Goal: Transaction & Acquisition: Book appointment/travel/reservation

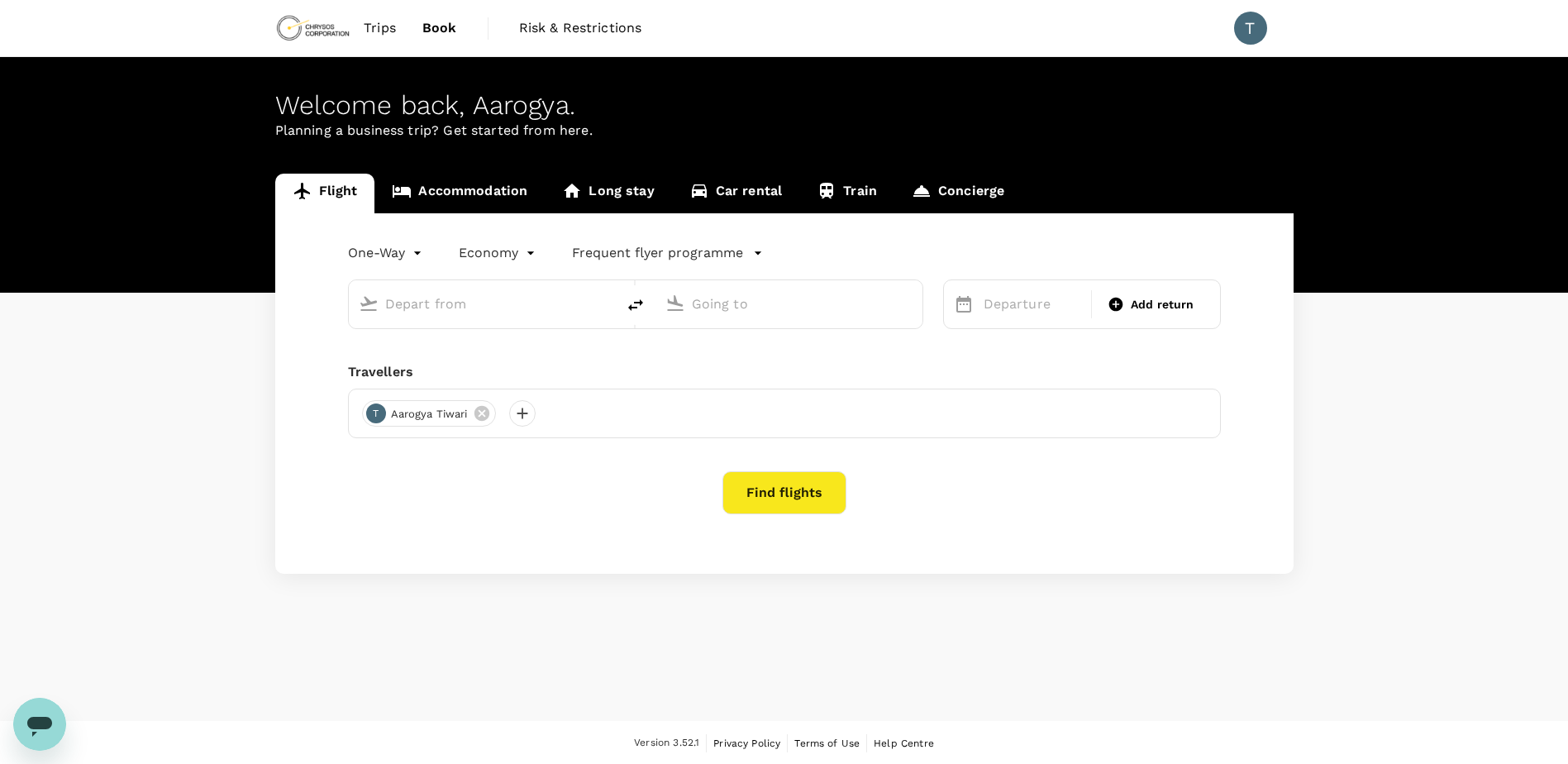
click at [523, 417] on div at bounding box center [522, 413] width 26 height 26
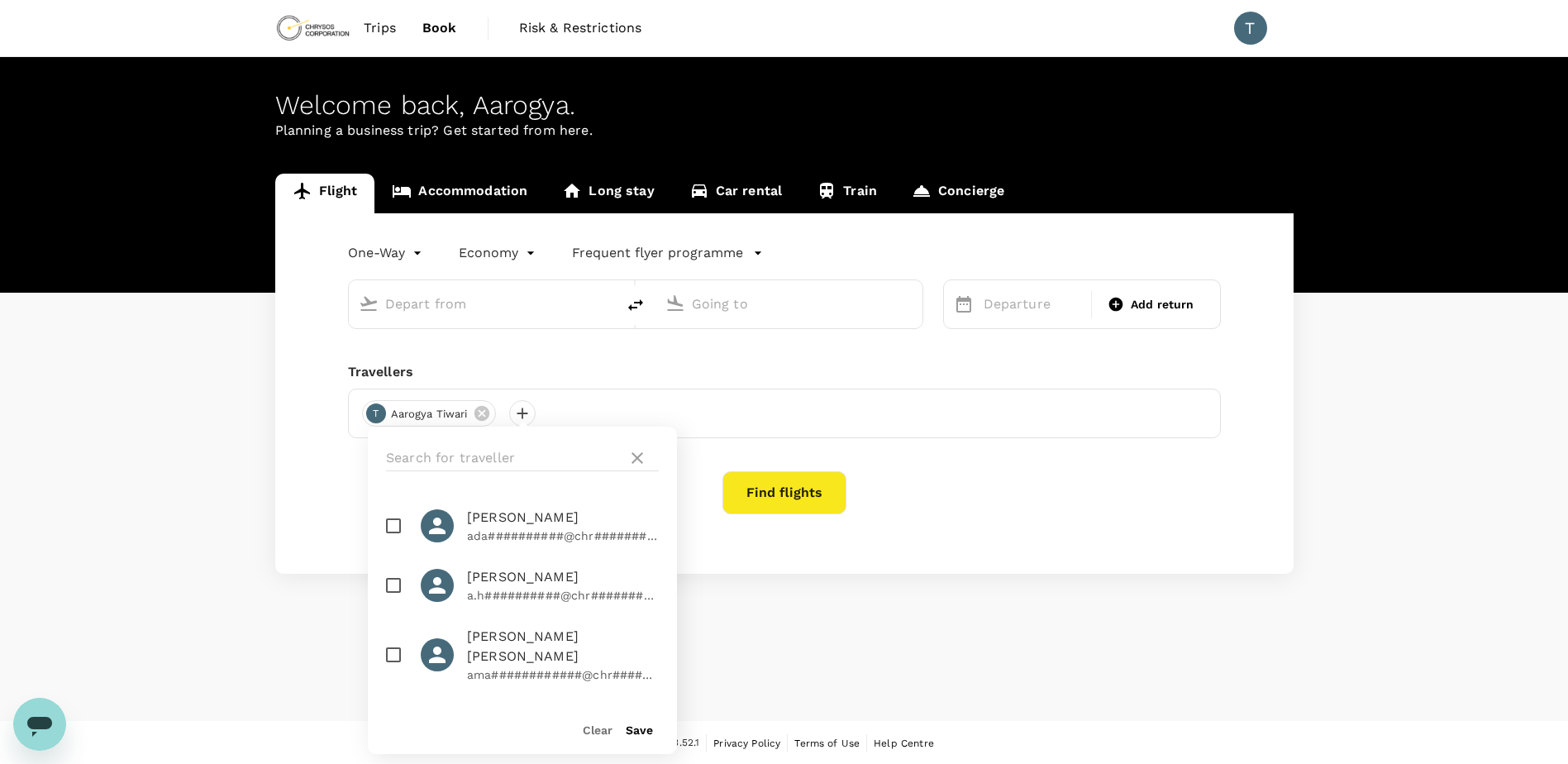
click at [643, 460] on icon at bounding box center [637, 458] width 20 height 20
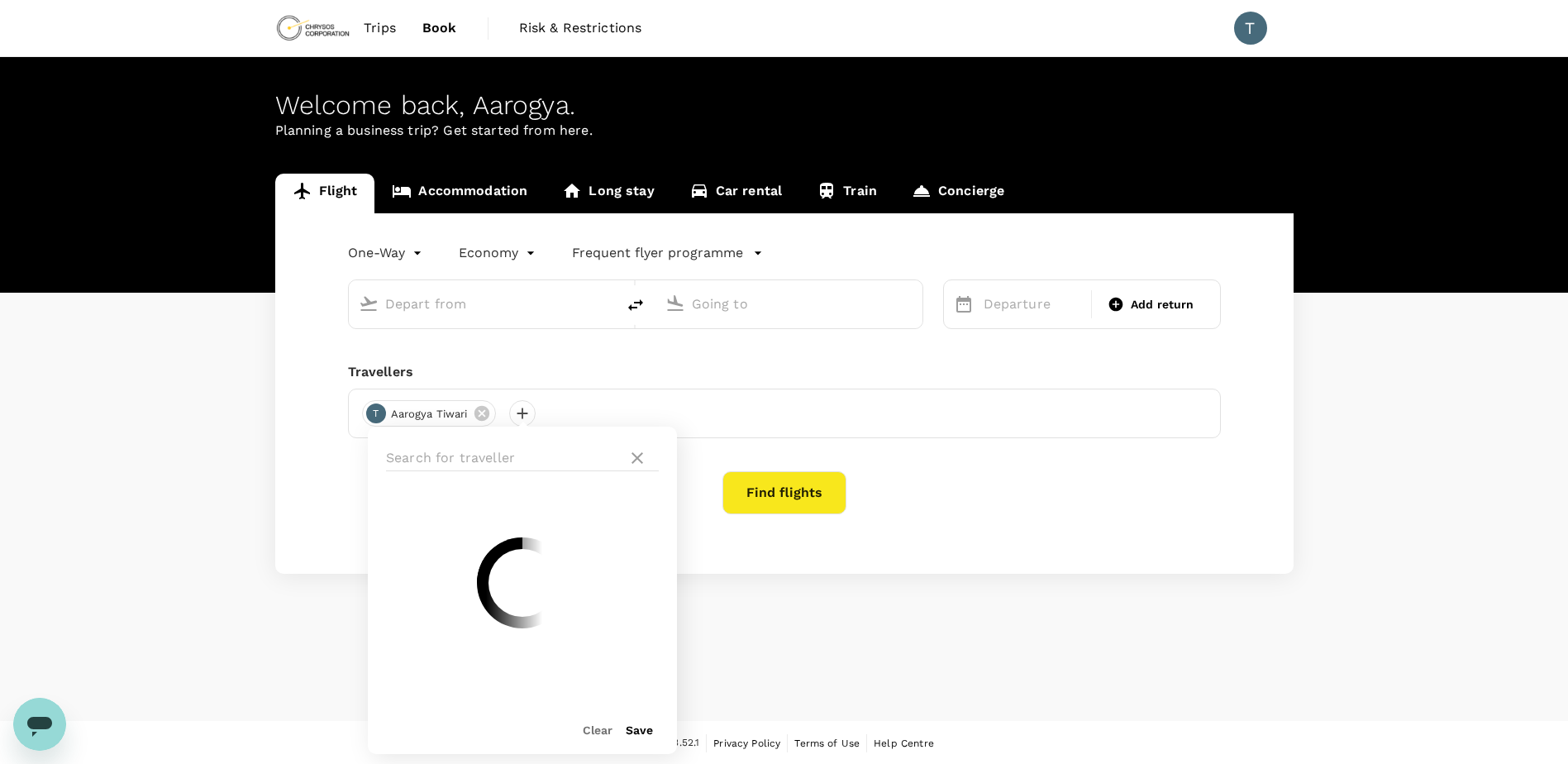
click at [636, 456] on icon at bounding box center [637, 458] width 20 height 20
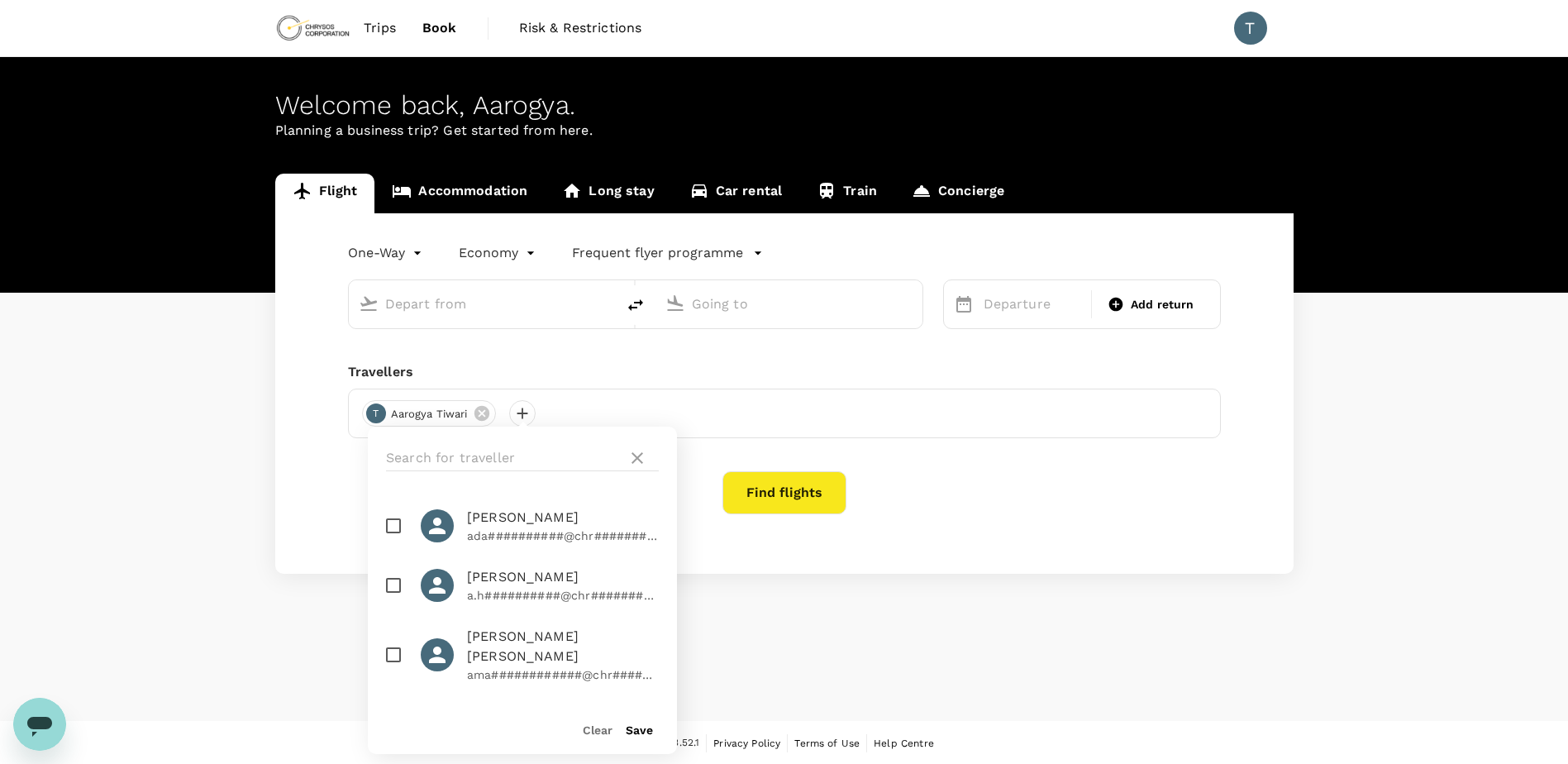
click at [119, 428] on div "Flight Accommodation Long stay Car rental Train Concierge One-Way oneway Econom…" at bounding box center [784, 374] width 1568 height 400
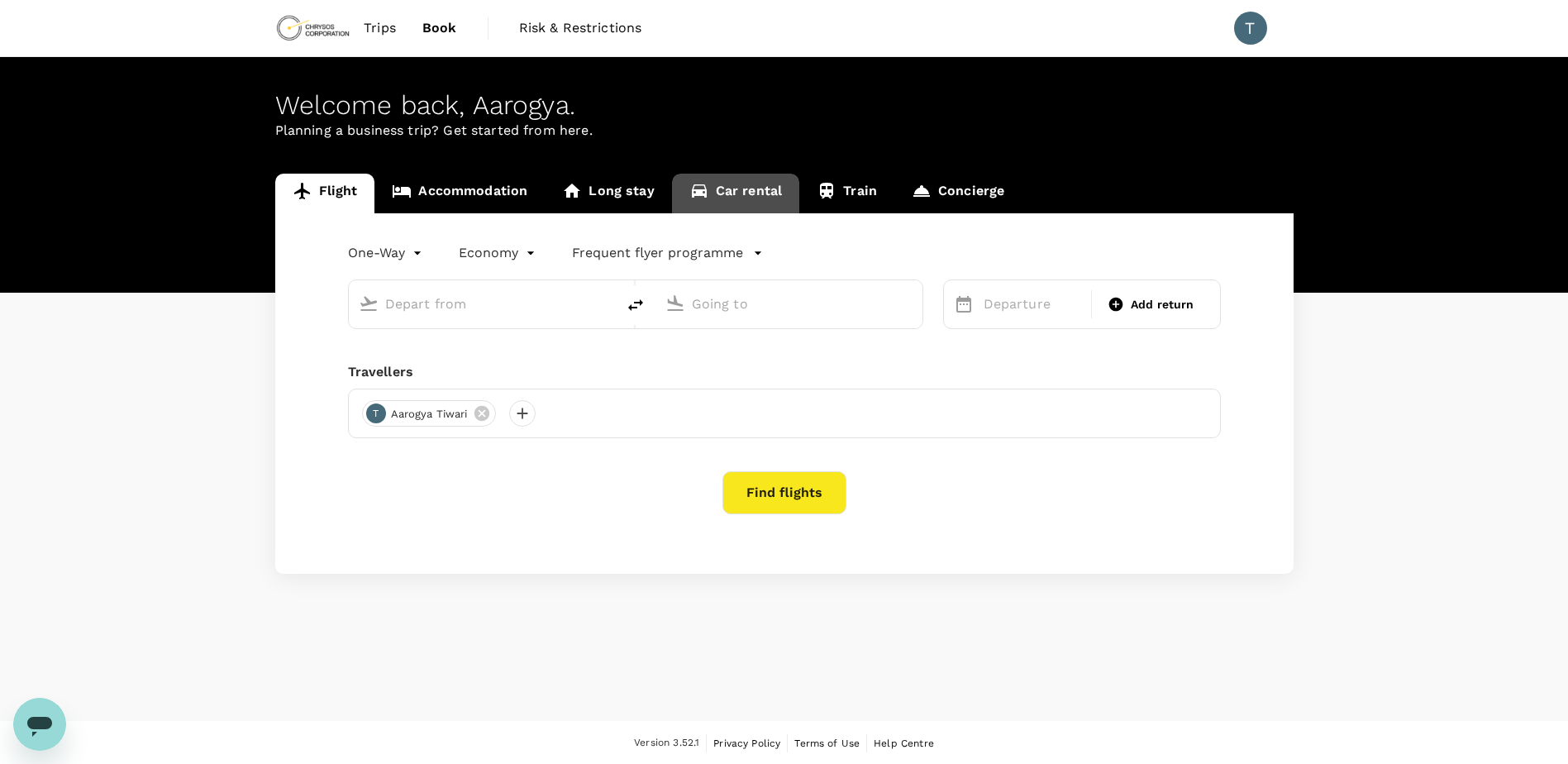
click at [738, 192] on link "Car rental" at bounding box center [736, 193] width 128 height 39
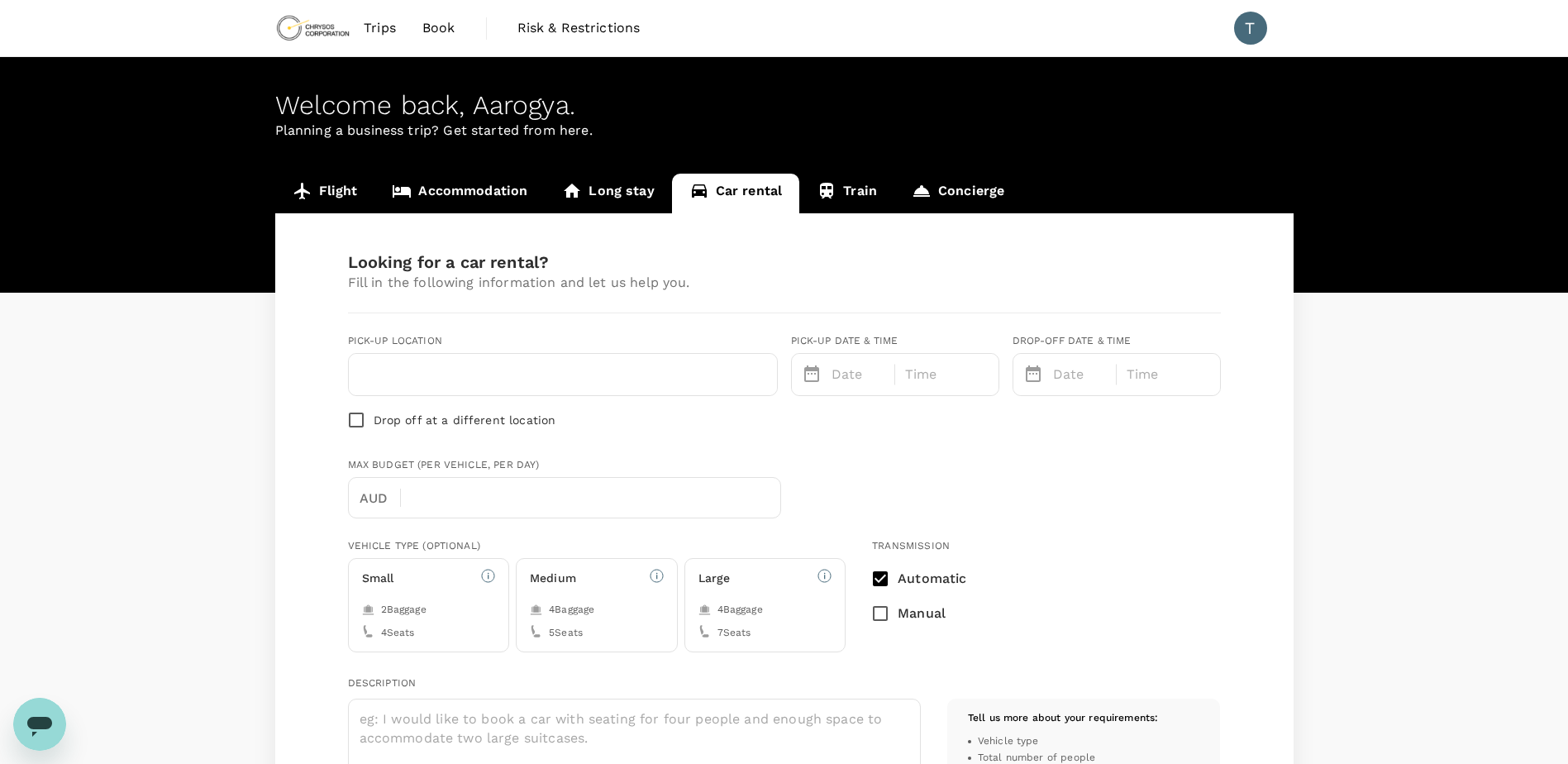
type input "Concierge booking - car-rental"
type input "[EMAIL_ADDRESS][DOMAIN_NAME]"
type input "61"
type input "0450775437"
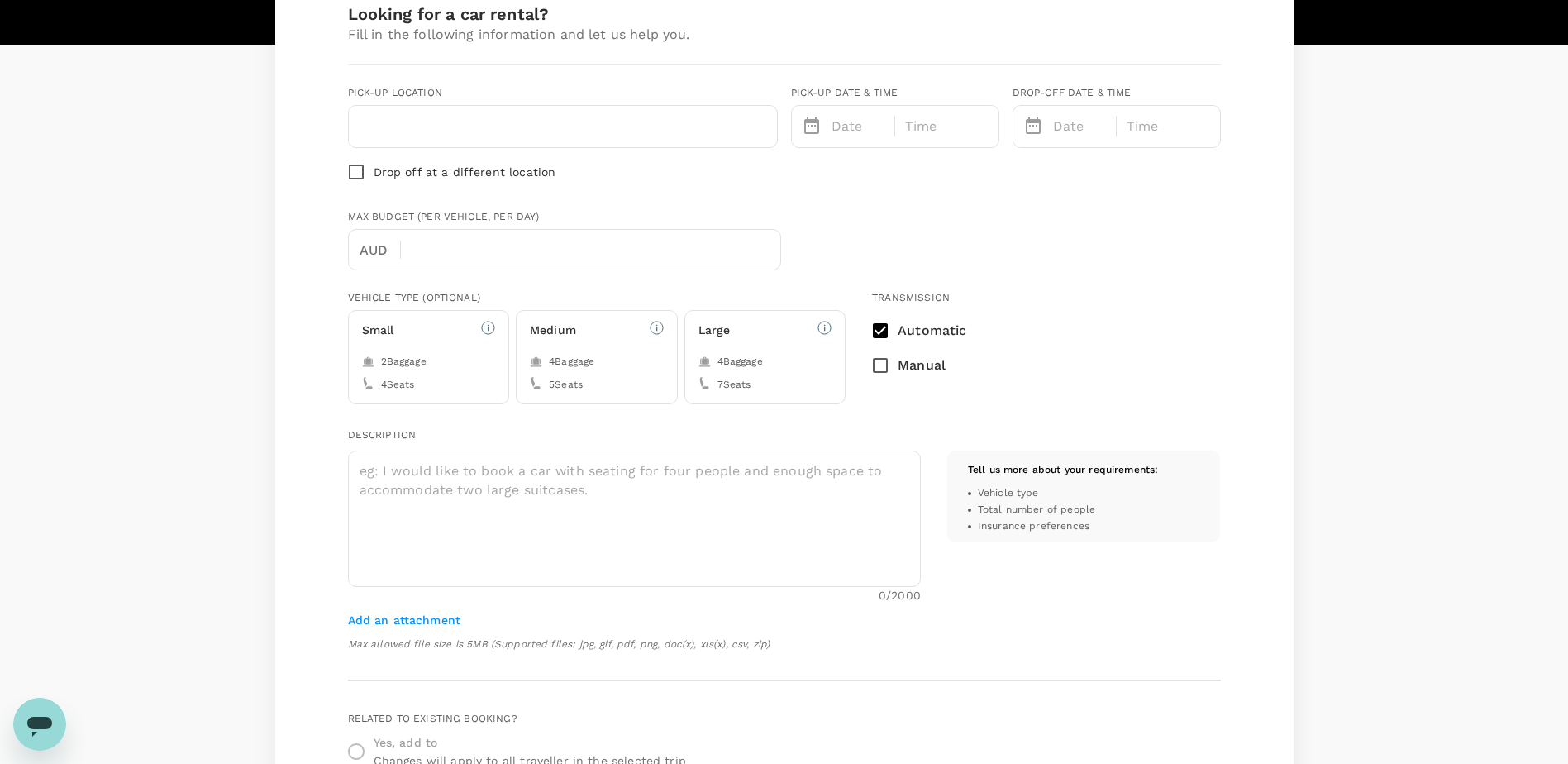
scroll to position [83, 0]
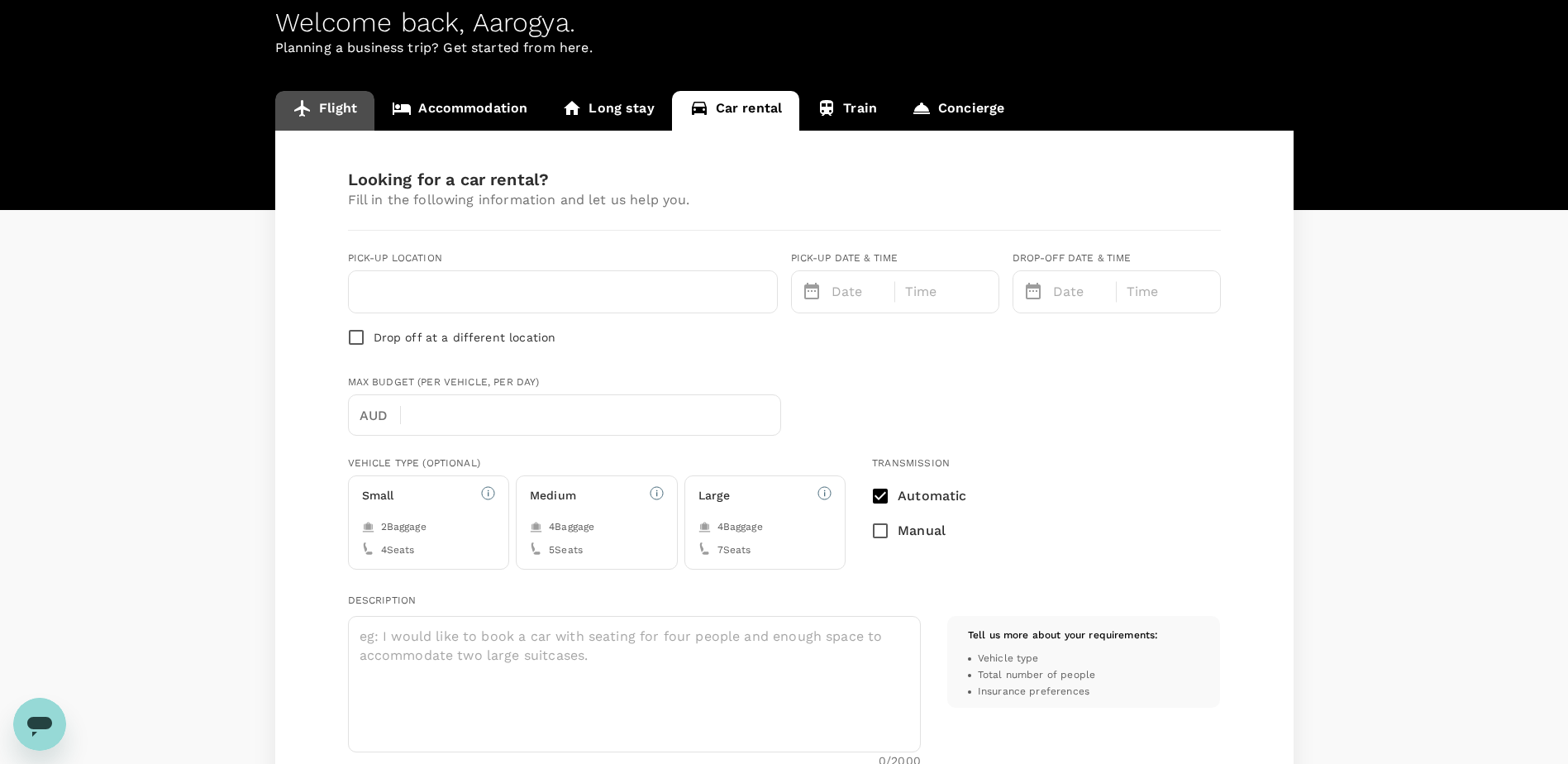
click at [356, 107] on link "Flight" at bounding box center [325, 110] width 100 height 39
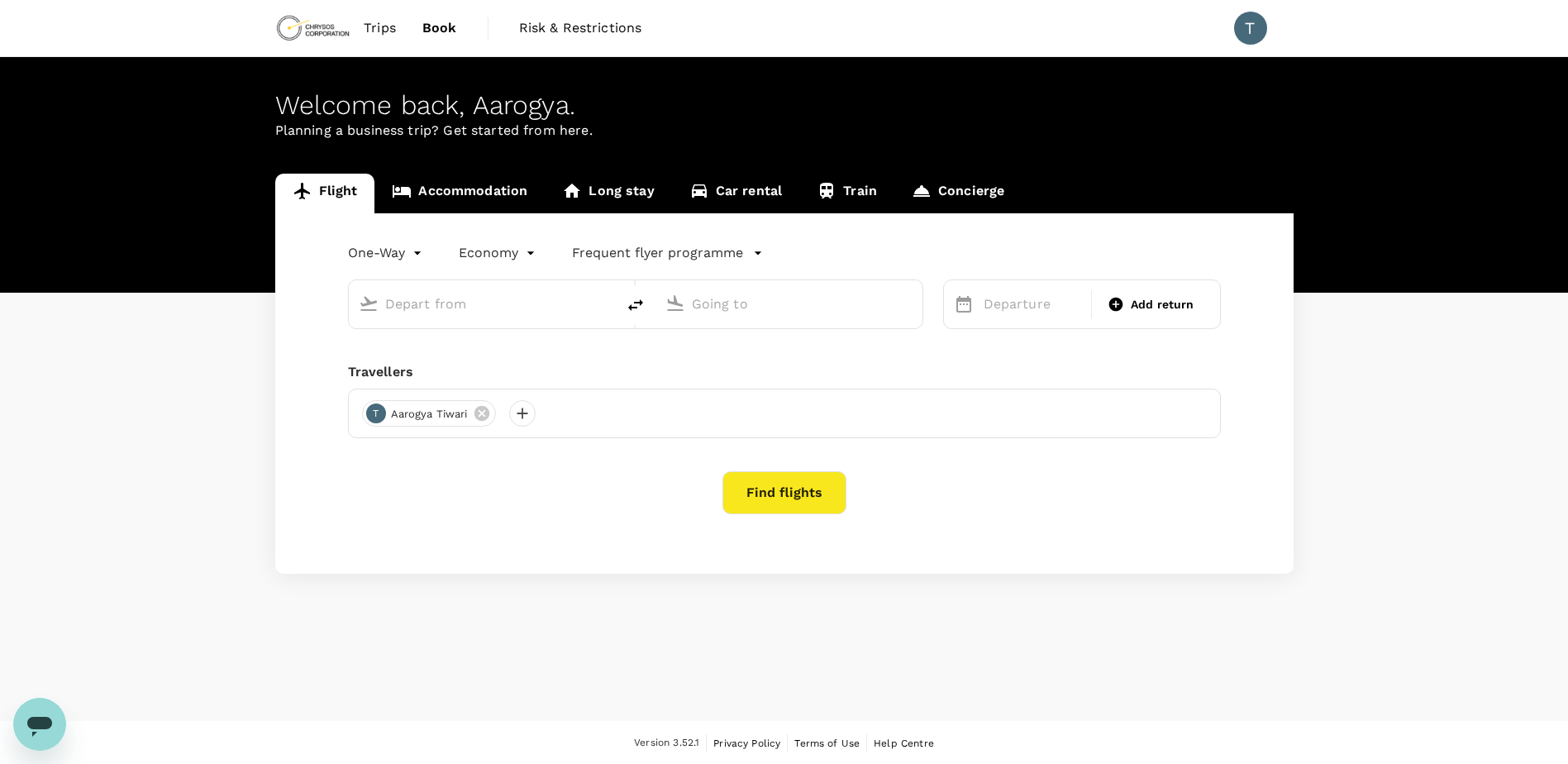
click at [489, 200] on link "Accommodation" at bounding box center [459, 193] width 170 height 39
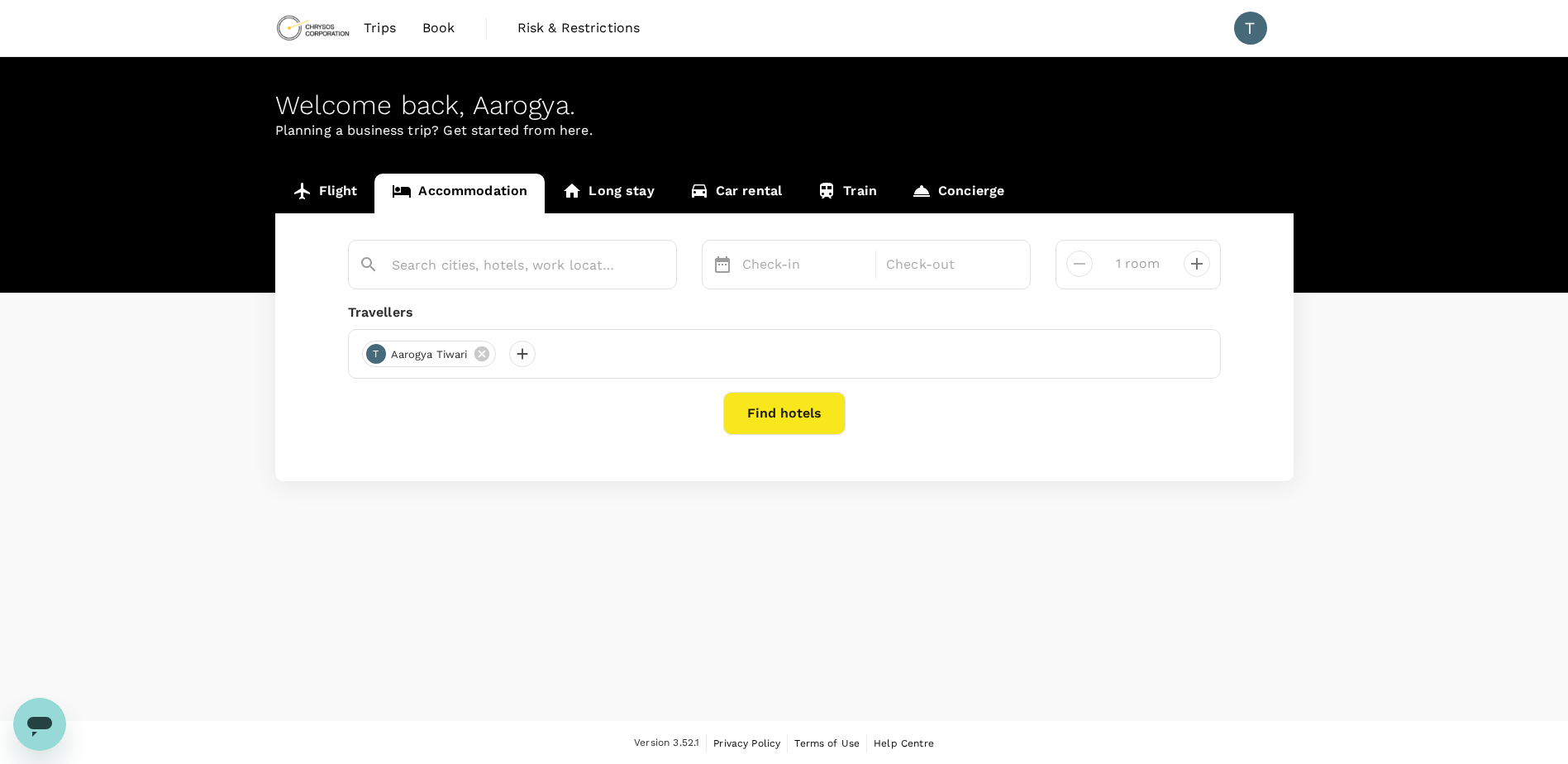
click at [364, 199] on link "Flight" at bounding box center [325, 193] width 100 height 39
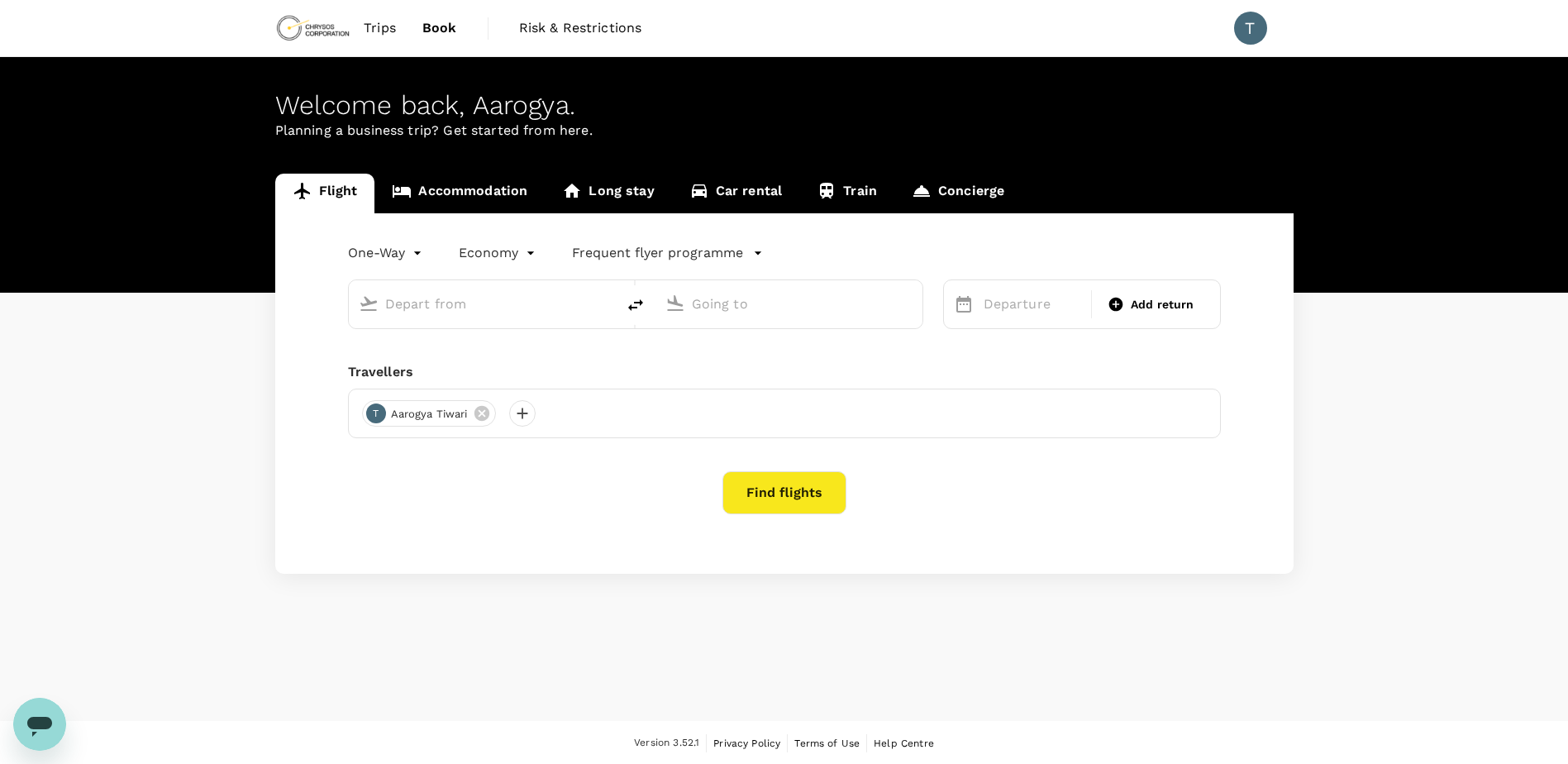
click at [451, 303] on input "text" at bounding box center [483, 303] width 196 height 25
click at [511, 414] on div at bounding box center [522, 413] width 26 height 26
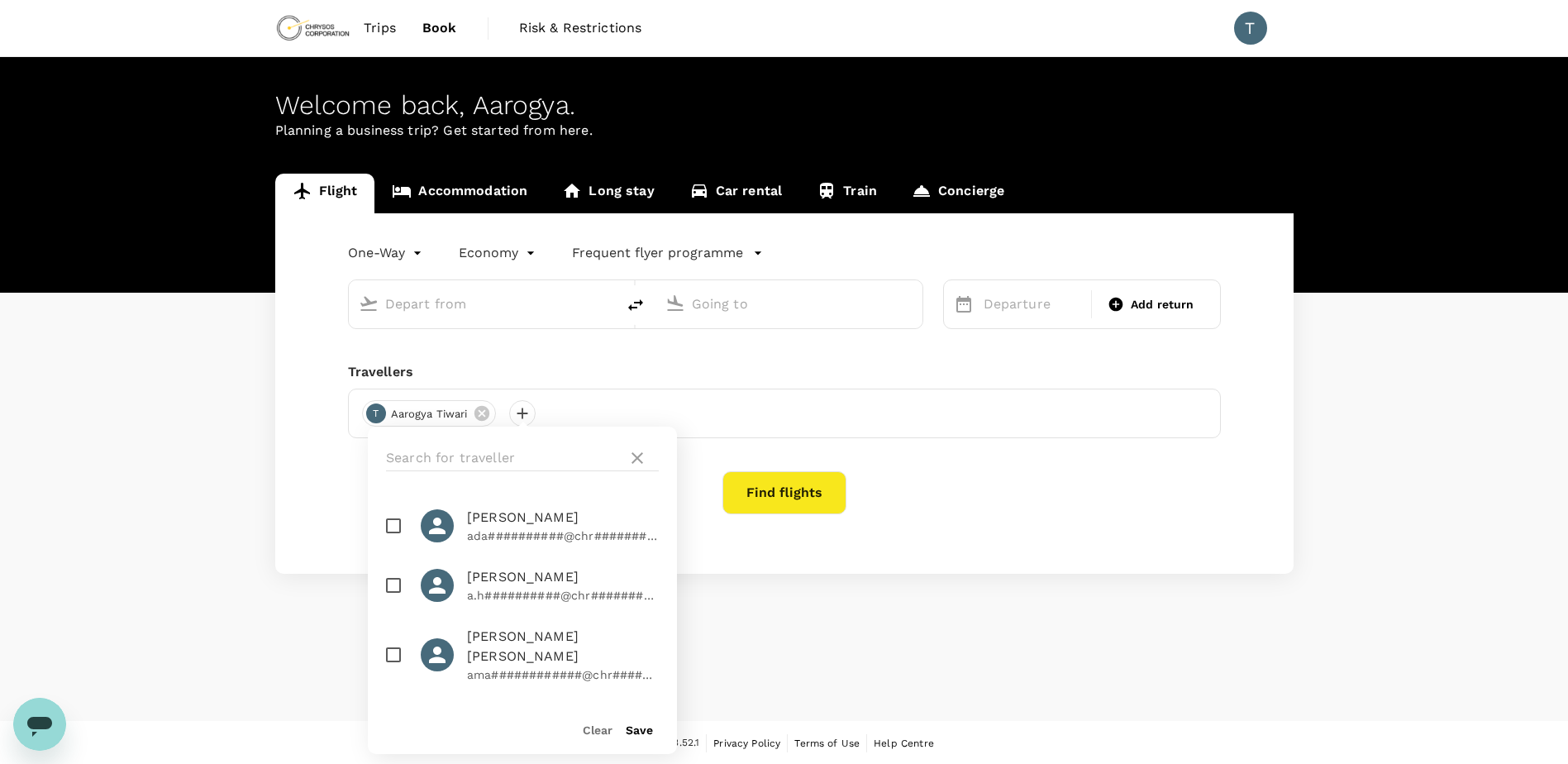
click at [470, 455] on input "text" at bounding box center [503, 458] width 235 height 26
click at [642, 344] on div "One-Way oneway Economy economy Frequent flyer programme Departure Add return Tr…" at bounding box center [784, 393] width 1018 height 361
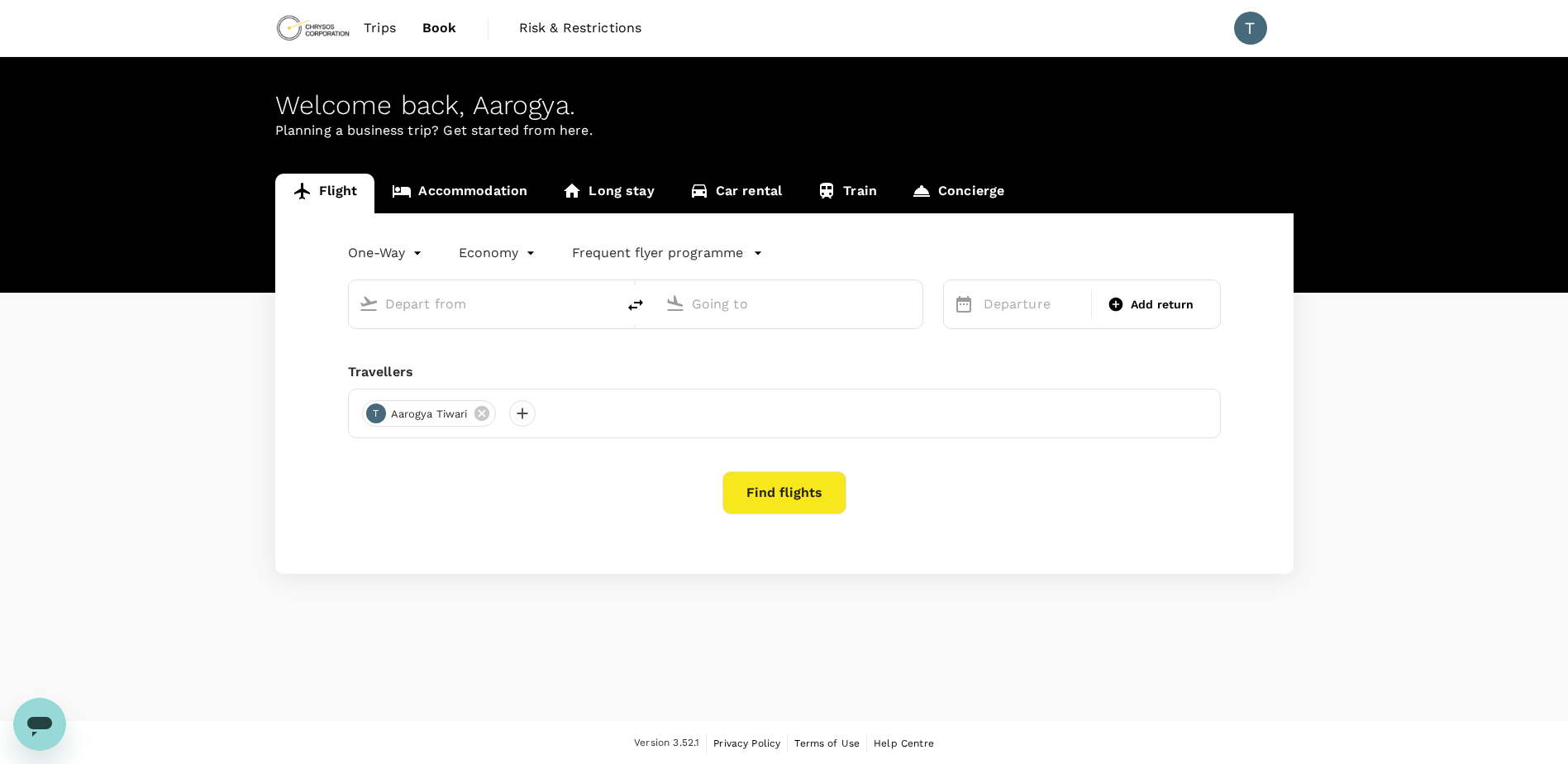
click at [533, 293] on input "text" at bounding box center [483, 303] width 196 height 25
click at [528, 374] on p "[GEOGRAPHIC_DATA]" at bounding box center [507, 368] width 291 height 17
type input "Adelaide (ADL)"
click at [804, 313] on input "text" at bounding box center [789, 303] width 196 height 25
click at [760, 365] on p "[GEOGRAPHIC_DATA]" at bounding box center [814, 368] width 291 height 17
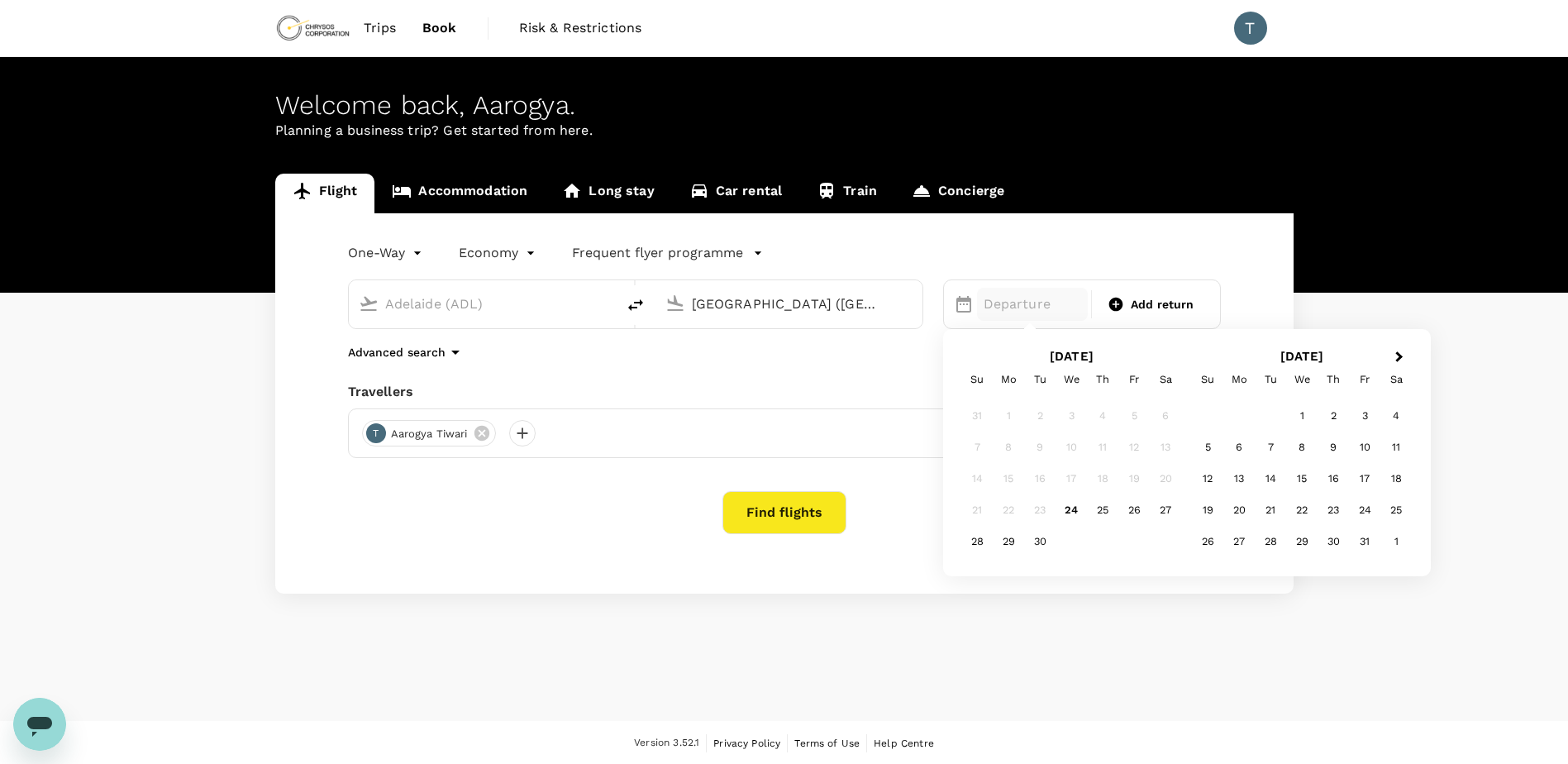
type input "[GEOGRAPHIC_DATA] ([GEOGRAPHIC_DATA])"
click at [1237, 547] on div "27" at bounding box center [1239, 541] width 31 height 31
click at [1172, 306] on span "Add return" at bounding box center [1162, 305] width 64 height 17
type input "roundtrip"
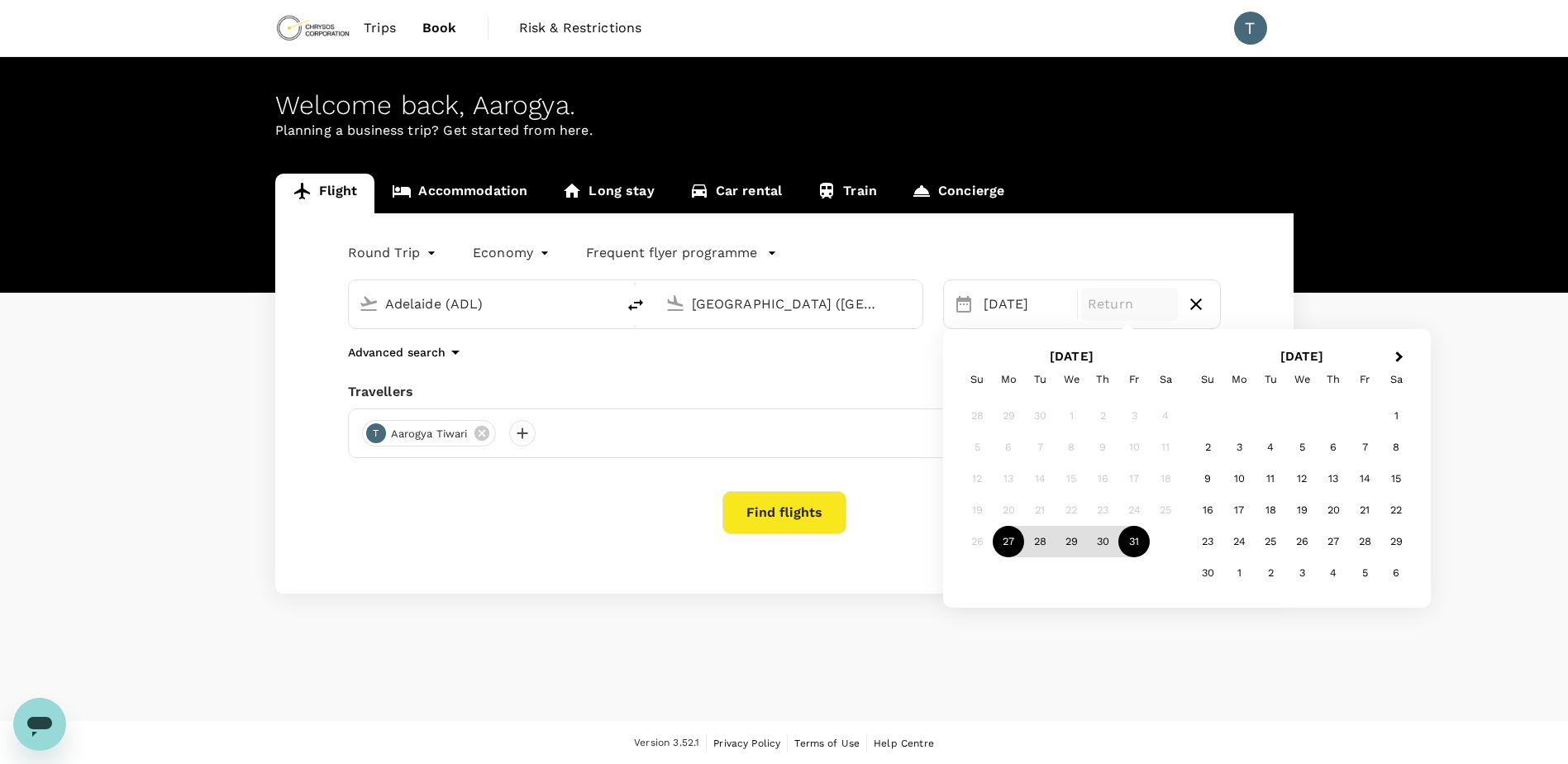
click at [1139, 546] on div "31" at bounding box center [1134, 541] width 31 height 31
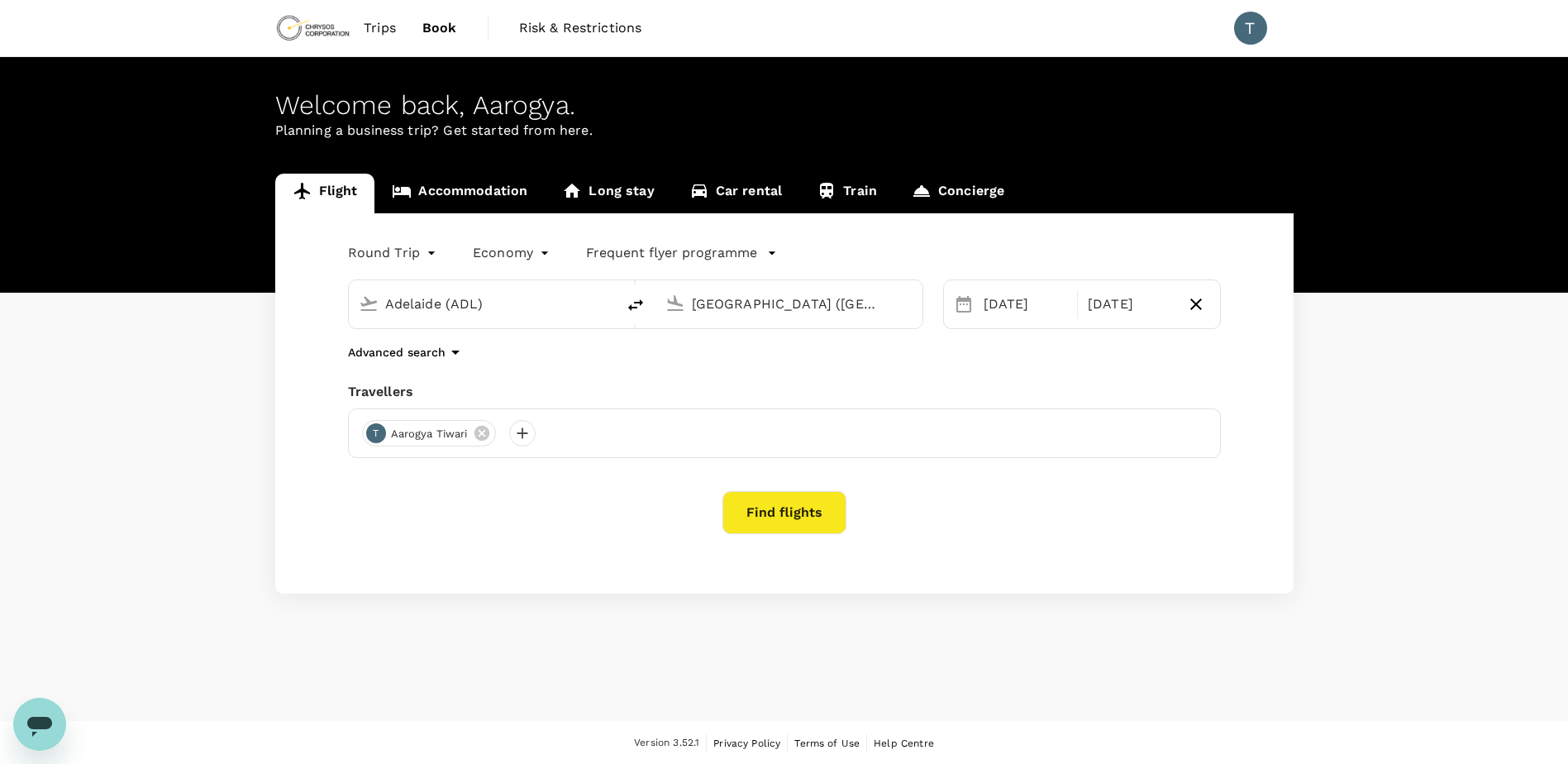
click at [554, 549] on div "Round Trip roundtrip Economy economy Frequent flyer programme [GEOGRAPHIC_DATA]…" at bounding box center [784, 403] width 1018 height 381
click at [791, 524] on button "Find flights" at bounding box center [785, 512] width 124 height 43
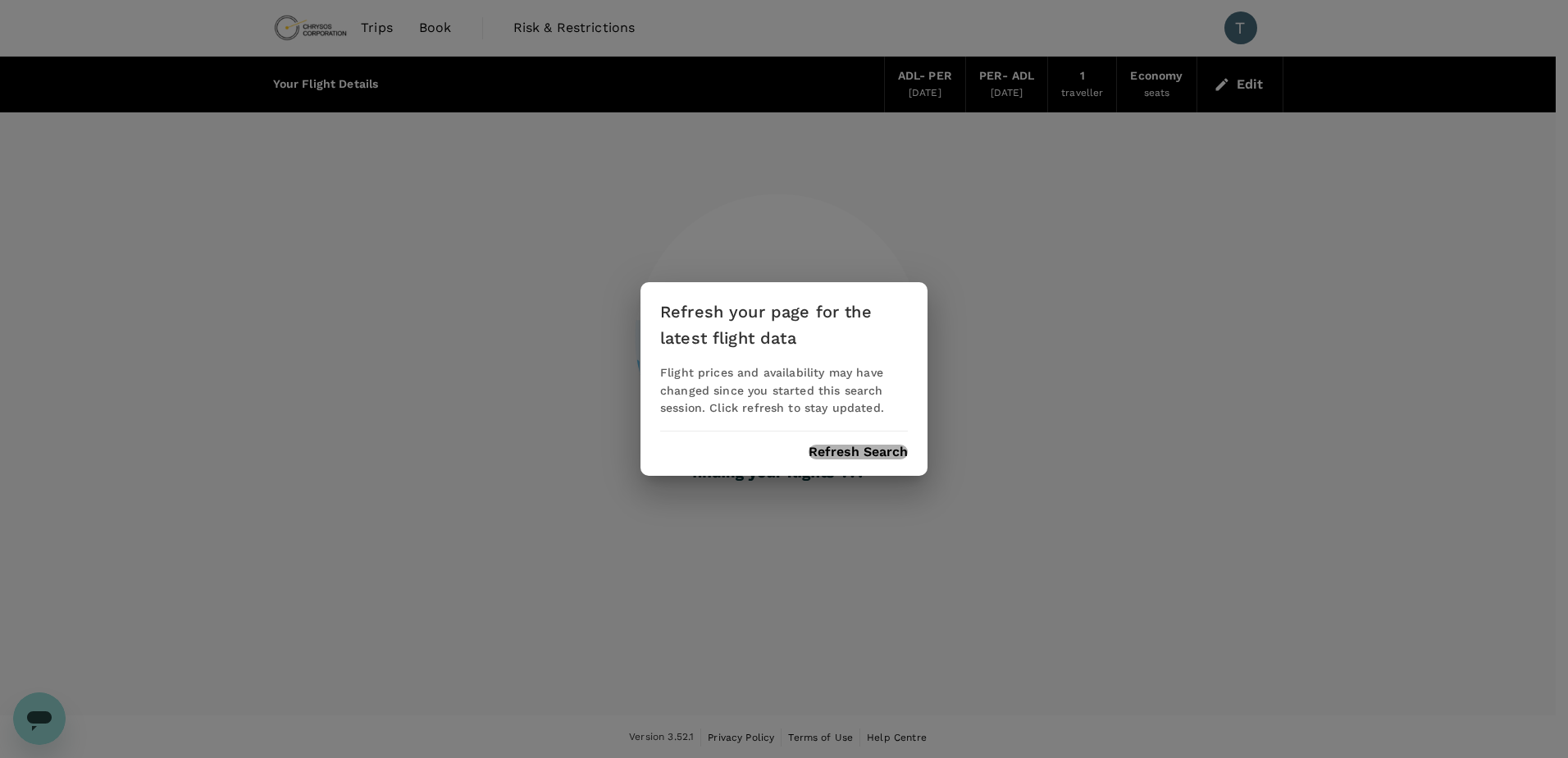
click at [857, 454] on button "Refresh Search" at bounding box center [859, 451] width 100 height 15
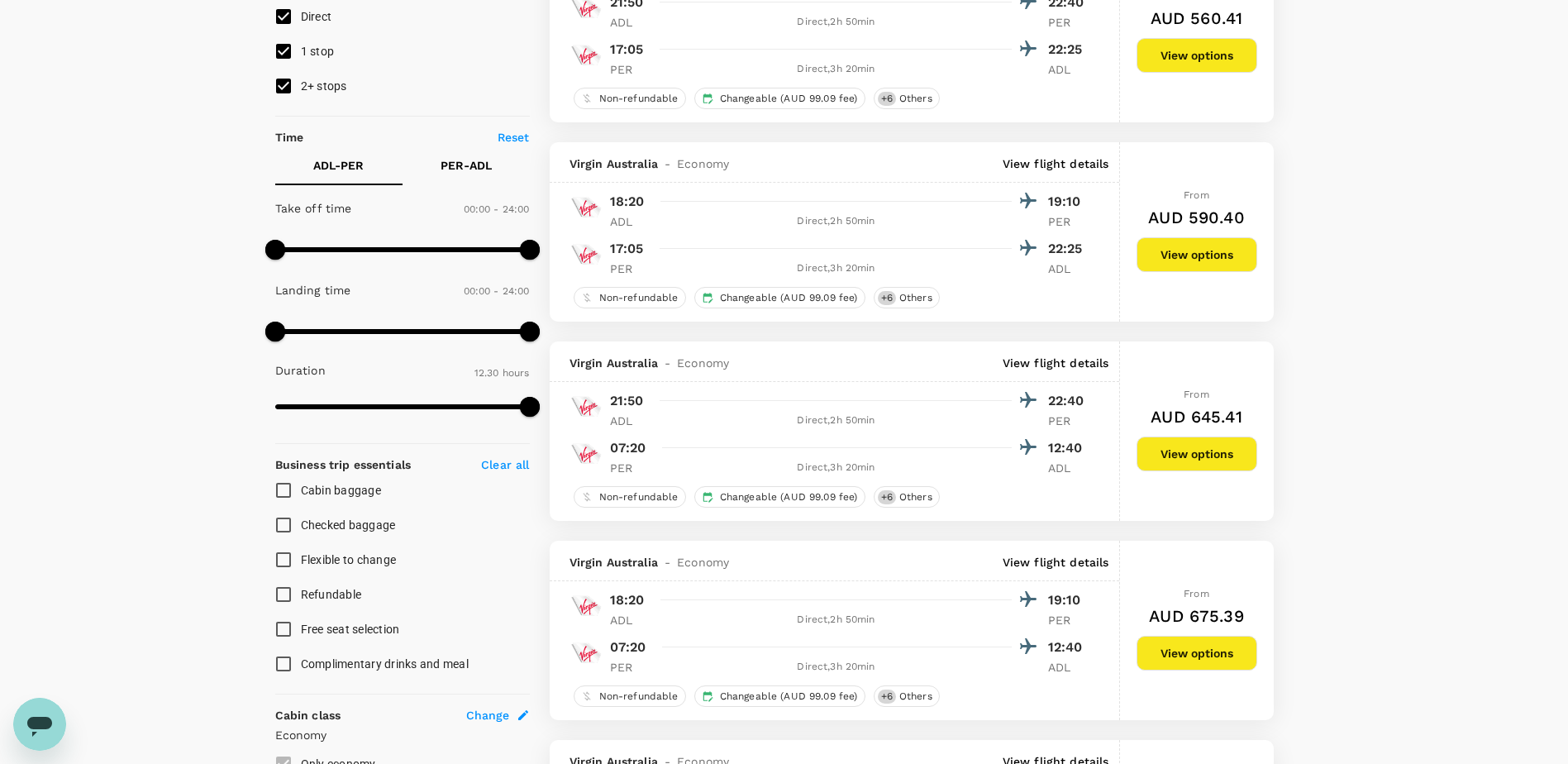
type input "790"
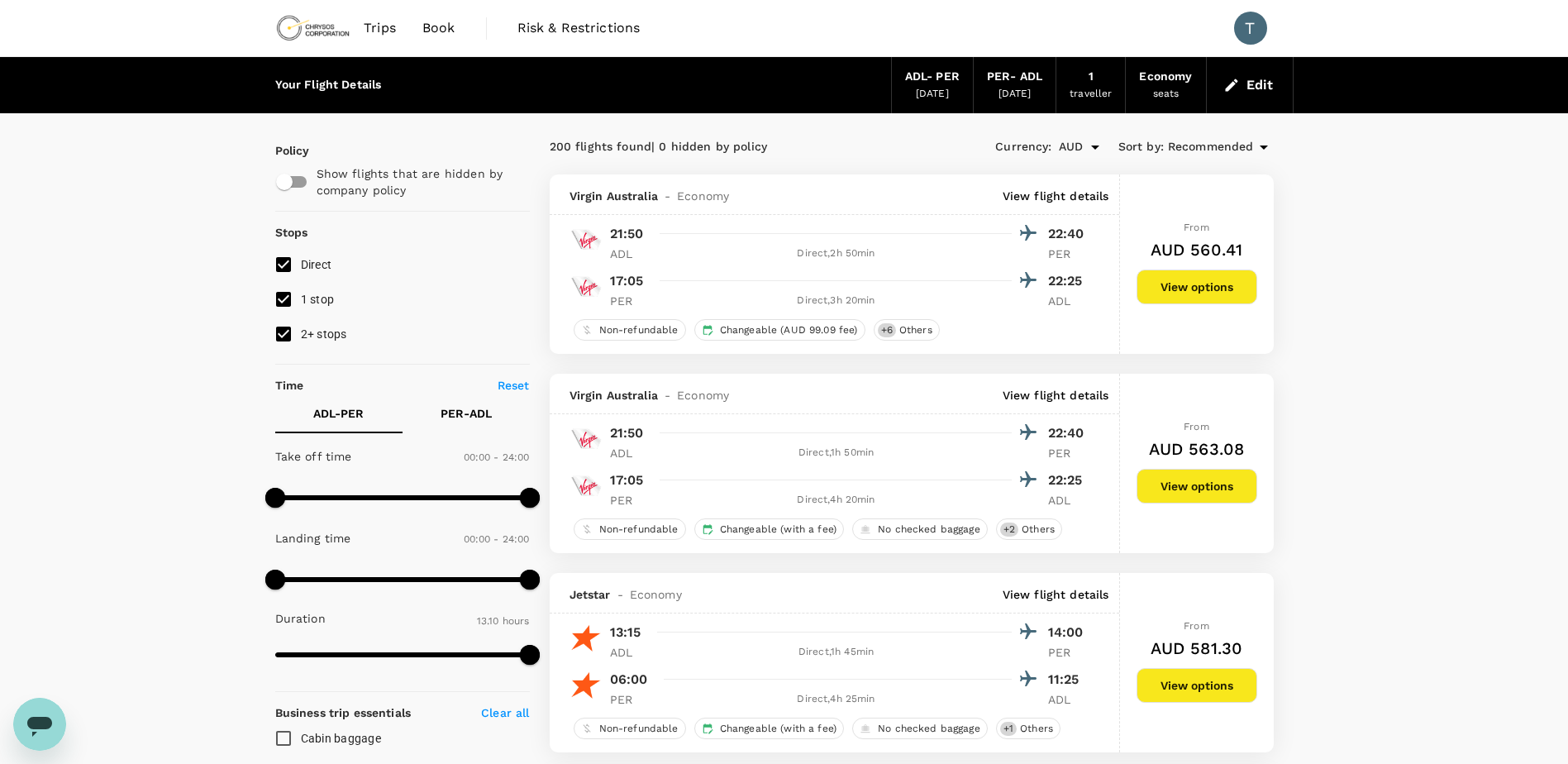
click at [282, 299] on input "1 stop" at bounding box center [284, 299] width 35 height 35
checkbox input "false"
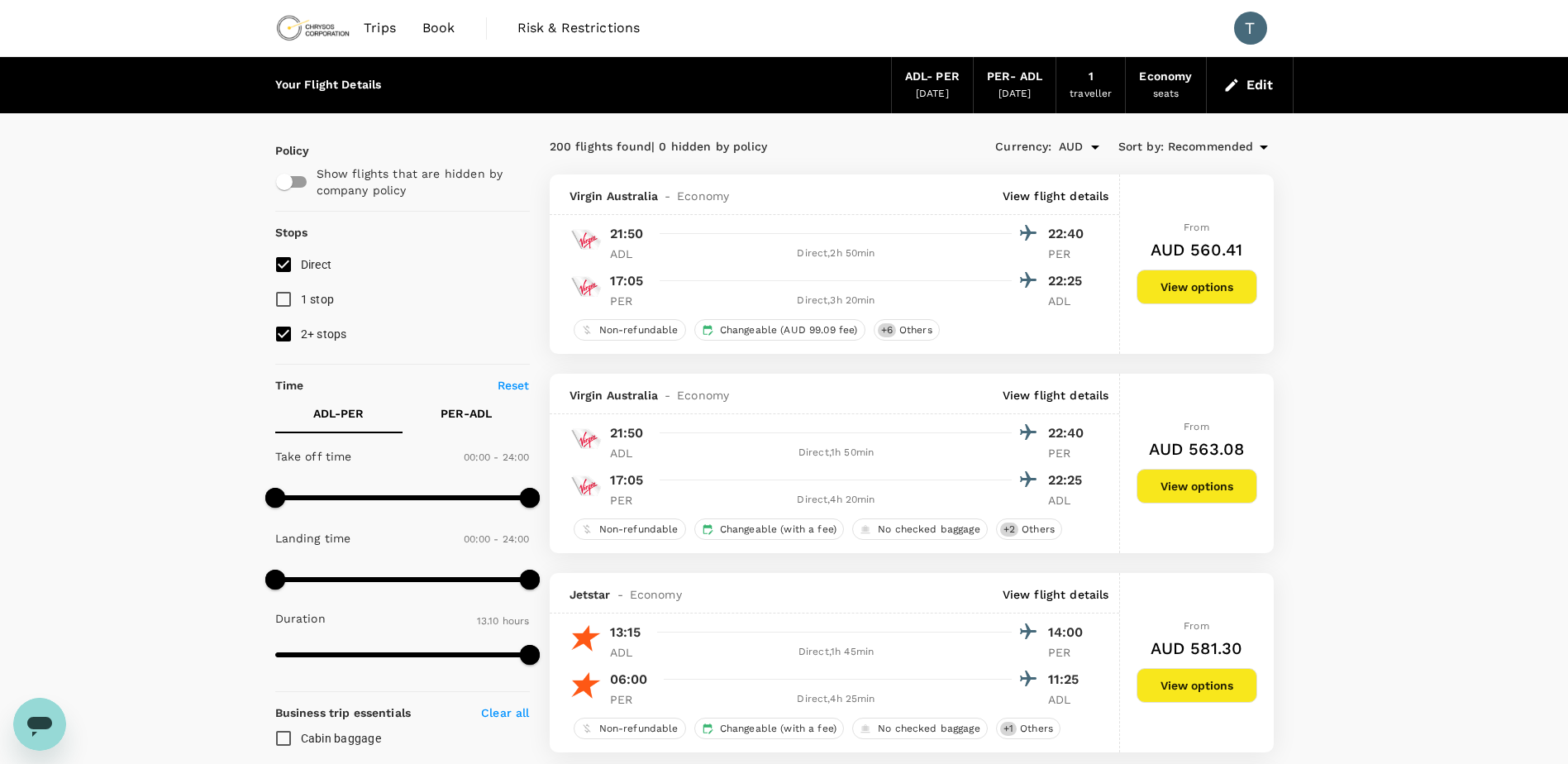
click at [283, 321] on input "2+ stops" at bounding box center [284, 334] width 35 height 35
checkbox input "false"
type input "AUD"
drag, startPoint x: 613, startPoint y: 233, endPoint x: 643, endPoint y: 233, distance: 30.0
click at [643, 233] on p "21:50" at bounding box center [627, 234] width 34 height 20
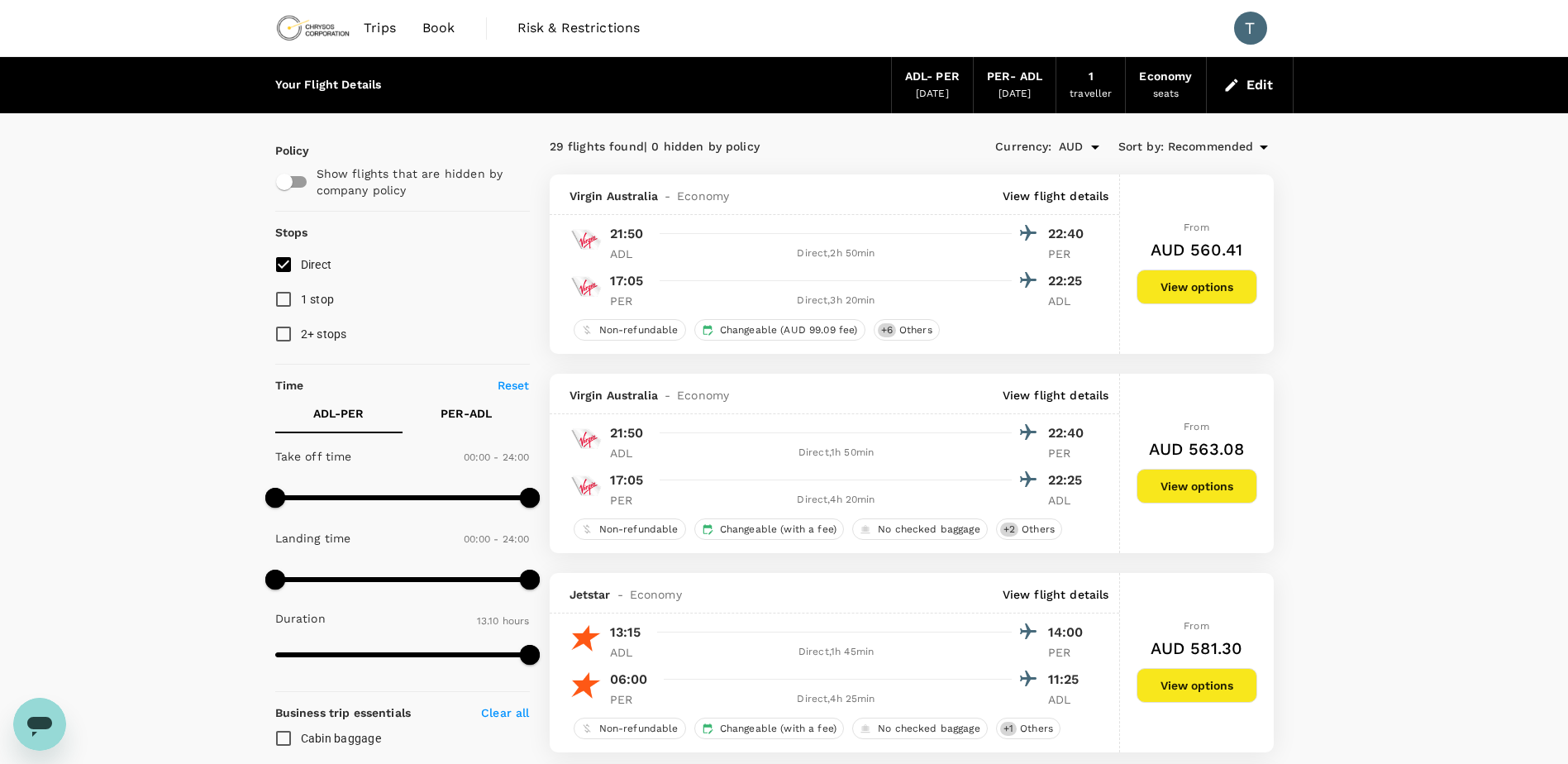
drag, startPoint x: 643, startPoint y: 233, endPoint x: 622, endPoint y: 279, distance: 50.6
click at [622, 279] on p "17:05" at bounding box center [627, 281] width 34 height 20
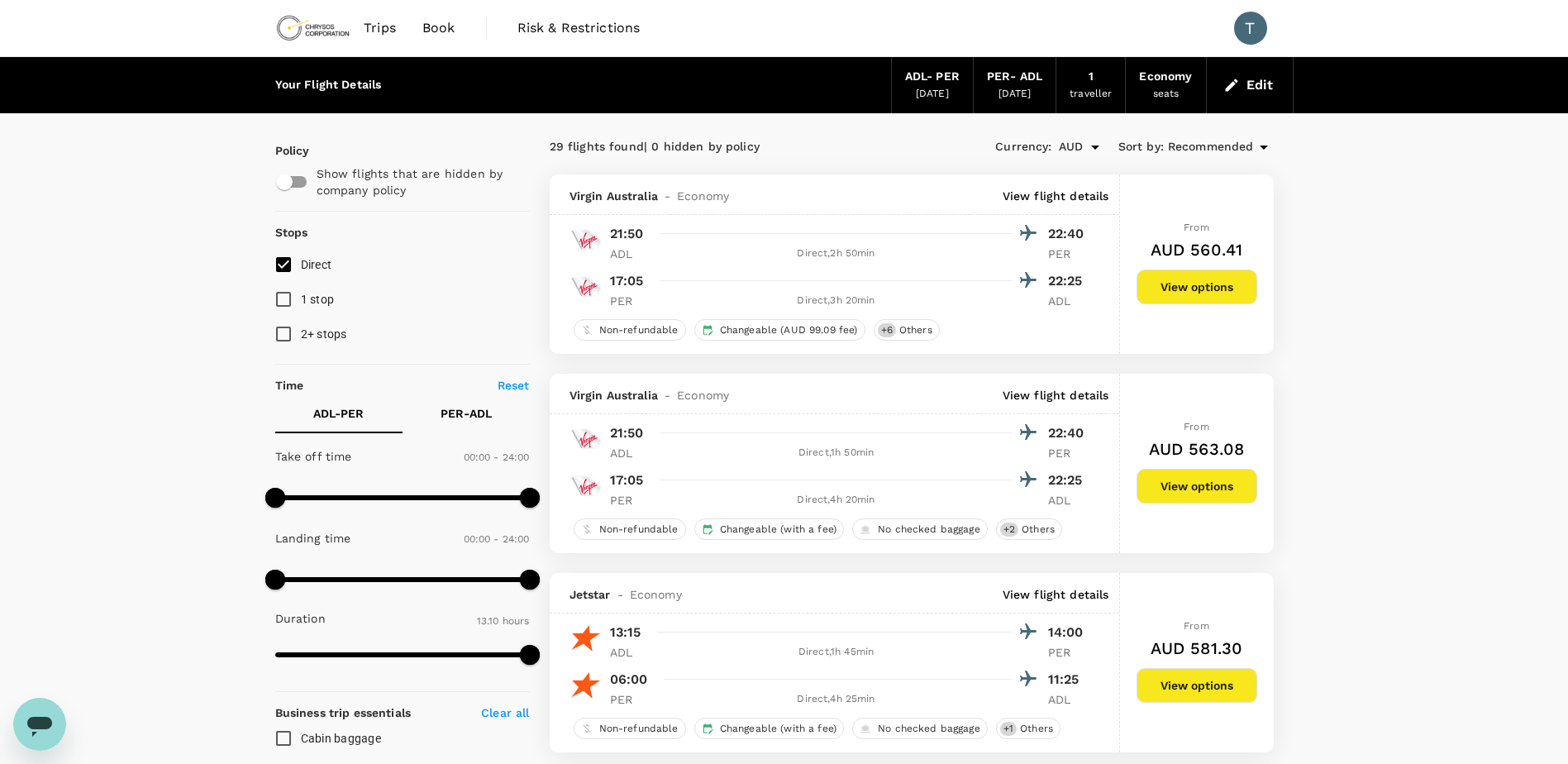
click at [418, 29] on link "Book" at bounding box center [439, 28] width 59 height 56
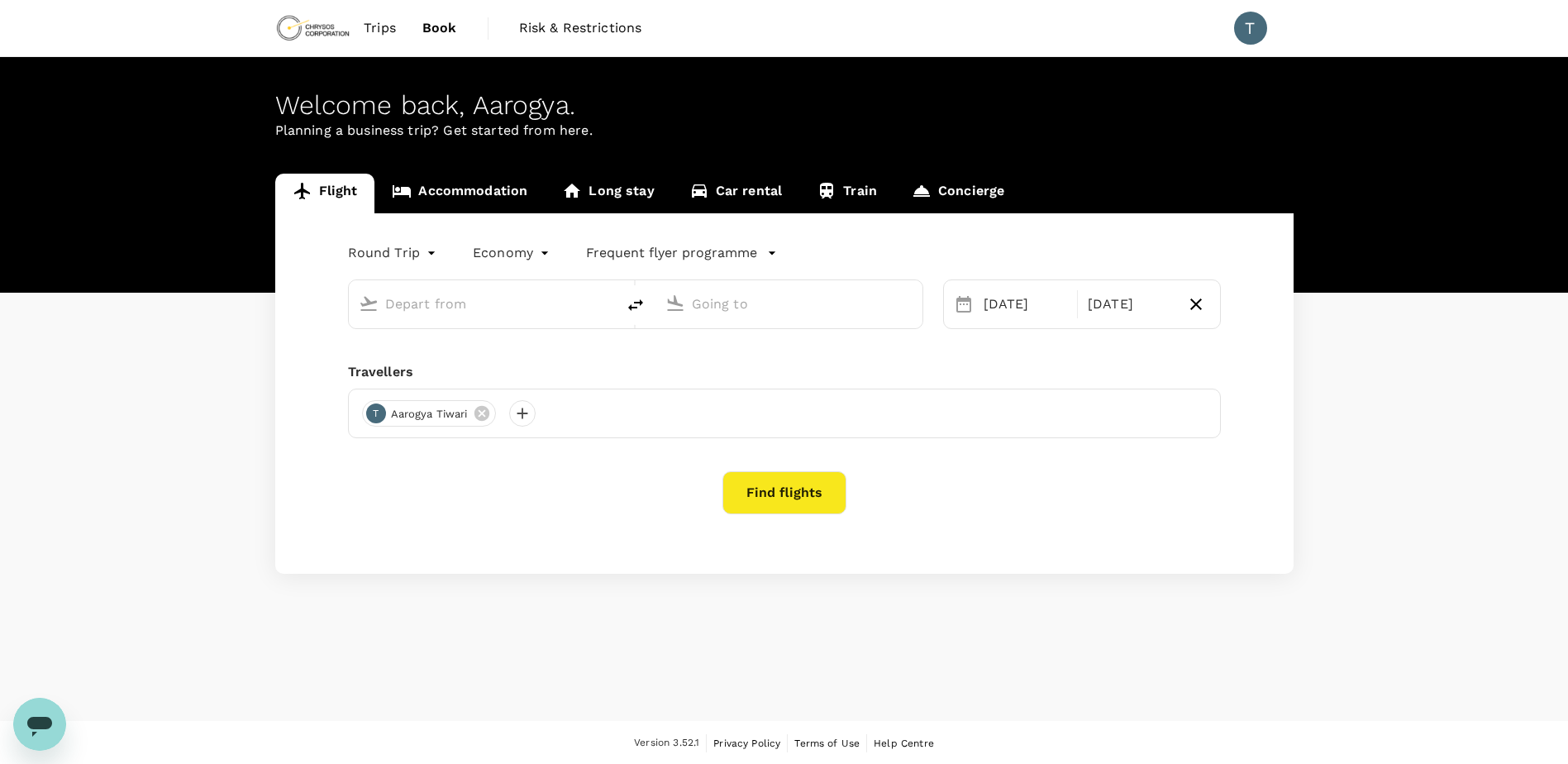
click at [466, 197] on link "Accommodation" at bounding box center [459, 193] width 170 height 39
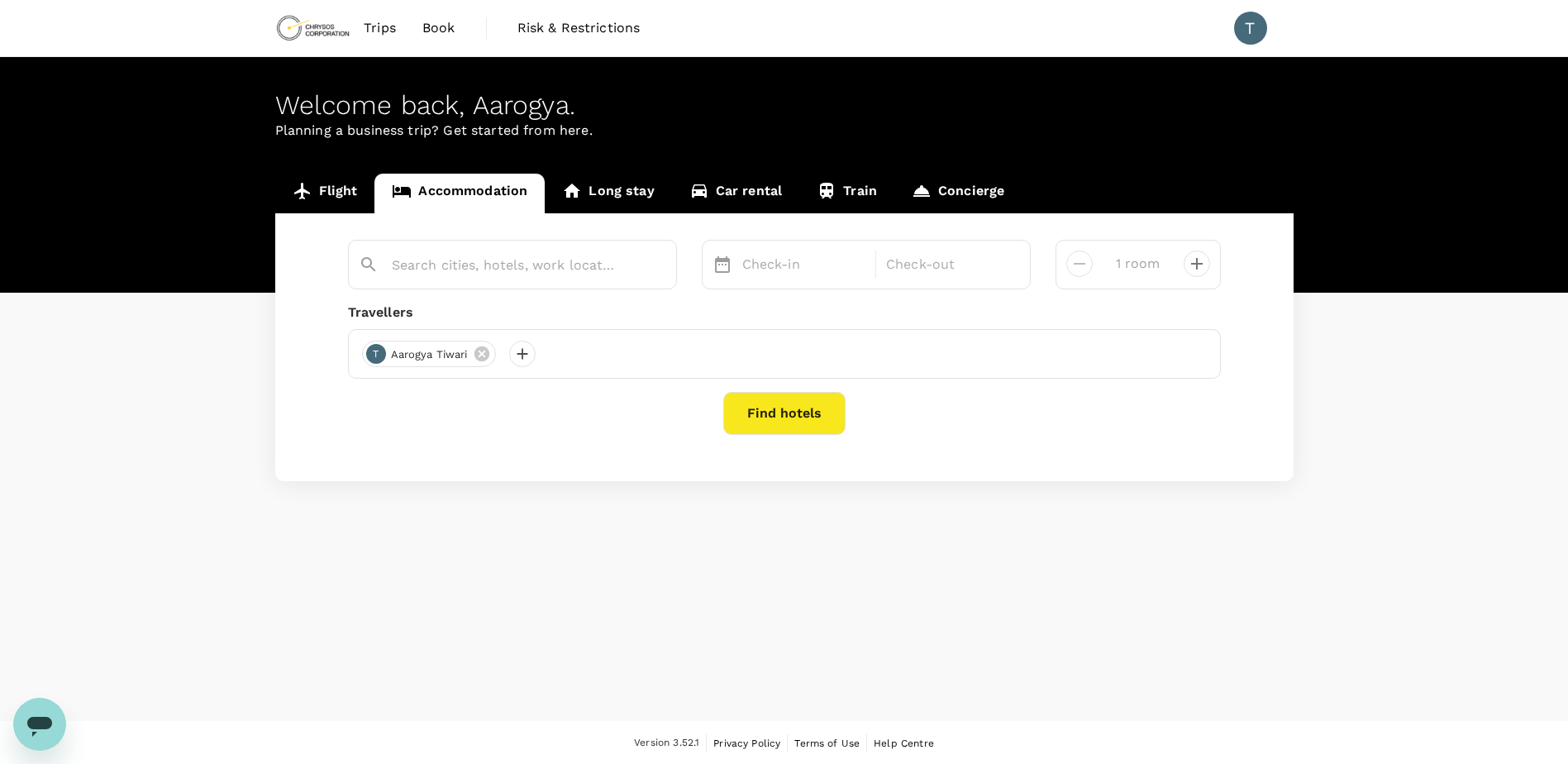
click at [504, 277] on input "text" at bounding box center [505, 265] width 228 height 25
click at [834, 361] on div "T Aarogya Tiwari" at bounding box center [785, 354] width 873 height 50
click at [542, 264] on input "text" at bounding box center [505, 265] width 228 height 25
click at [1099, 271] on div "1 room" at bounding box center [1131, 257] width 78 height 39
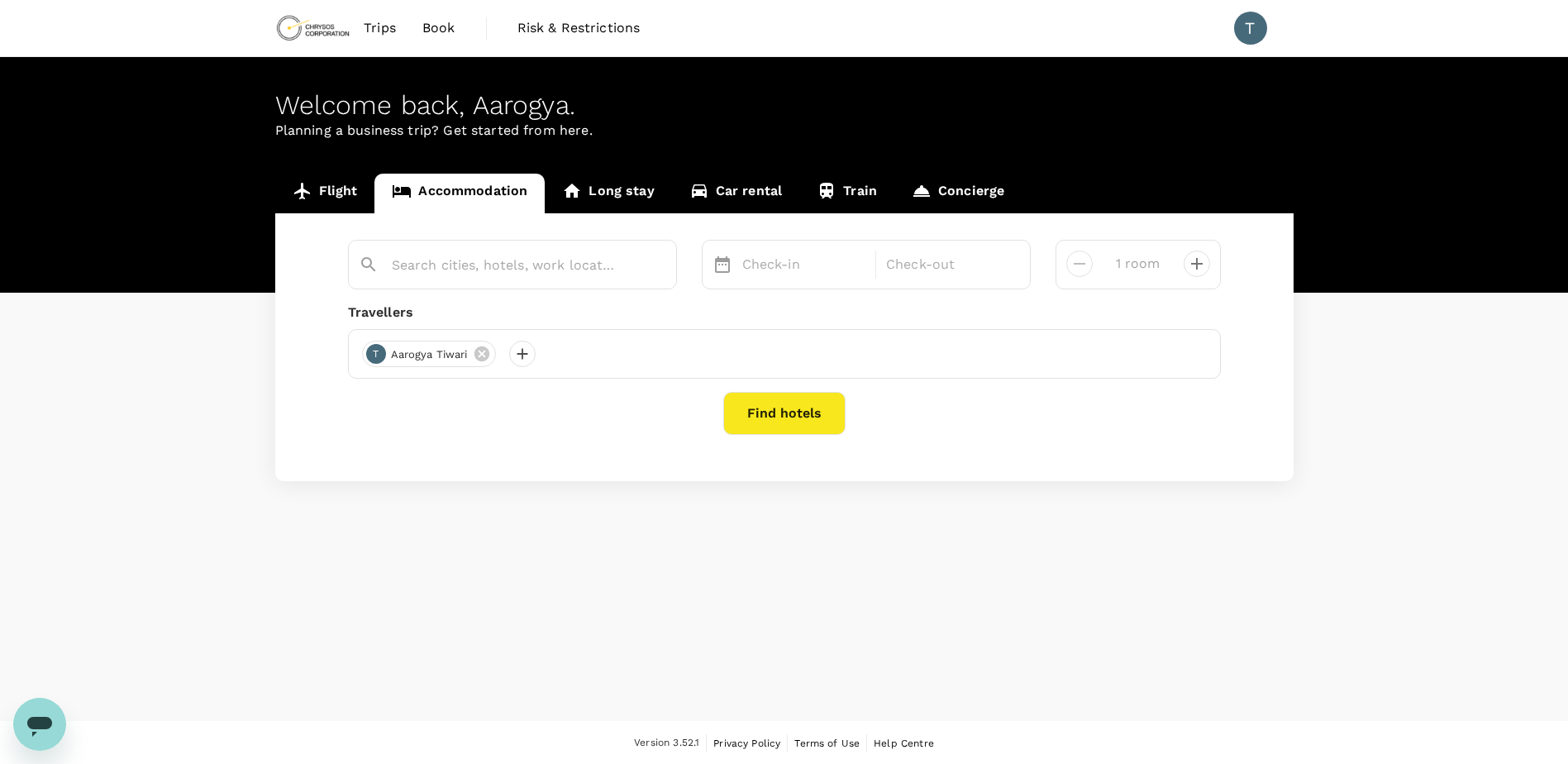
click at [464, 276] on input "text" at bounding box center [505, 265] width 228 height 25
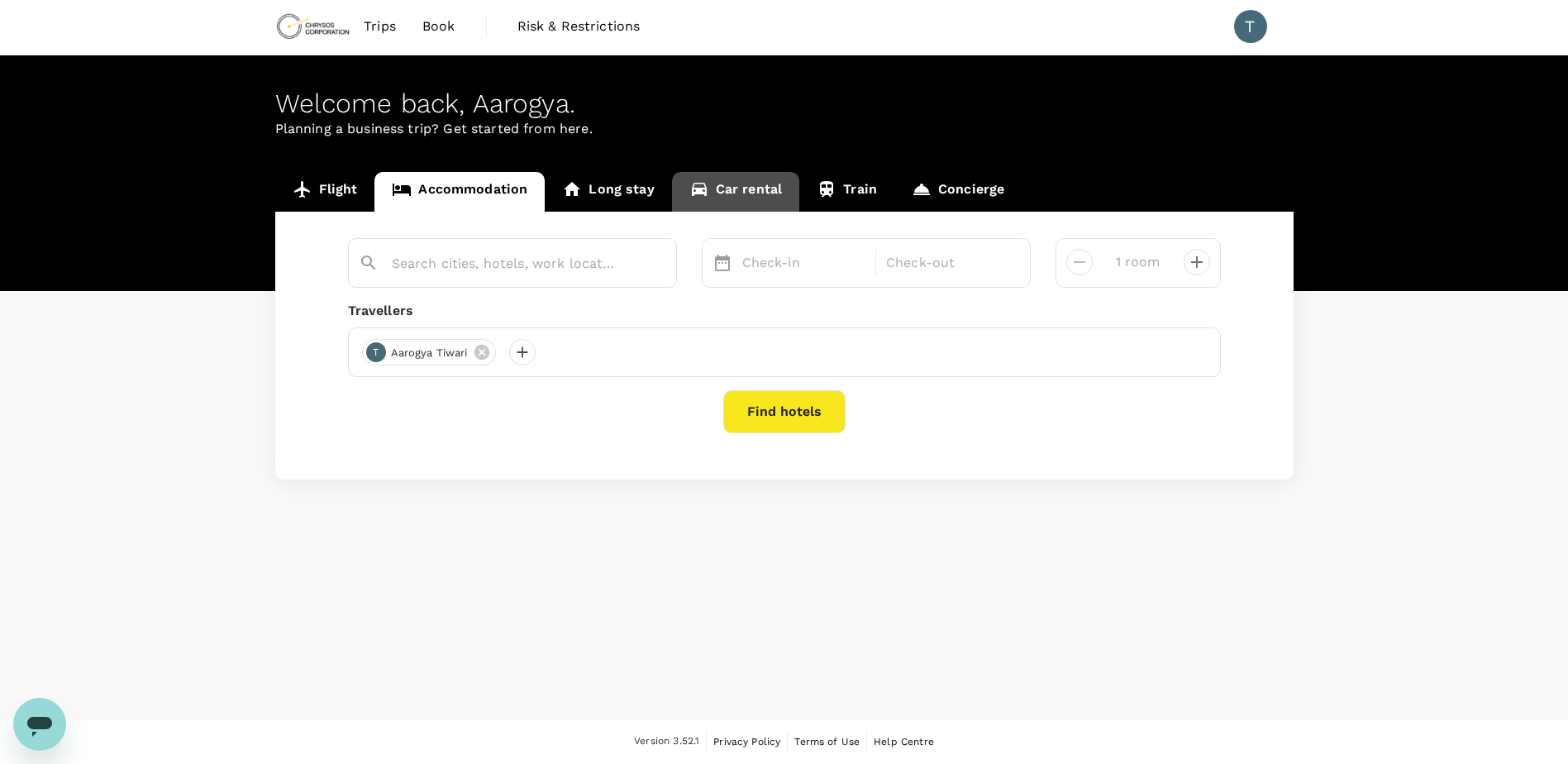
click at [750, 185] on link "Car rental" at bounding box center [736, 191] width 128 height 39
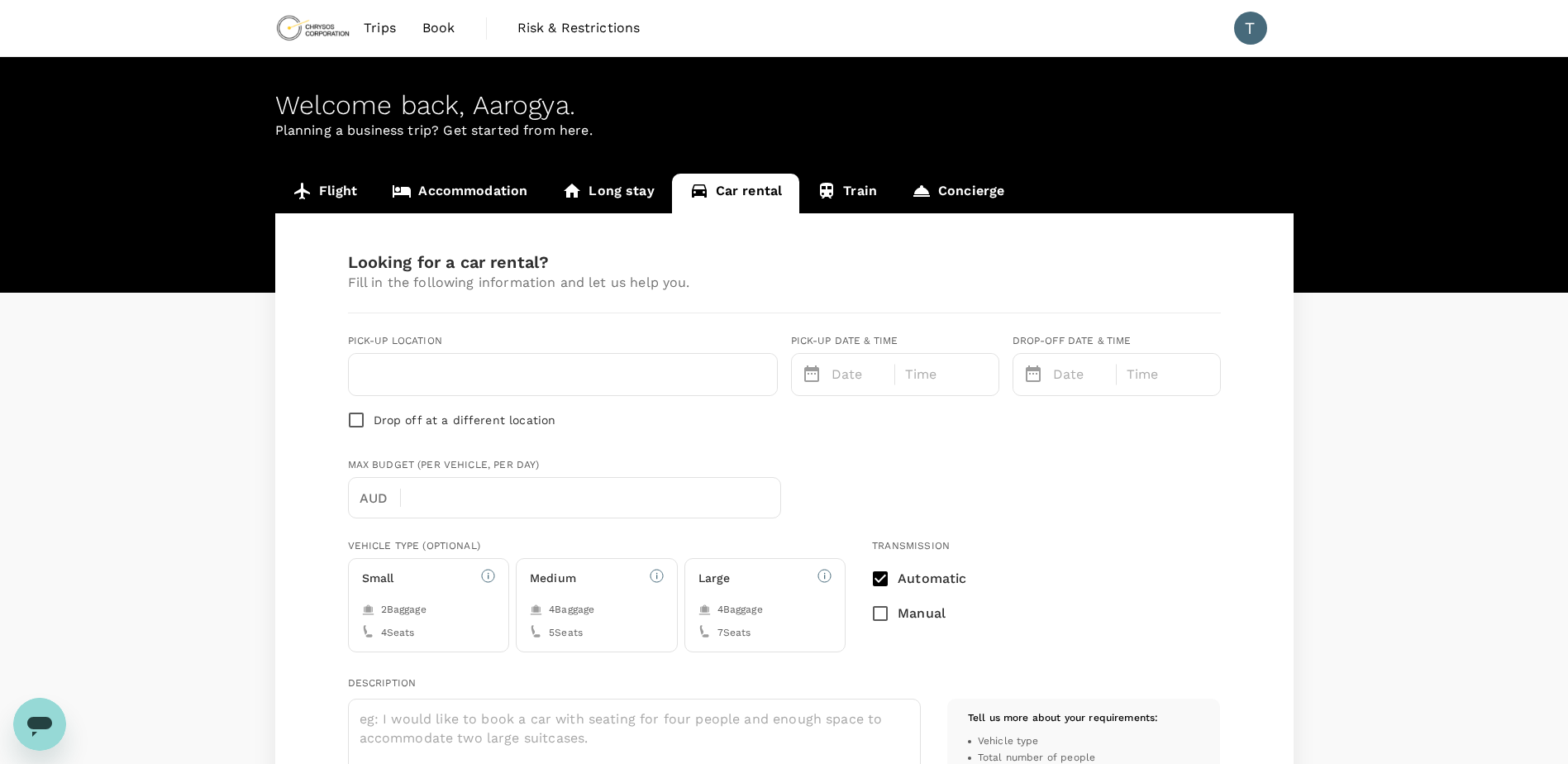
click at [525, 363] on input "text" at bounding box center [563, 375] width 409 height 26
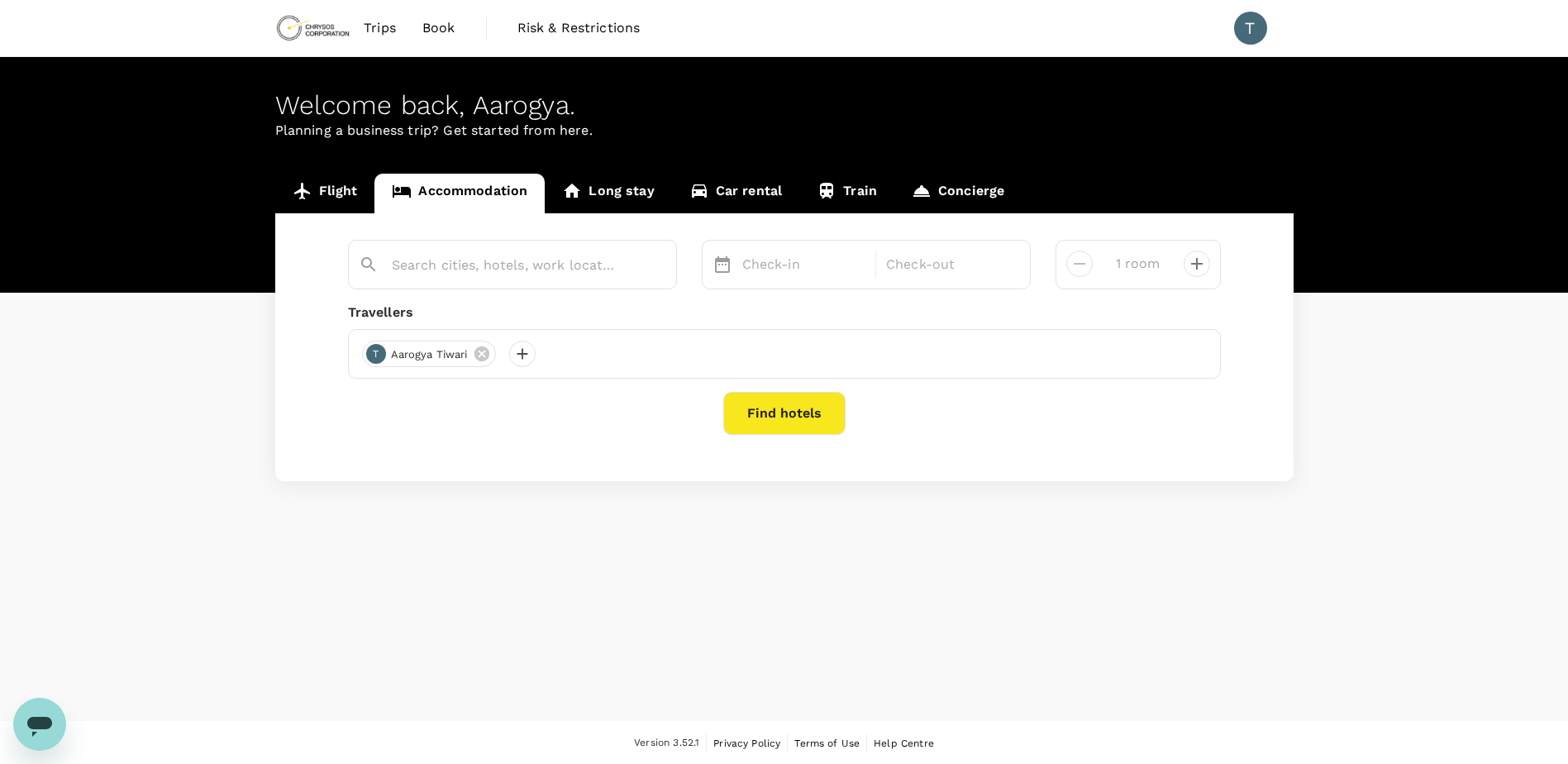
scroll to position [2, 0]
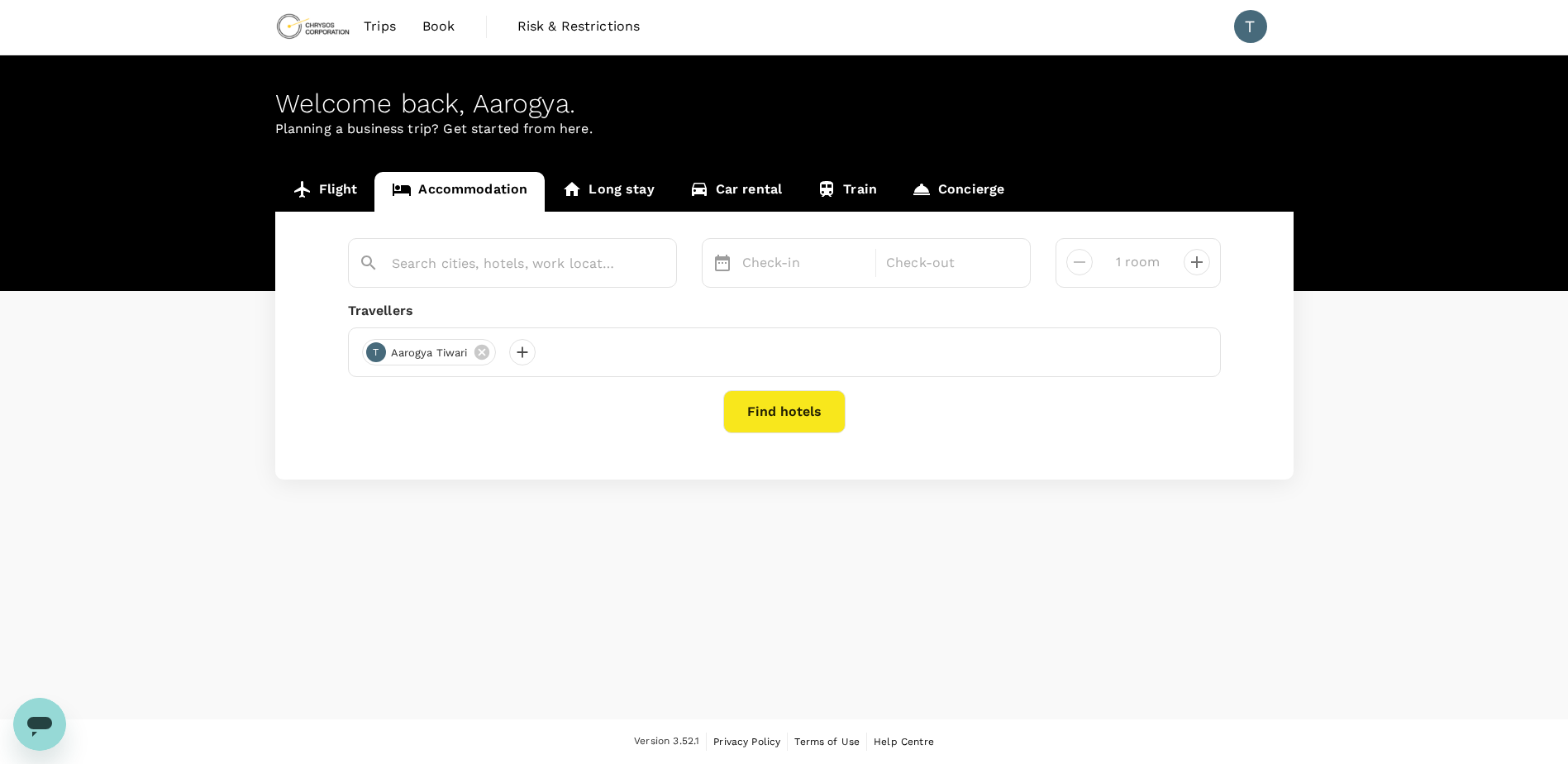
click at [592, 192] on link "Long stay" at bounding box center [608, 191] width 127 height 39
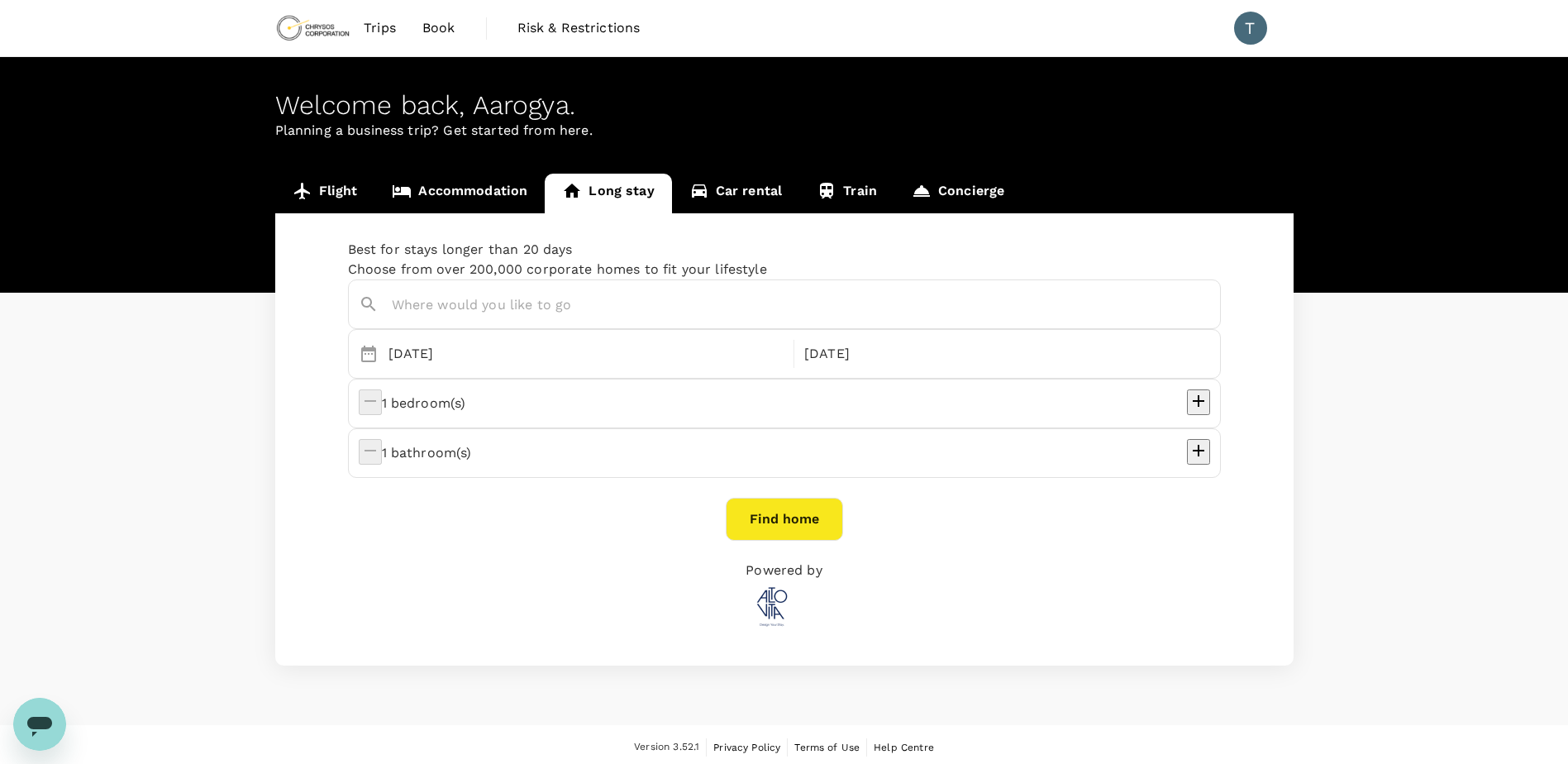
click at [488, 164] on div "Welcome back , [GEOGRAPHIC_DATA] . Planning a business trip? Get started from h…" at bounding box center [784, 175] width 1568 height 236
click at [471, 193] on link "Accommodation" at bounding box center [459, 193] width 170 height 39
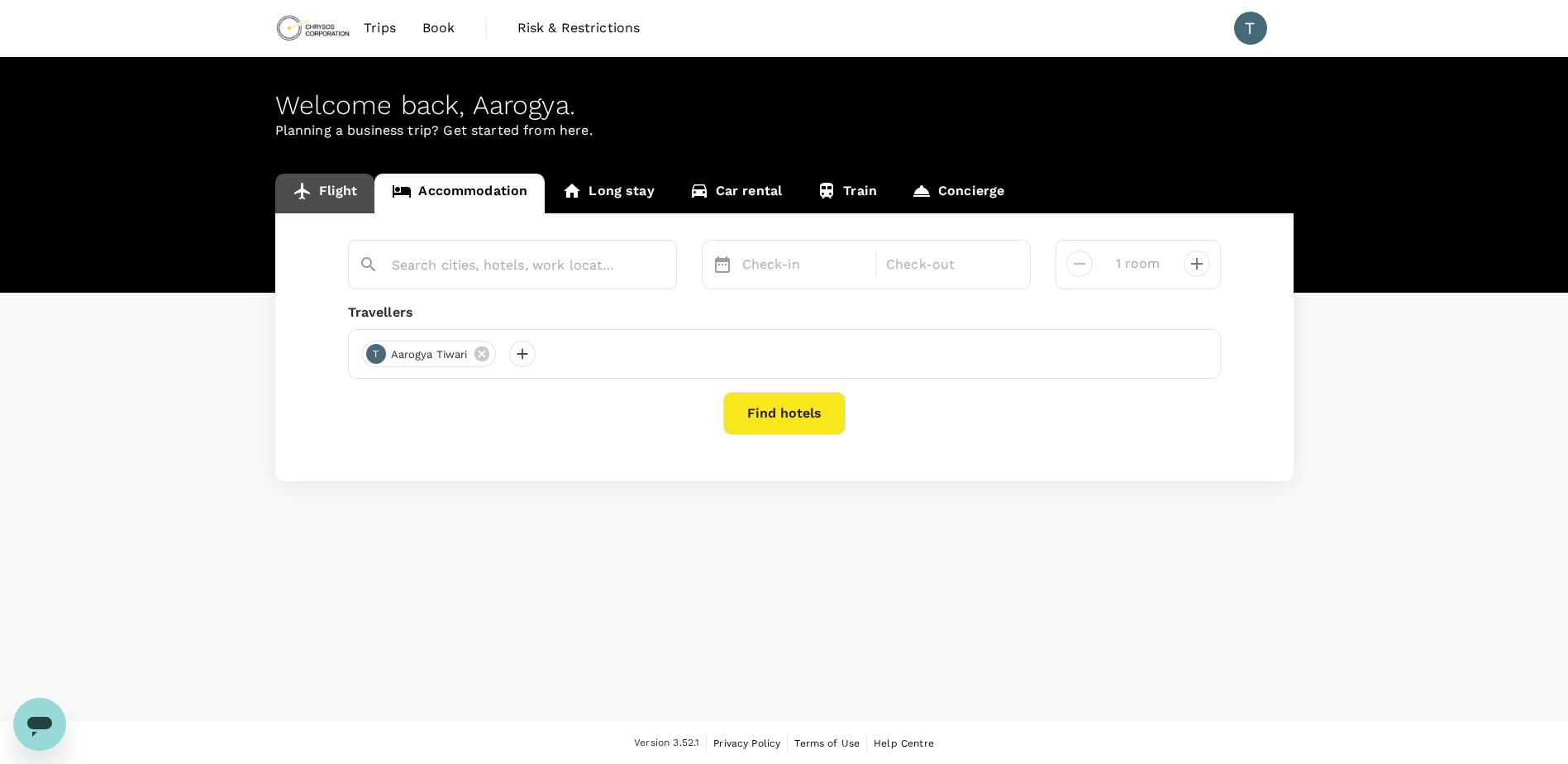
click at [319, 192] on link "Flight" at bounding box center [325, 193] width 100 height 39
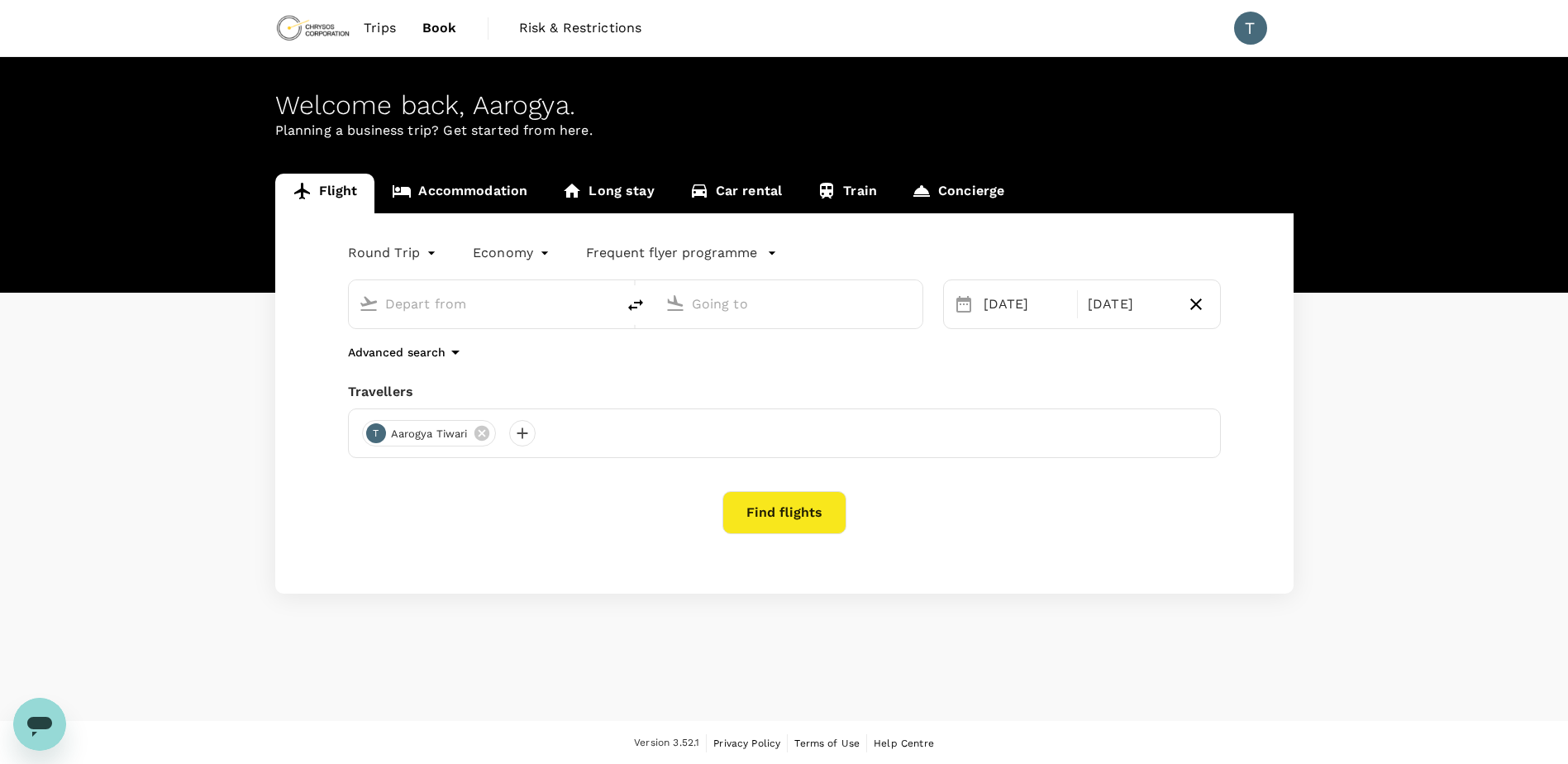
type input "Adelaide (ADL)"
type input "[GEOGRAPHIC_DATA] ([GEOGRAPHIC_DATA])"
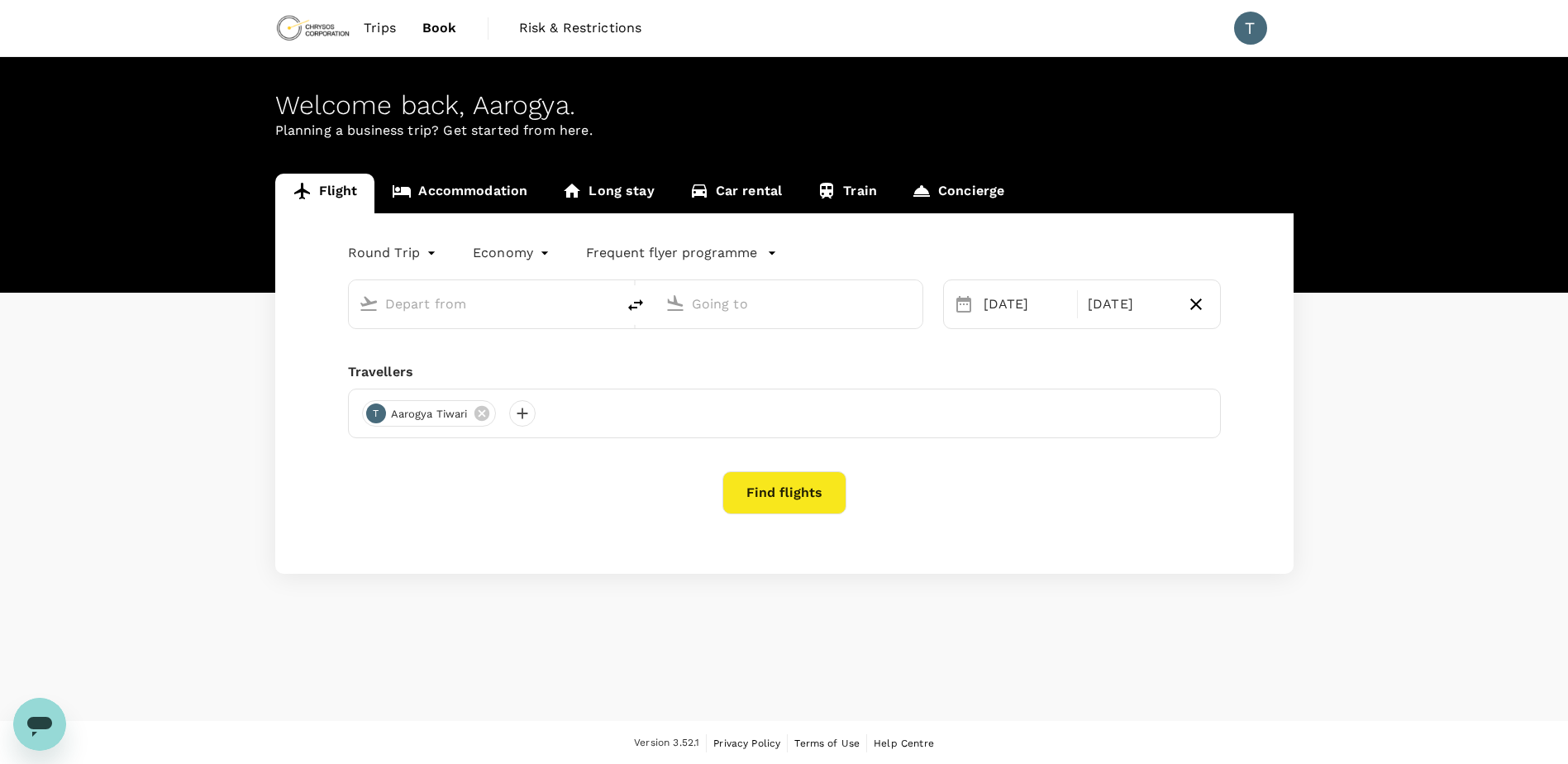
type input "Adelaide (ADL)"
type input "[GEOGRAPHIC_DATA] ([GEOGRAPHIC_DATA])"
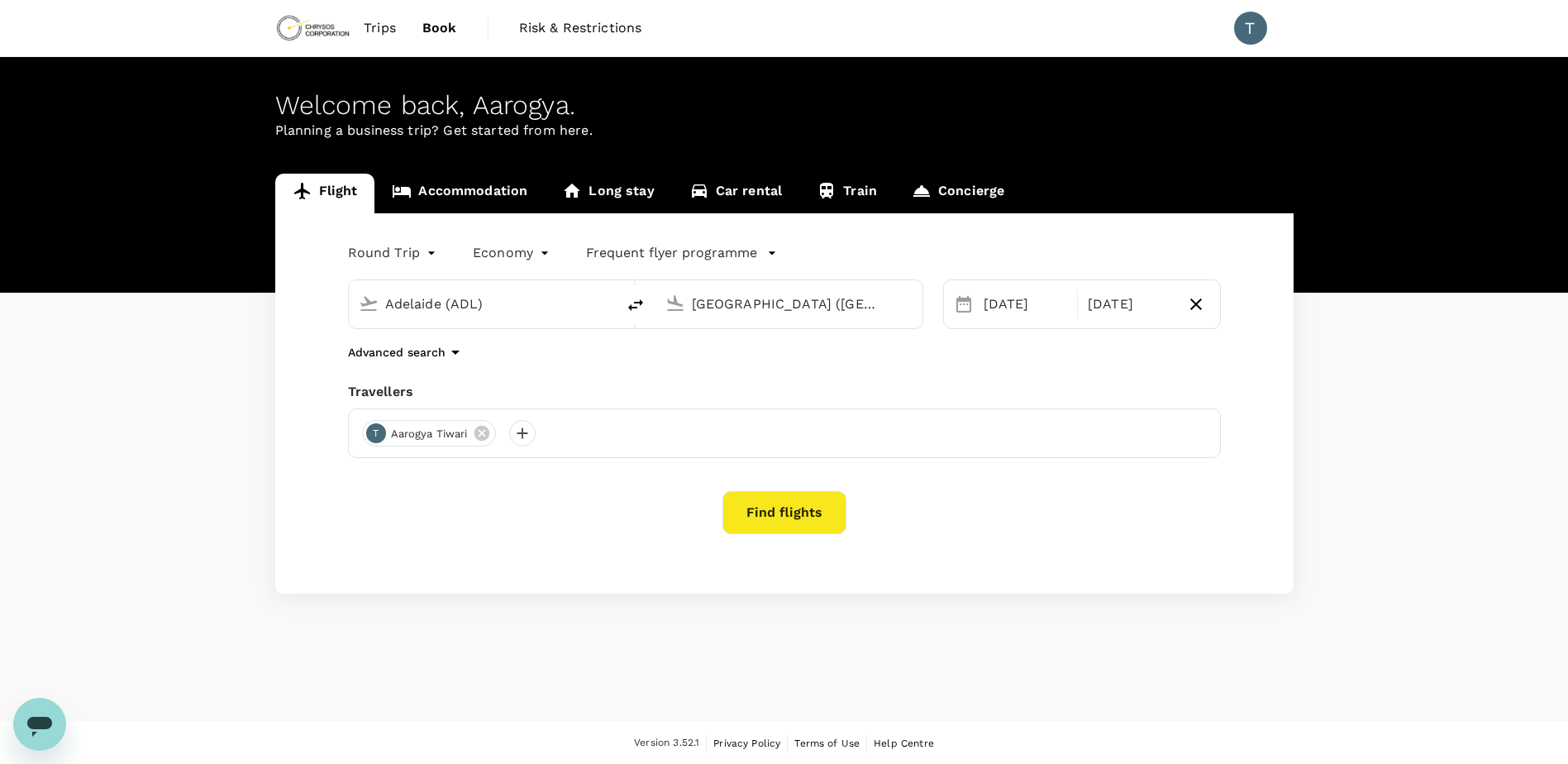
click at [56, 731] on div "Open messaging window" at bounding box center [39, 724] width 50 height 50
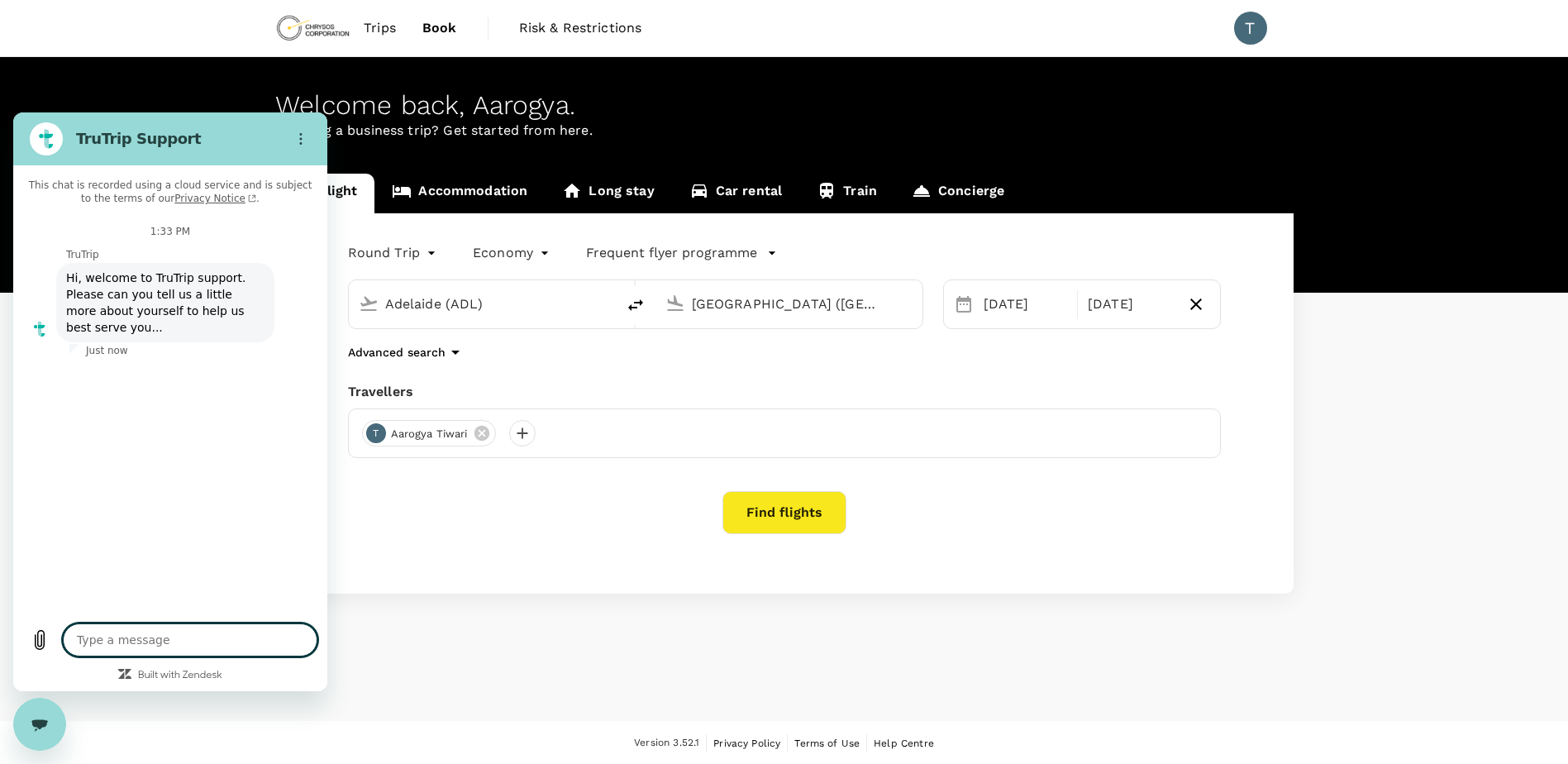
click at [120, 637] on textarea at bounding box center [190, 640] width 255 height 33
type textarea "x"
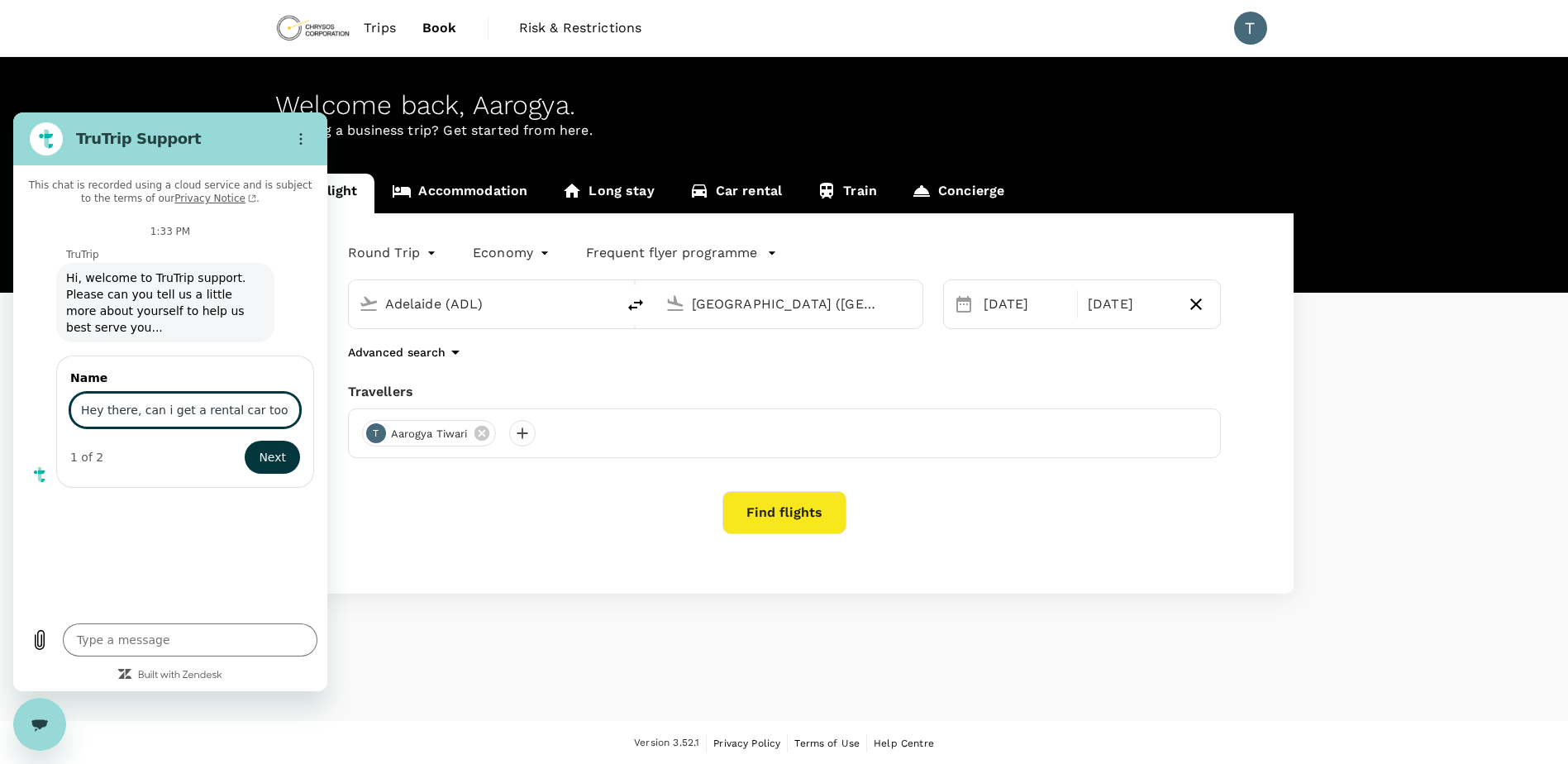
type input "Hey there, can i get a rental car too?"
click at [244, 441] on button "Next" at bounding box center [272, 458] width 55 height 33
type textarea "x"
drag, startPoint x: 272, startPoint y: 390, endPoint x: -3, endPoint y: 423, distance: 277.0
click at [13, 423] on html "TruTrip Support This chat is recorded using a cloud service and is subject to t…" at bounding box center [170, 402] width 314 height 579
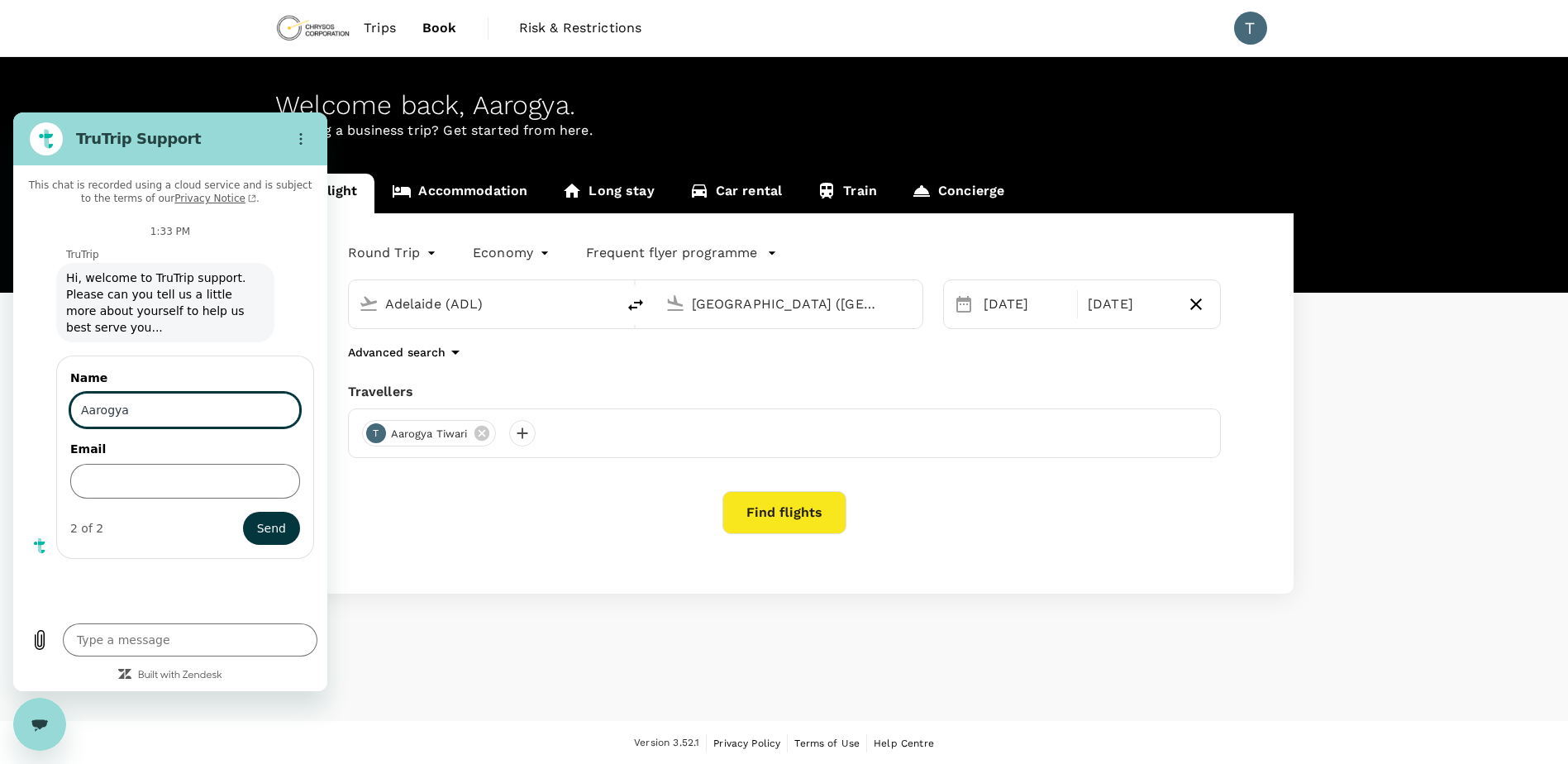
type input "Aarogya"
click at [111, 464] on input "Email" at bounding box center [184, 481] width 230 height 35
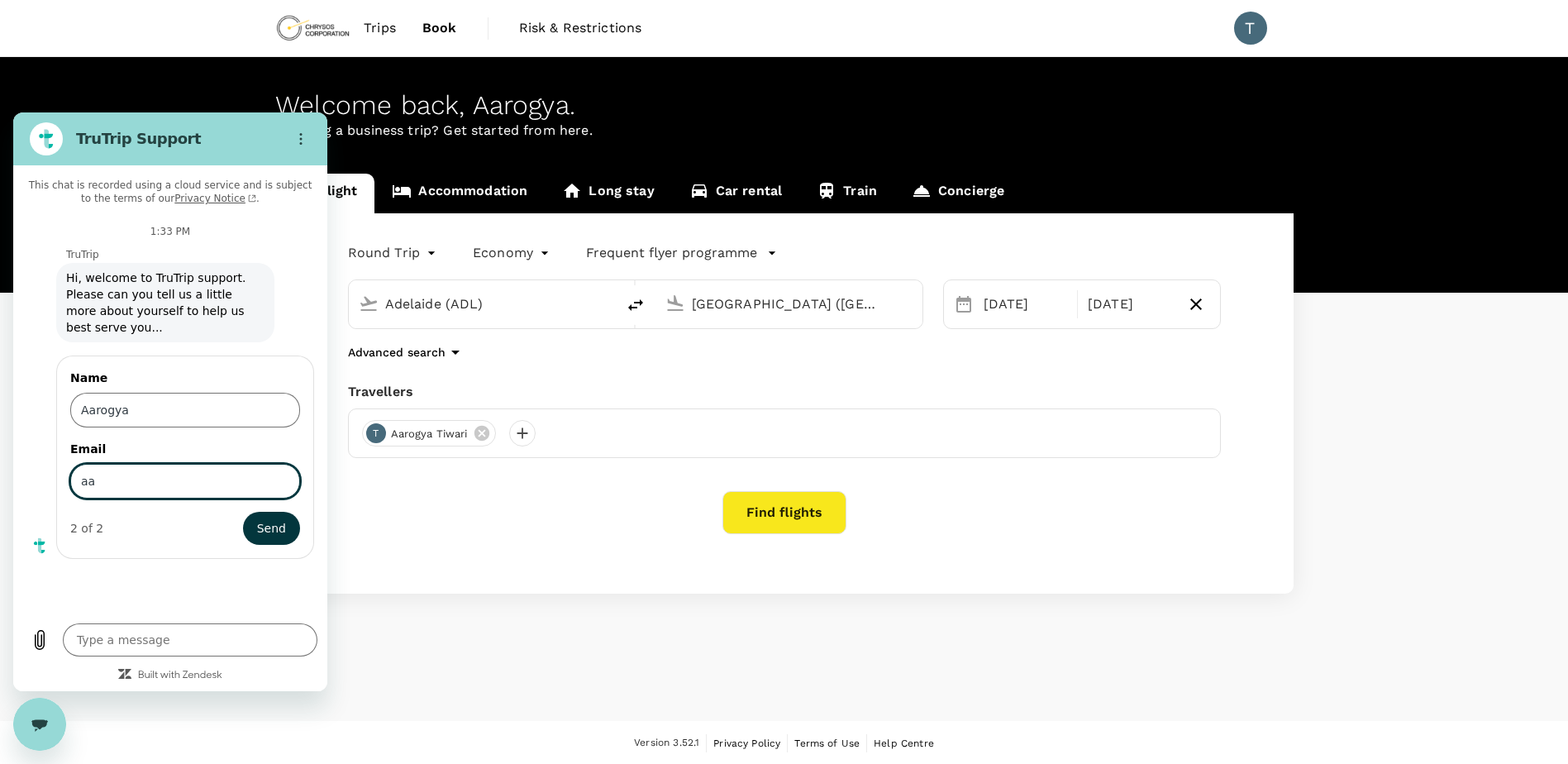
type input "[EMAIL_ADDRESS][DOMAIN_NAME]"
click at [256, 512] on button "Send" at bounding box center [271, 528] width 57 height 33
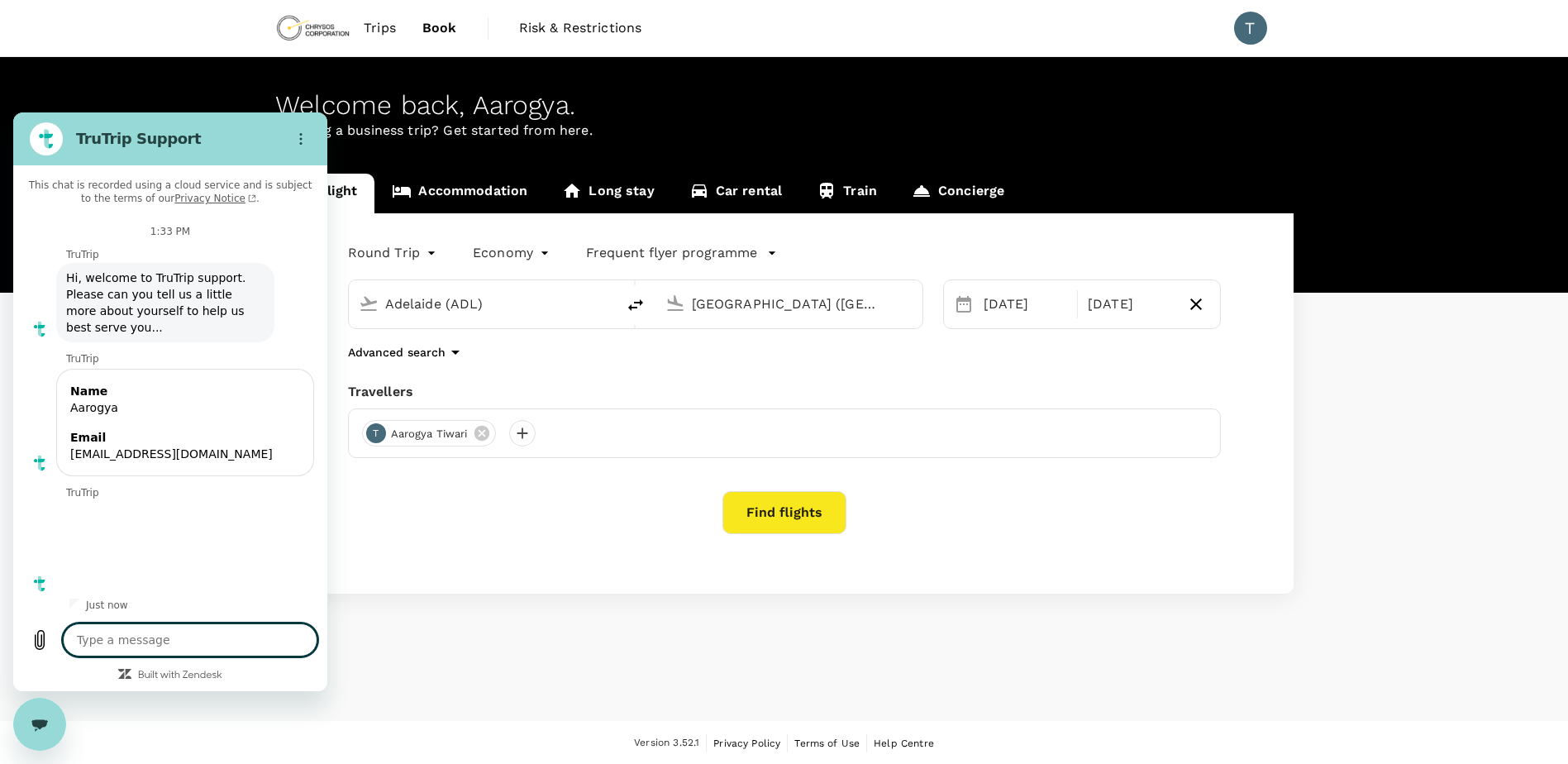
type textarea "x"
click at [193, 637] on textarea at bounding box center [190, 640] width 255 height 33
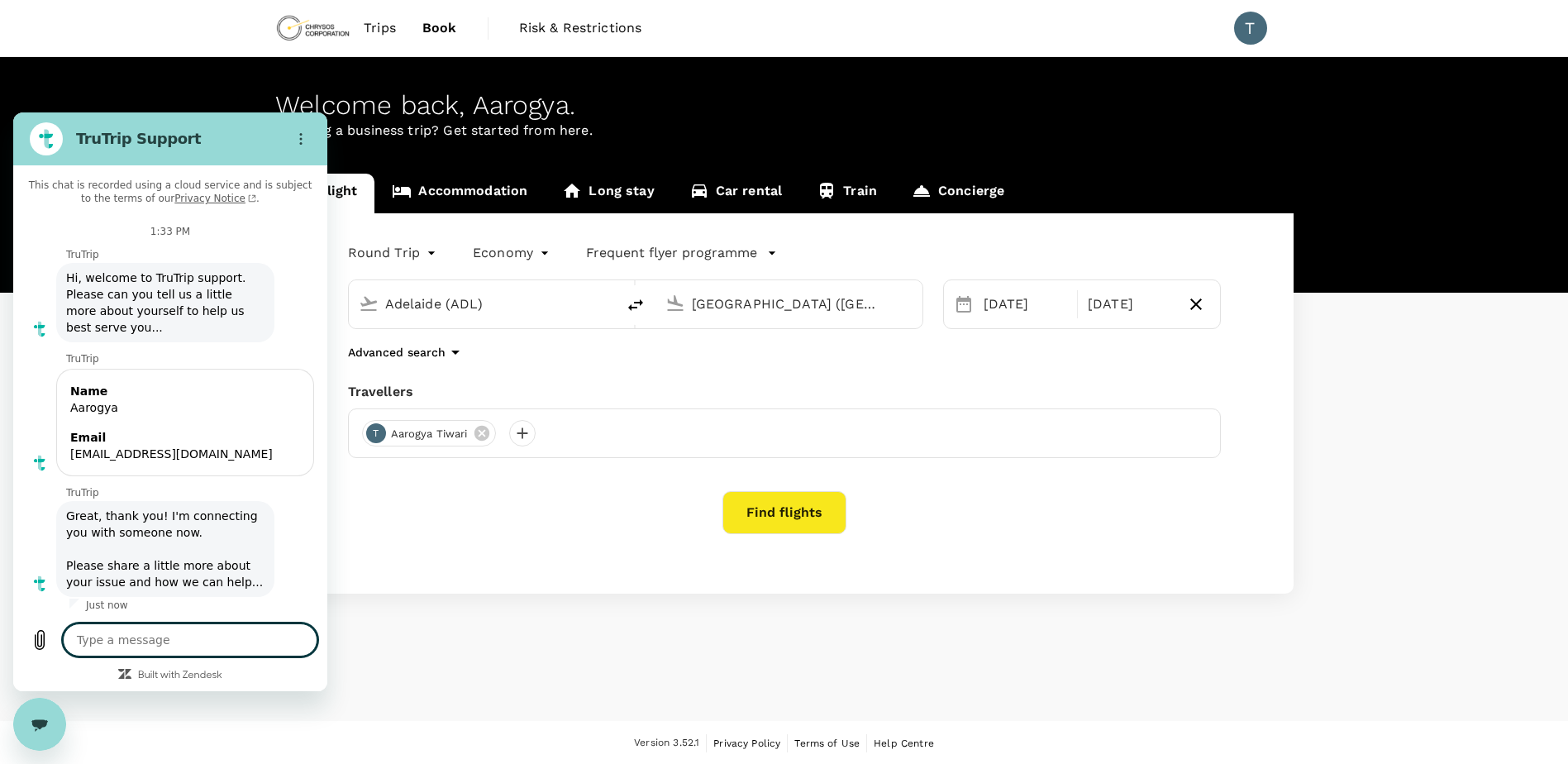
type textarea "d"
type textarea "x"
type textarea "do"
type textarea "x"
type textarea "do"
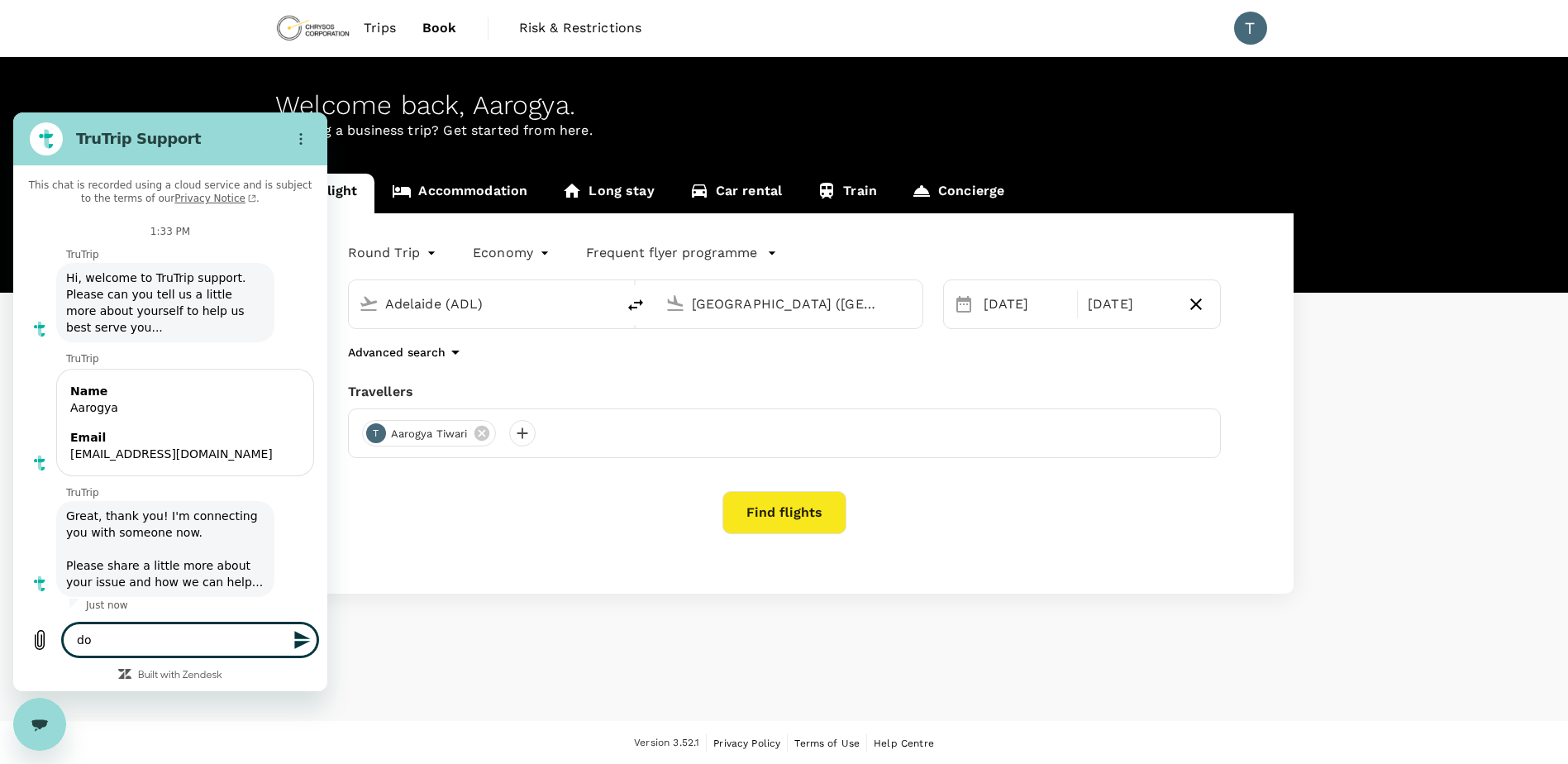
type textarea "x"
type textarea "do i"
type textarea "x"
type textarea "do i"
type textarea "x"
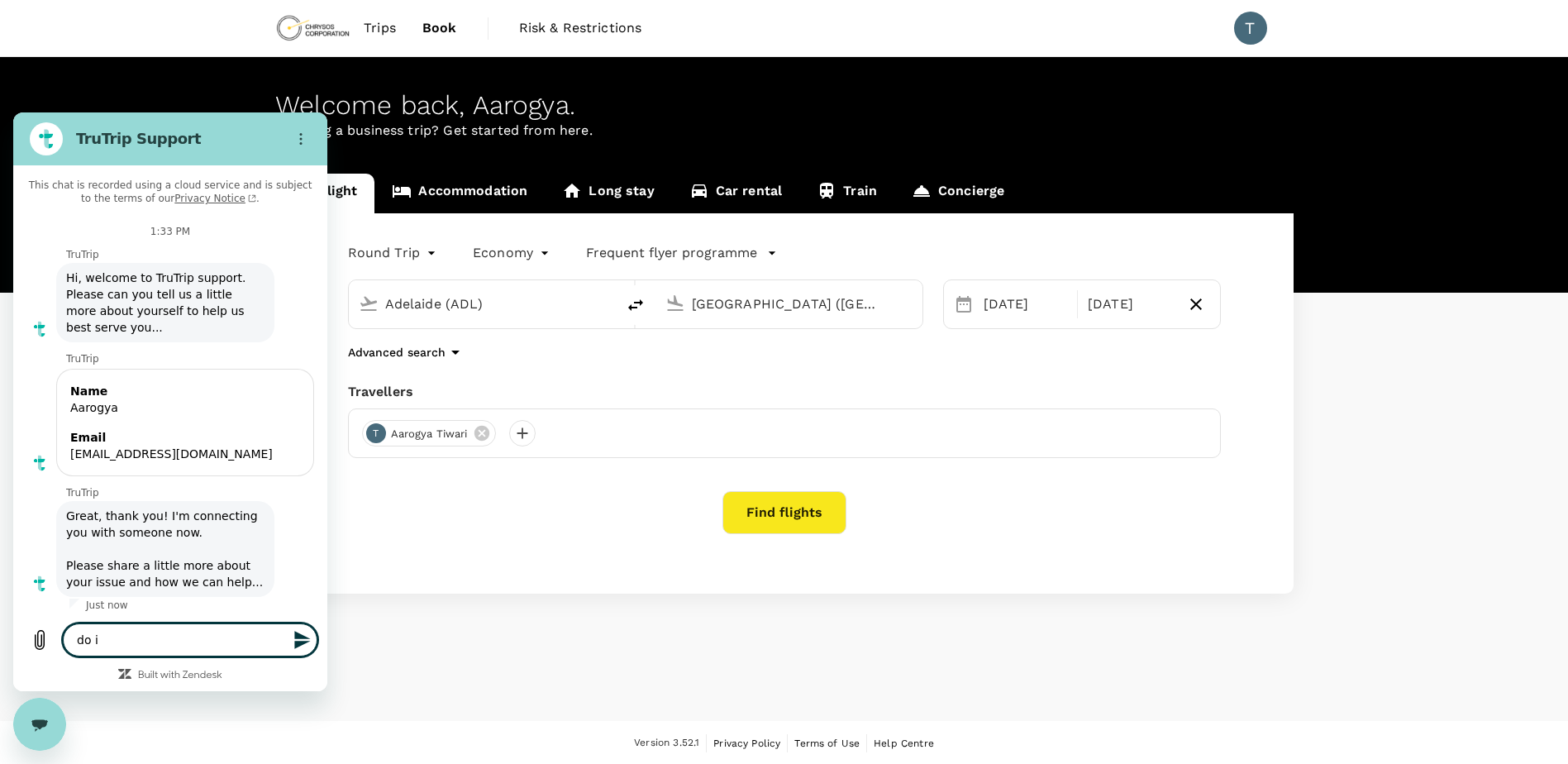
type textarea "do i g"
type textarea "x"
type textarea "do i ge"
type textarea "x"
type textarea "do i get"
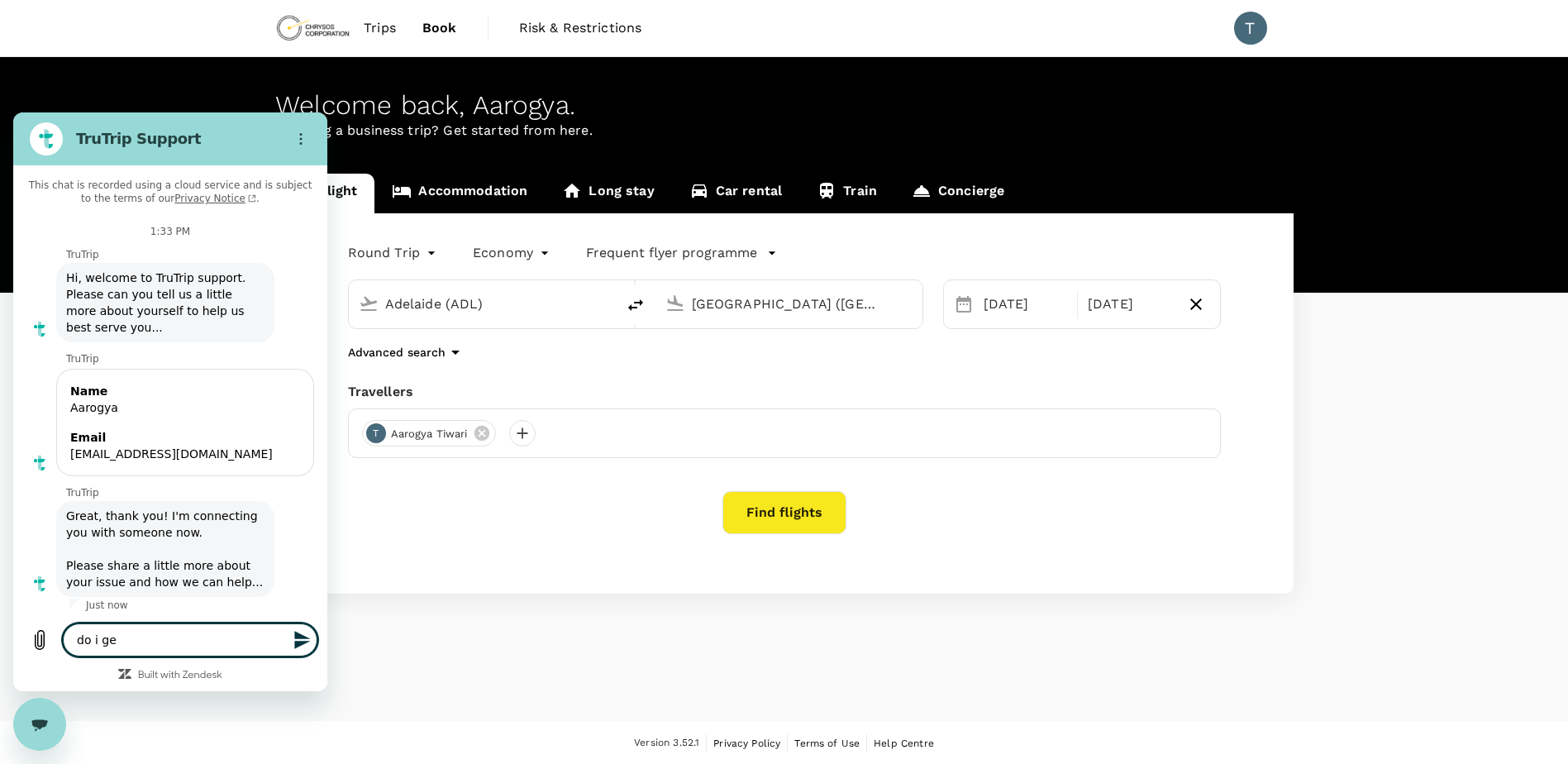
type textarea "x"
type textarea "do i get"
type textarea "x"
type textarea "do i get a"
type textarea "x"
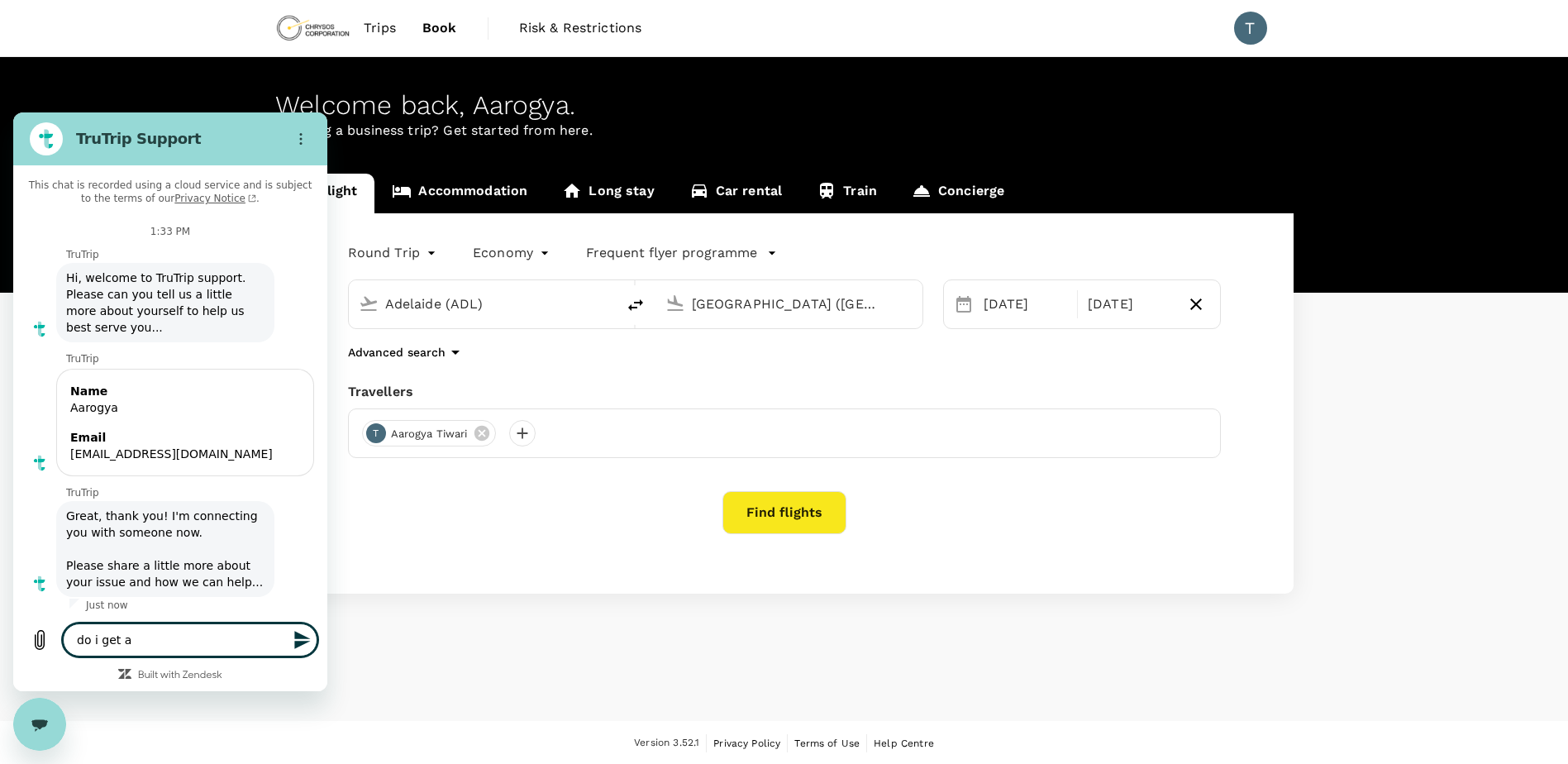
type textarea "do i get a"
type textarea "x"
type textarea "do i get a r"
type textarea "x"
type textarea "do i get a re"
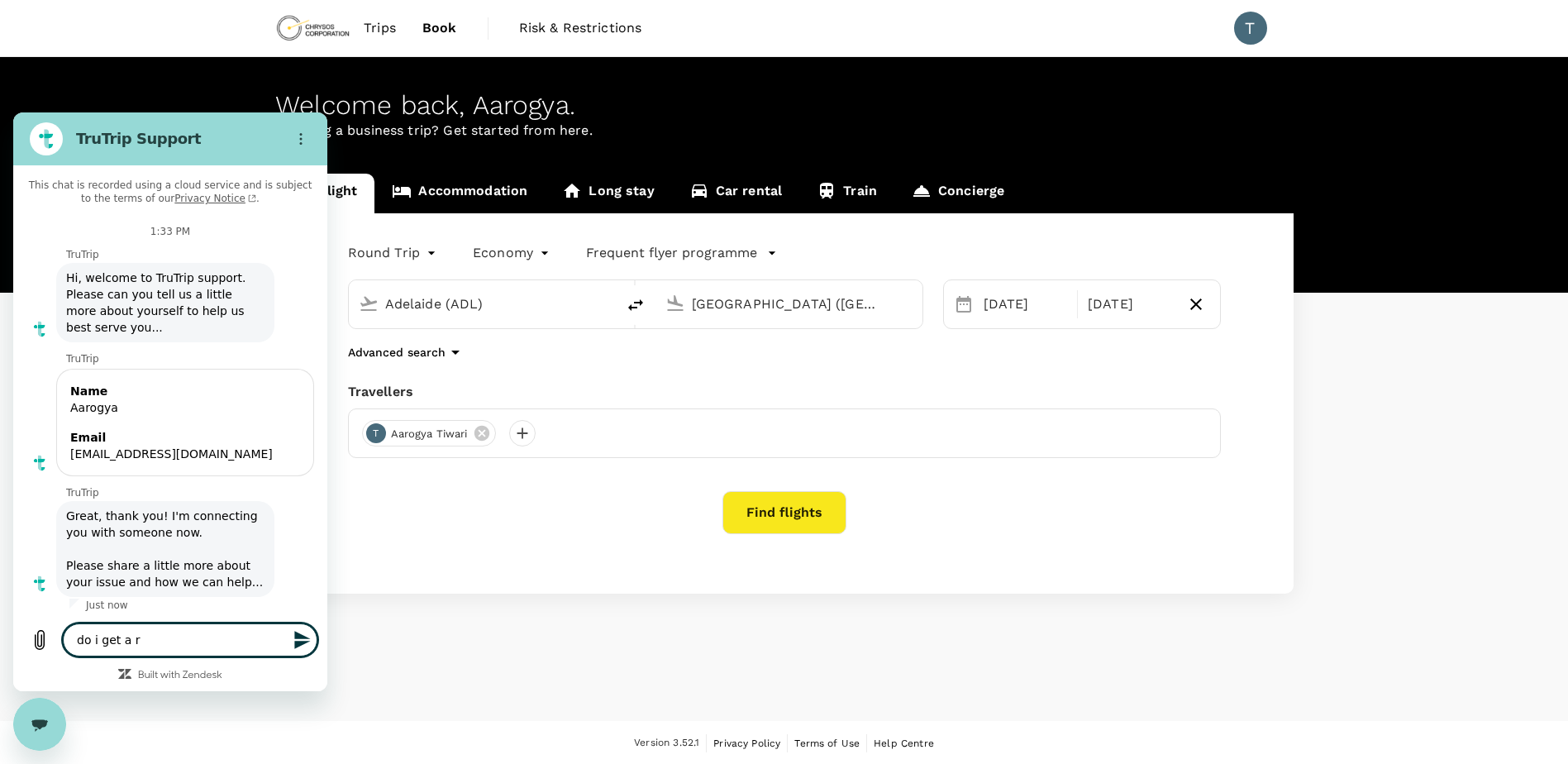
type textarea "x"
type textarea "do i get a ret"
type textarea "x"
type textarea "do i get a re"
type textarea "x"
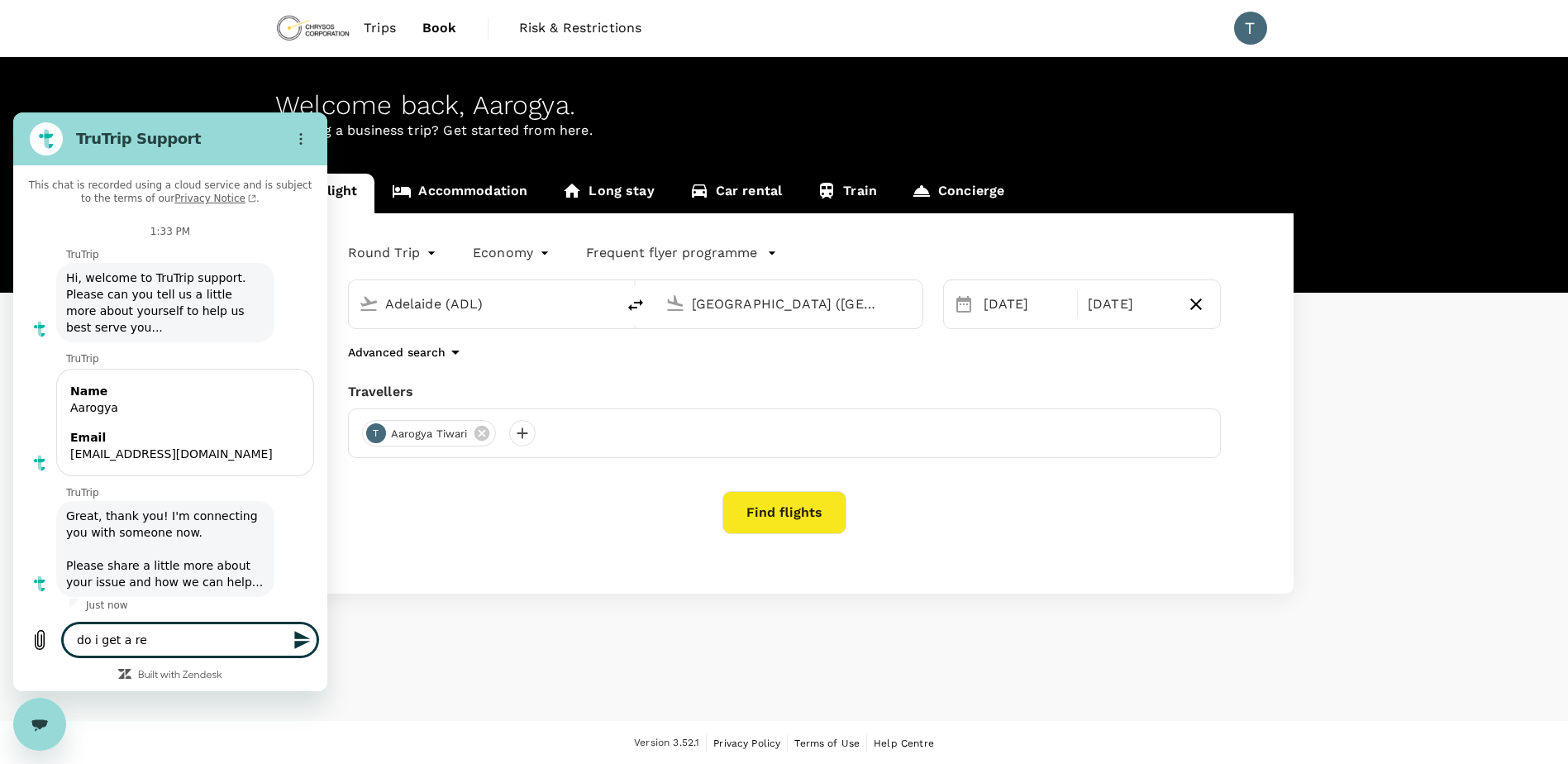
type textarea "do i get a ren"
type textarea "x"
type textarea "do i get a rent"
type textarea "x"
type textarea "do i get a renta"
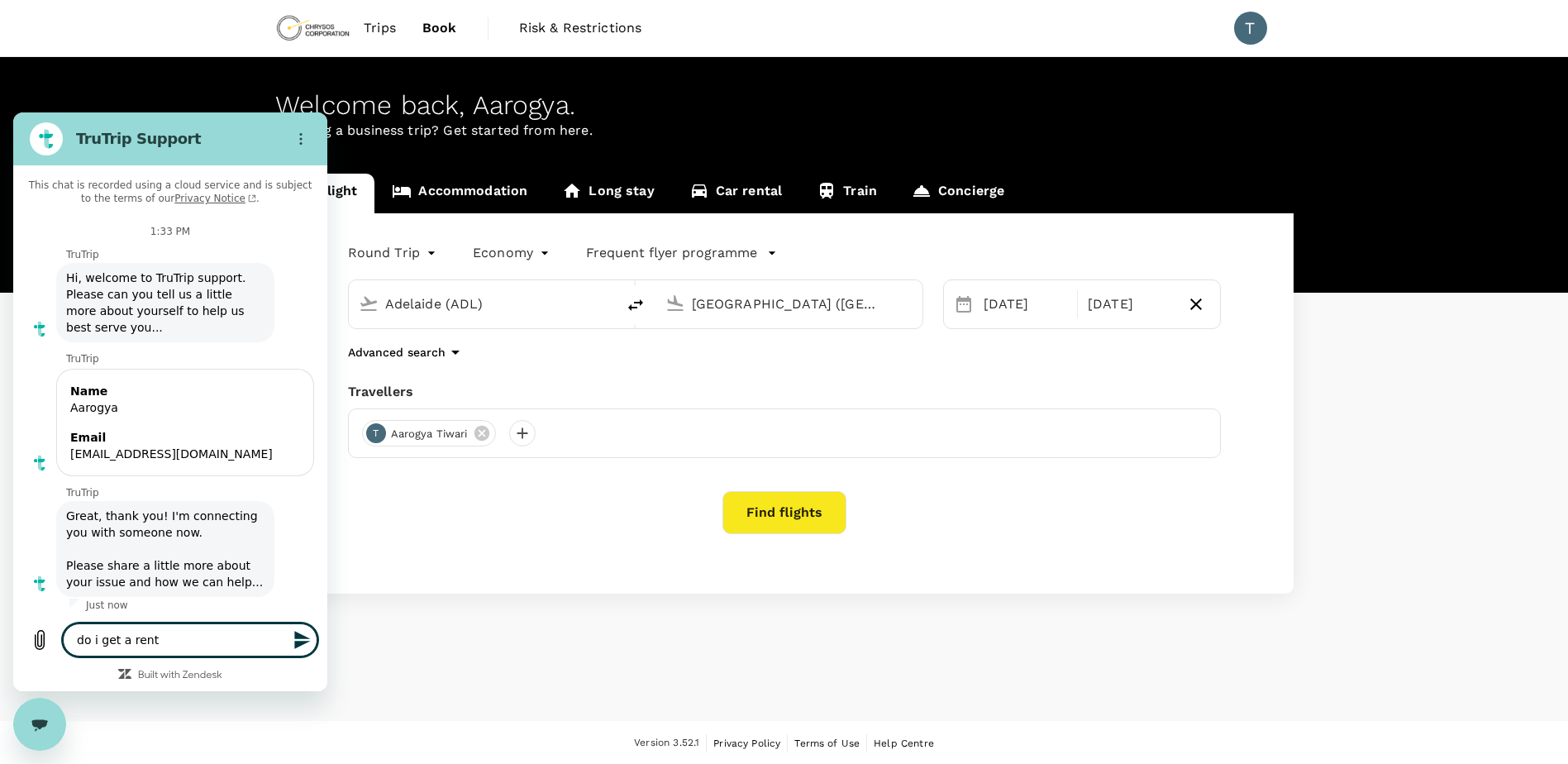
type textarea "x"
type textarea "do i get a rental"
type textarea "x"
type textarea "do i get a rental"
type textarea "x"
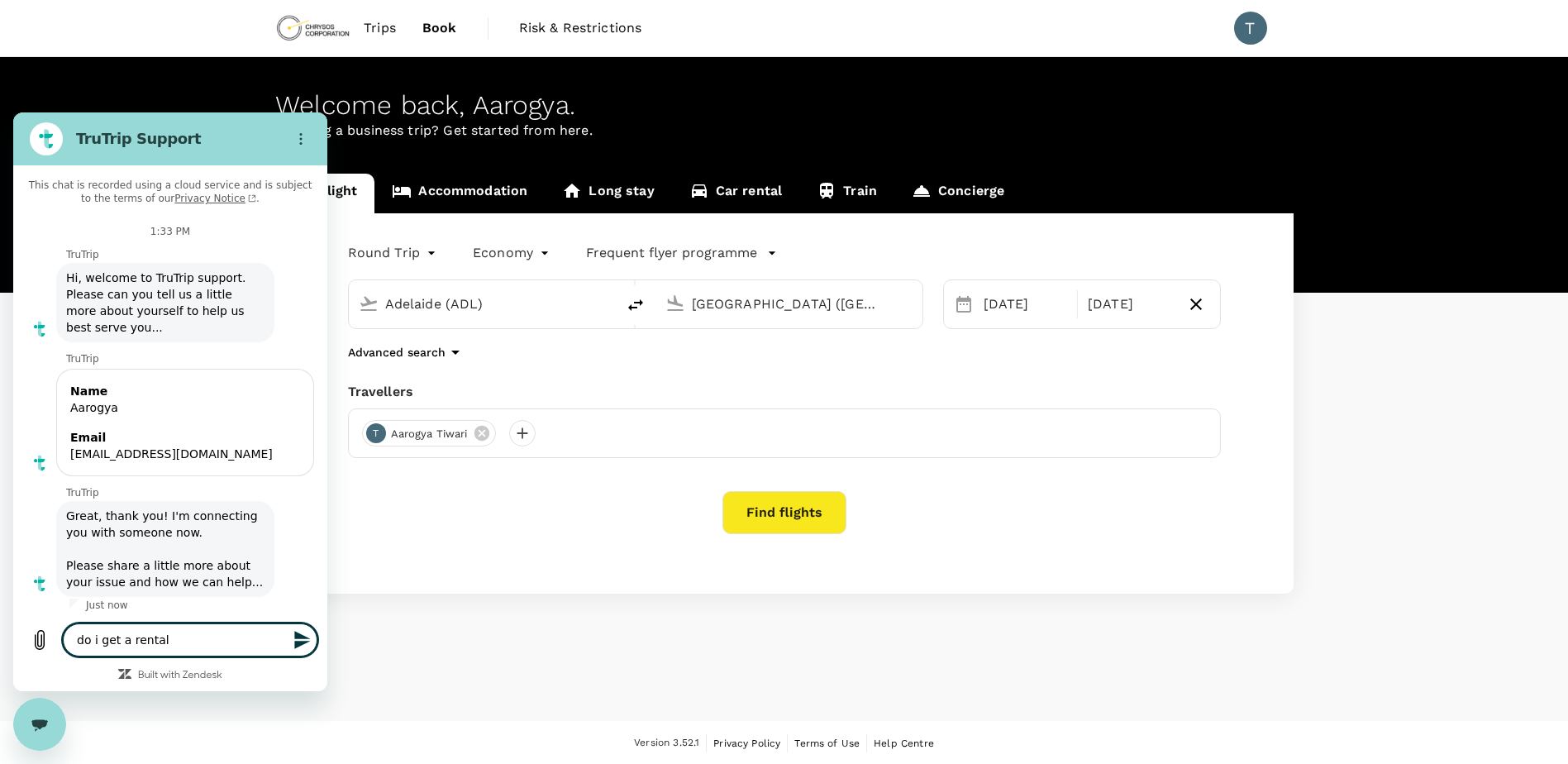
type textarea "do i get a rental v"
type textarea "x"
type textarea "do i get a rental va"
type textarea "x"
type textarea "do i get a rental var"
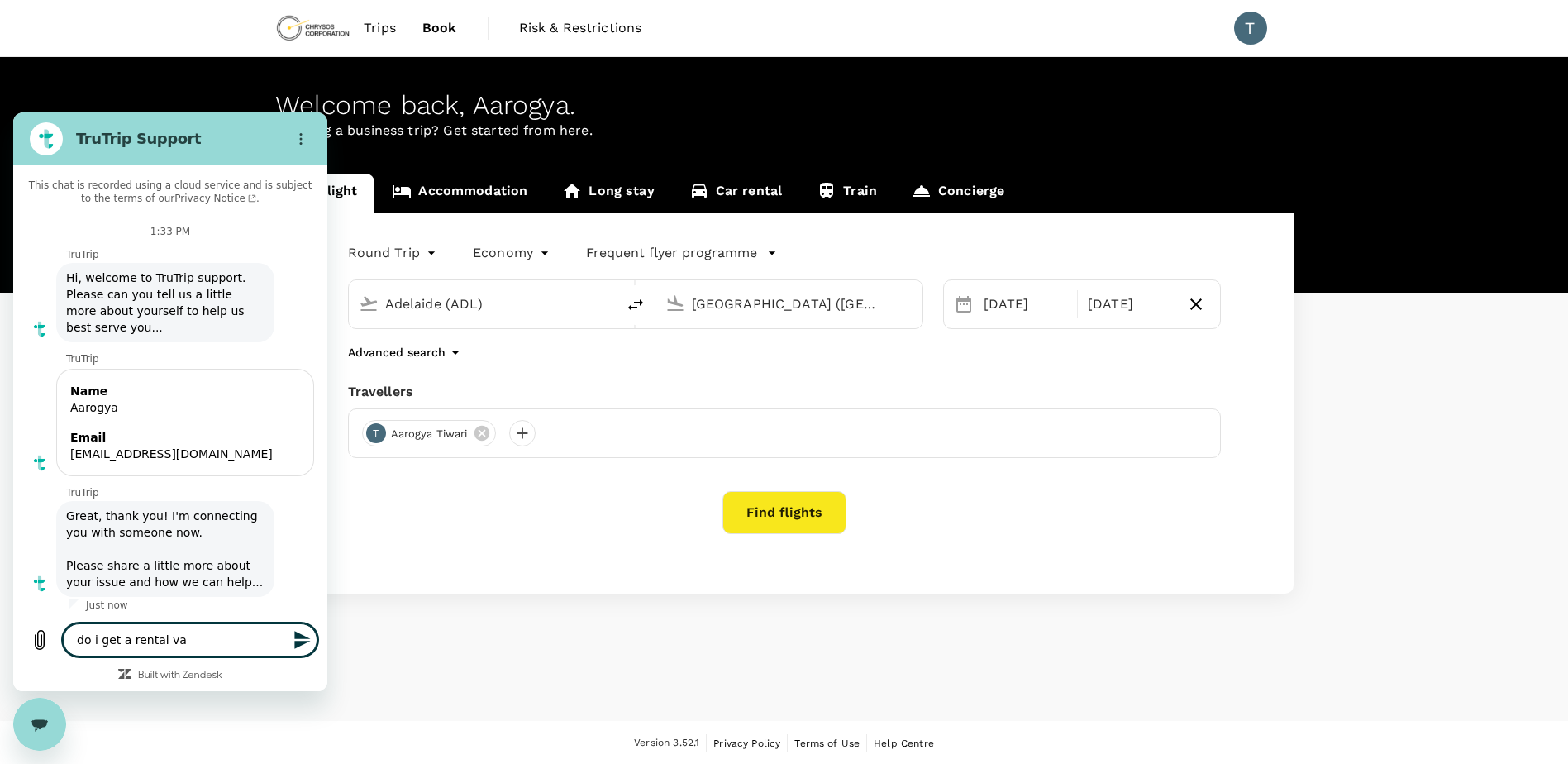
type textarea "x"
type textarea "do i get a rental va"
type textarea "x"
type textarea "do i get a rental v"
type textarea "x"
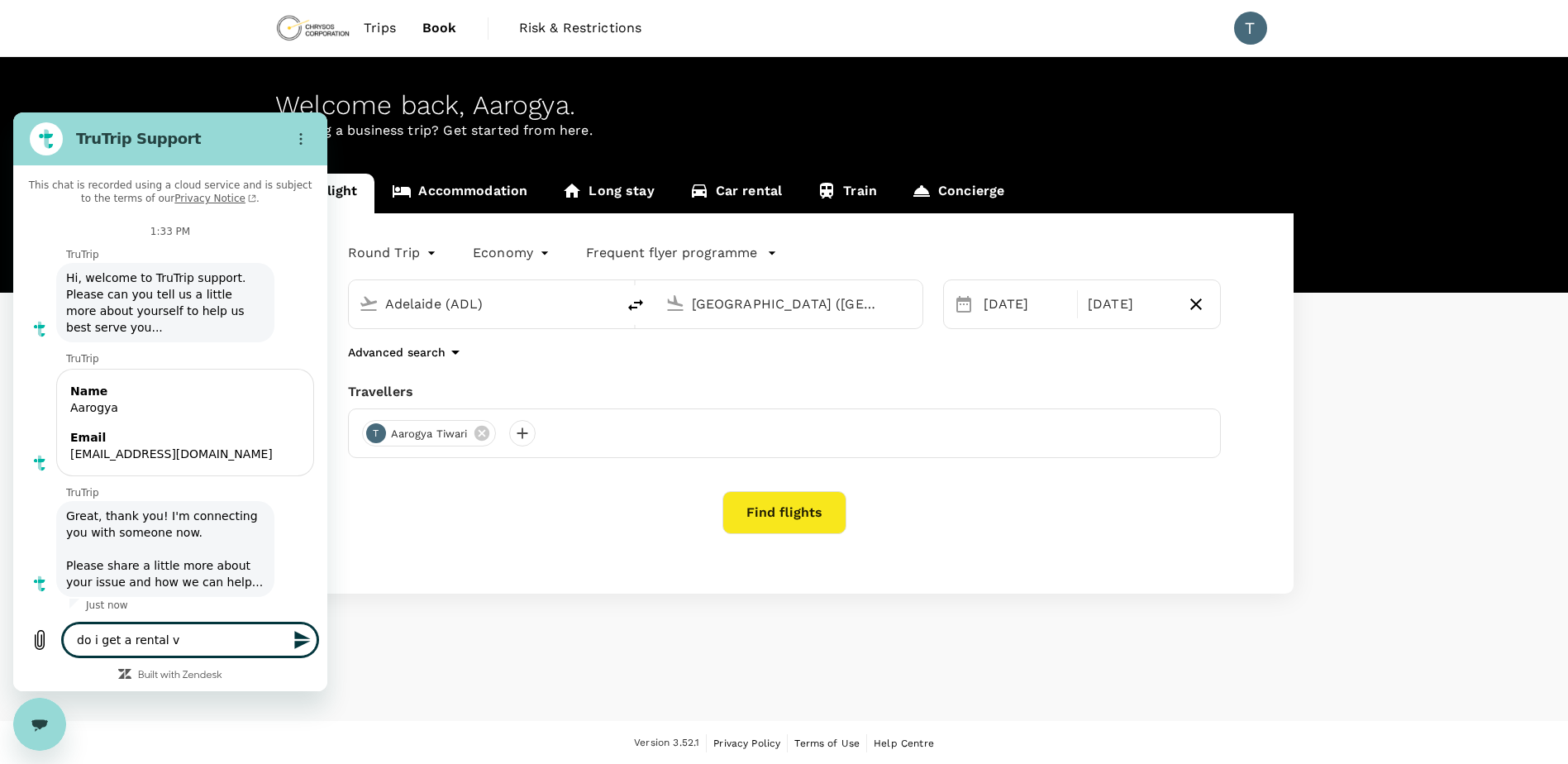
type textarea "do i get a rental"
type textarea "x"
type textarea "do i get a rental c"
type textarea "x"
type textarea "do i get a rental ca"
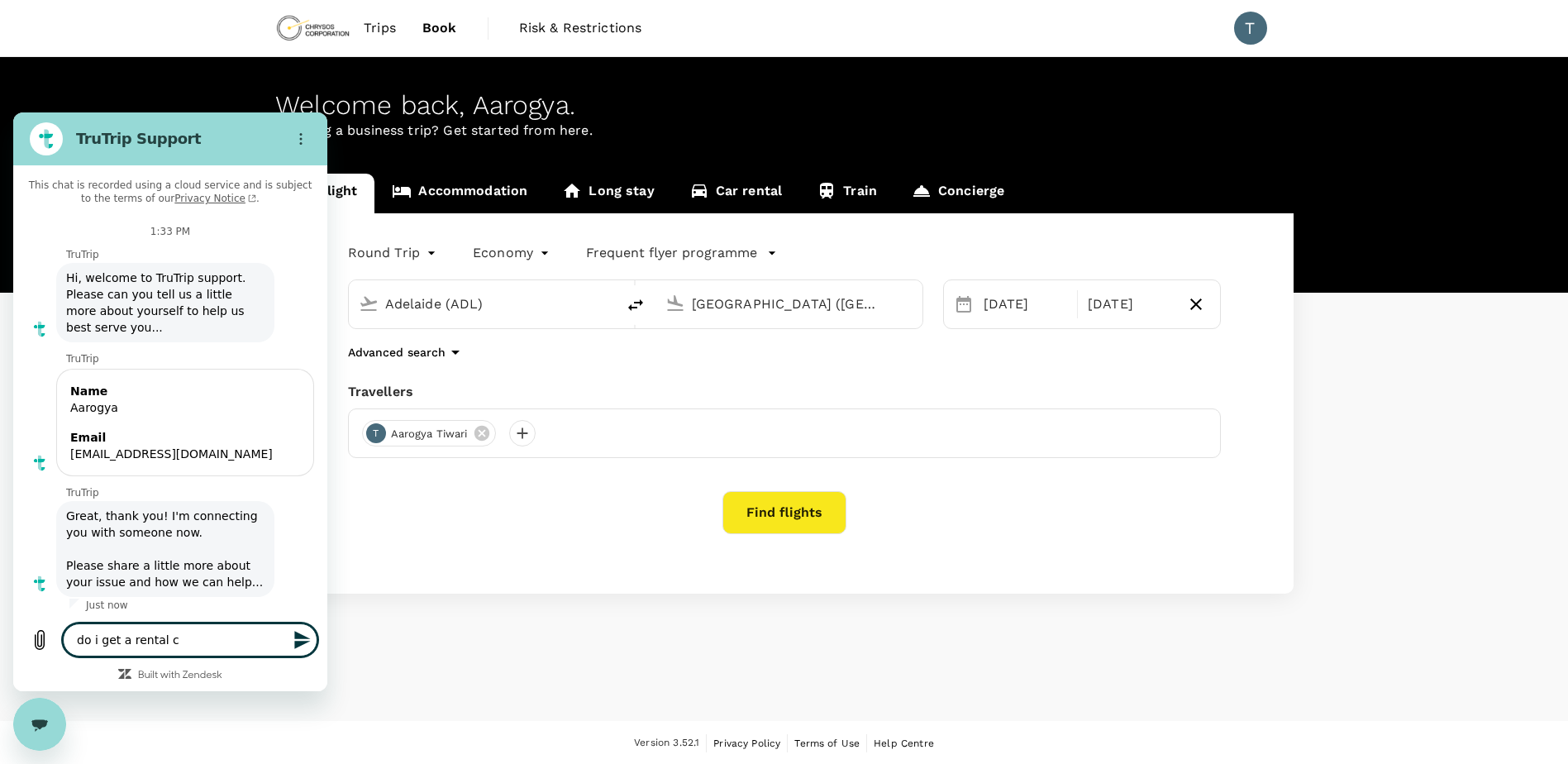
type textarea "x"
type textarea "do i get a rental car"
type textarea "x"
type textarea "do i get a rental car"
type textarea "x"
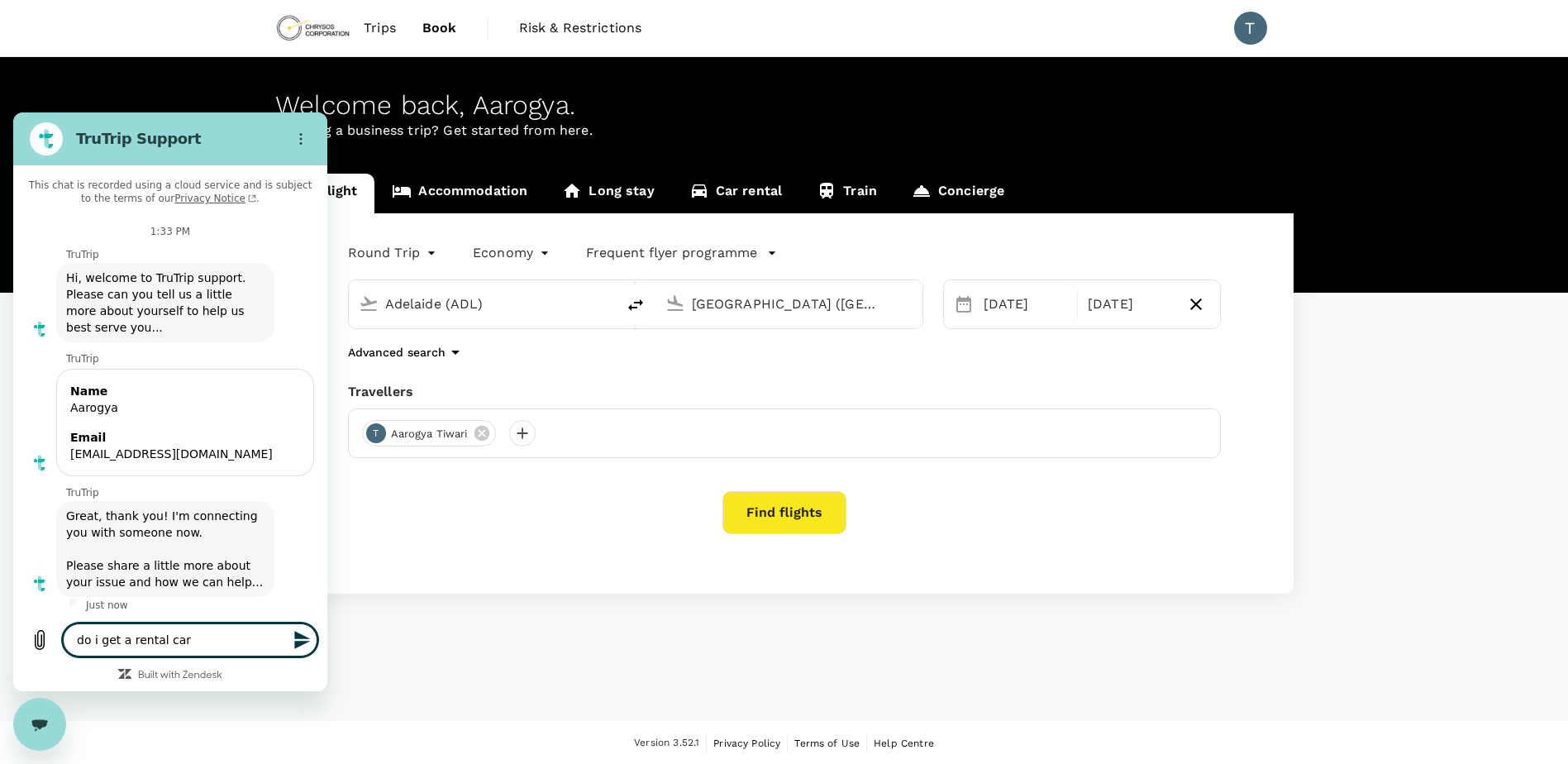
type textarea "do i get a rental car"
type textarea "x"
type textarea "do i get a rental car?"
type textarea "x"
type textarea "do i get a rental car"
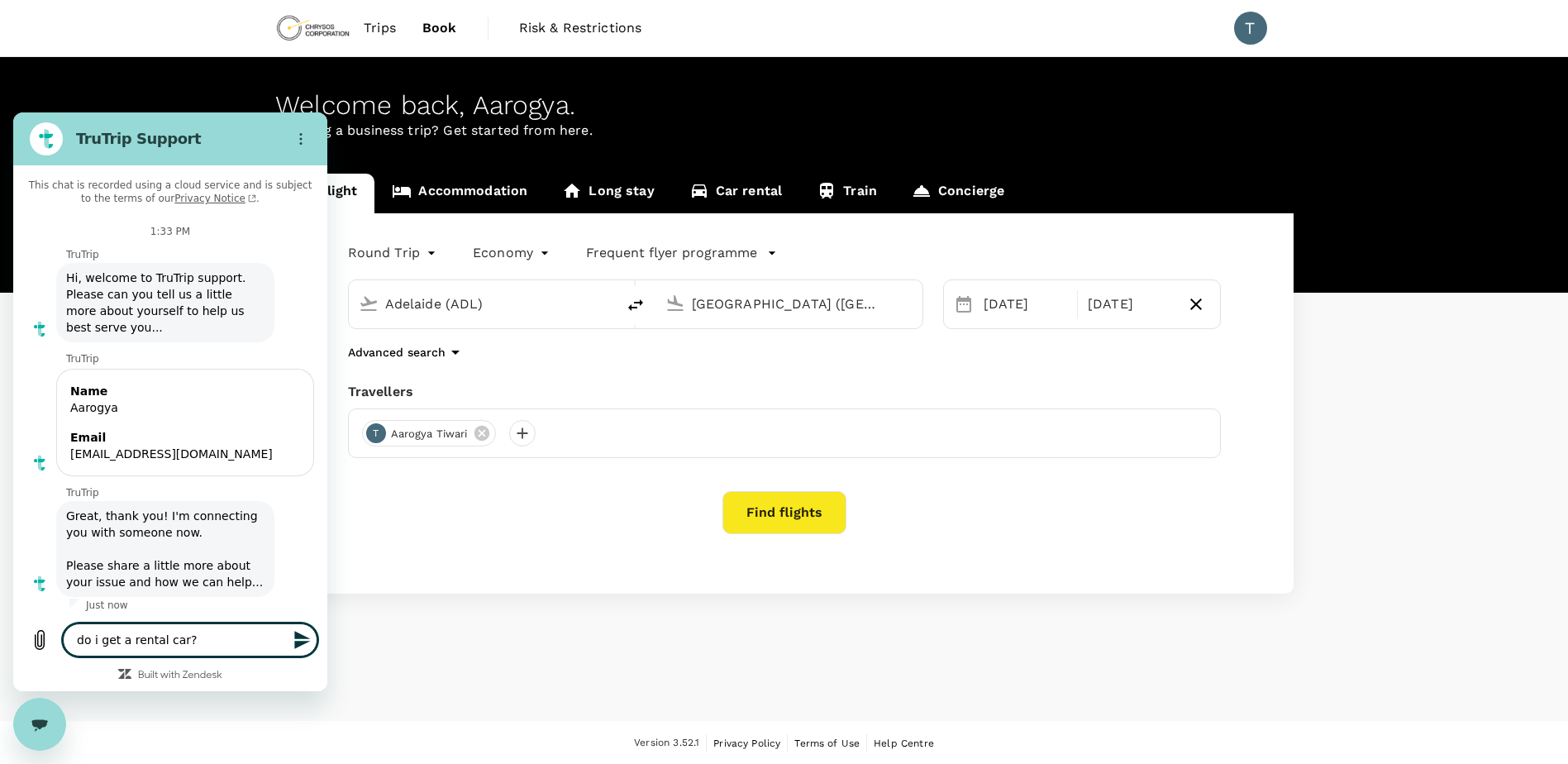
type textarea "x"
type textarea "do i get a rental car"
type textarea "x"
type textarea "do i get a rental car f"
type textarea "x"
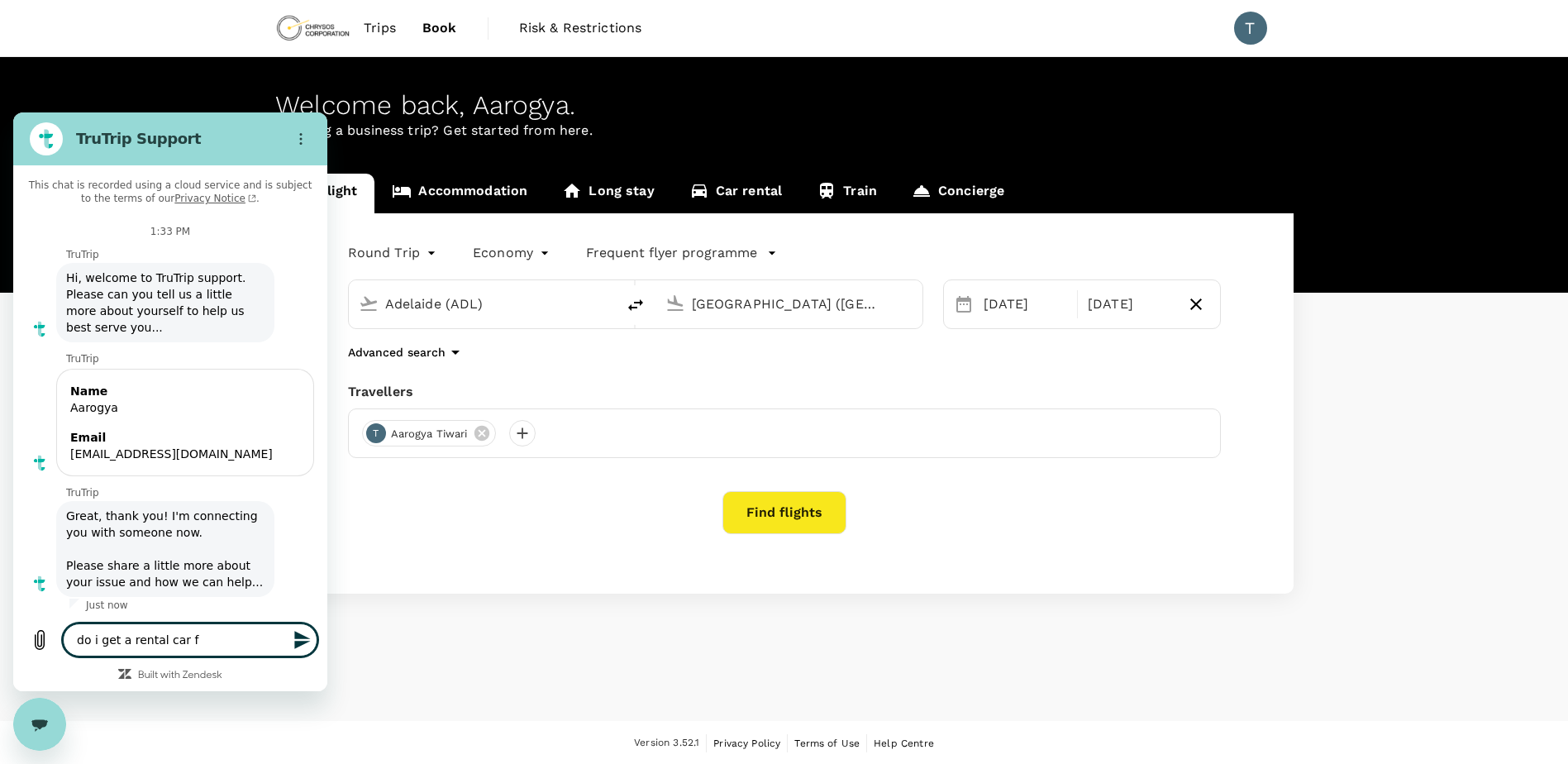
type textarea "do i get a rental car fo"
type textarea "x"
type textarea "do i get a rental car for"
type textarea "x"
type textarea "do i get a rental car for"
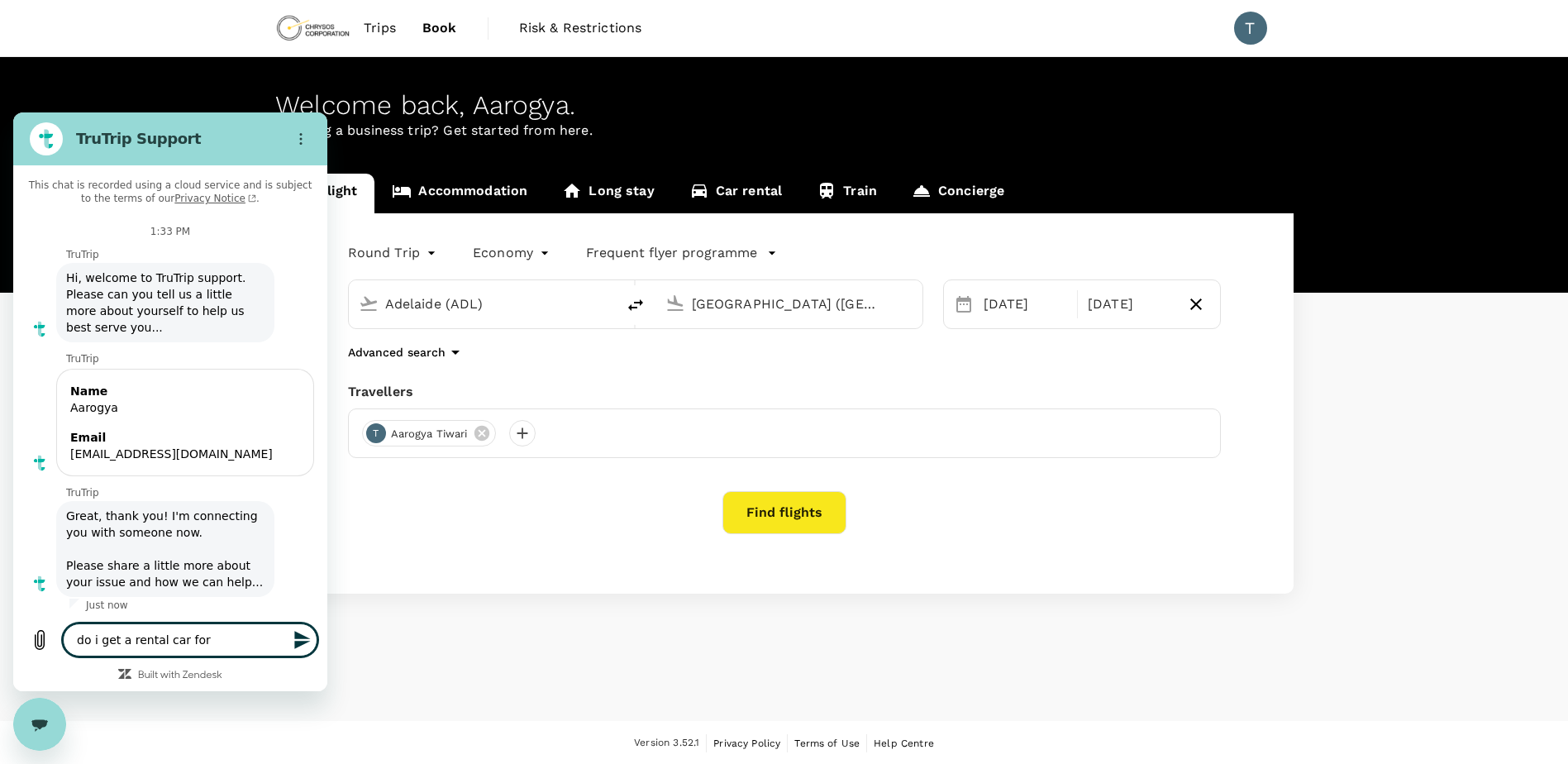
type textarea "x"
type textarea "do i get a rental car for m"
type textarea "x"
type textarea "do i get a rental car for my"
type textarea "x"
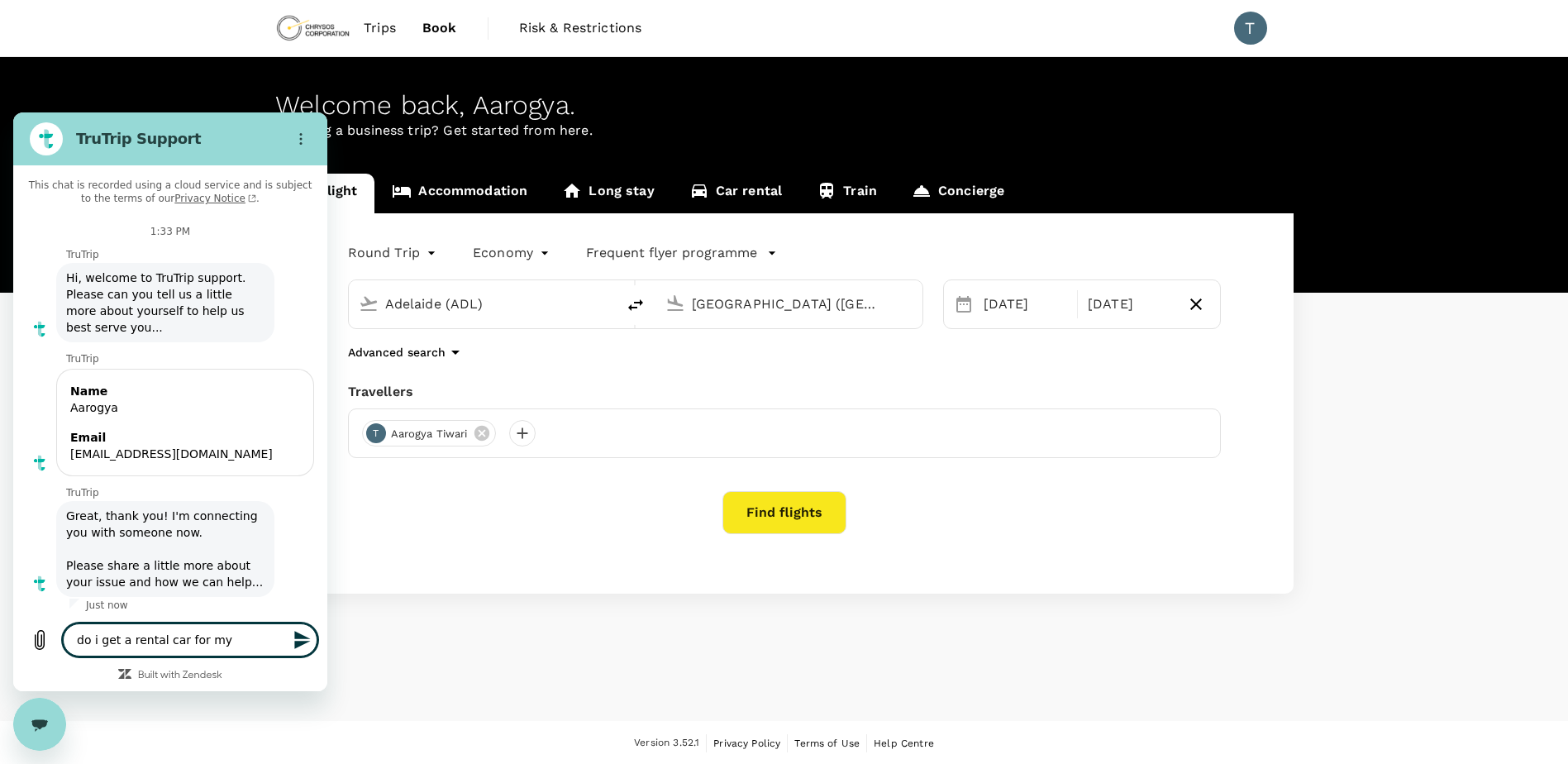
type textarea "do i get a rental car for my"
type textarea "x"
type textarea "do i get a rental car for my t"
type textarea "x"
type textarea "do i get a rental car for my tr"
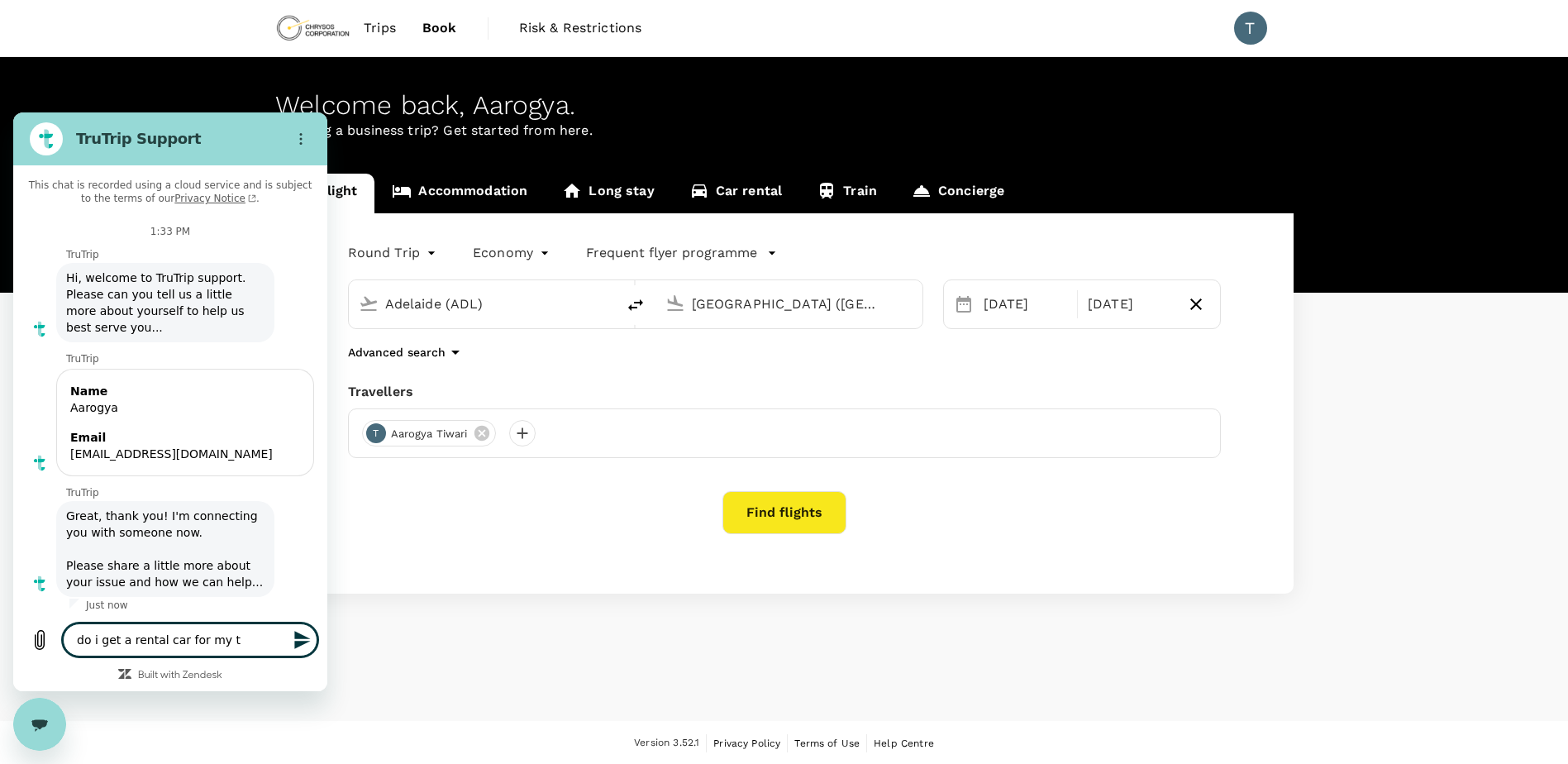
type textarea "x"
type textarea "do i get a rental car for my tru"
type textarea "x"
type textarea "do i get a rental car for my trup"
type textarea "x"
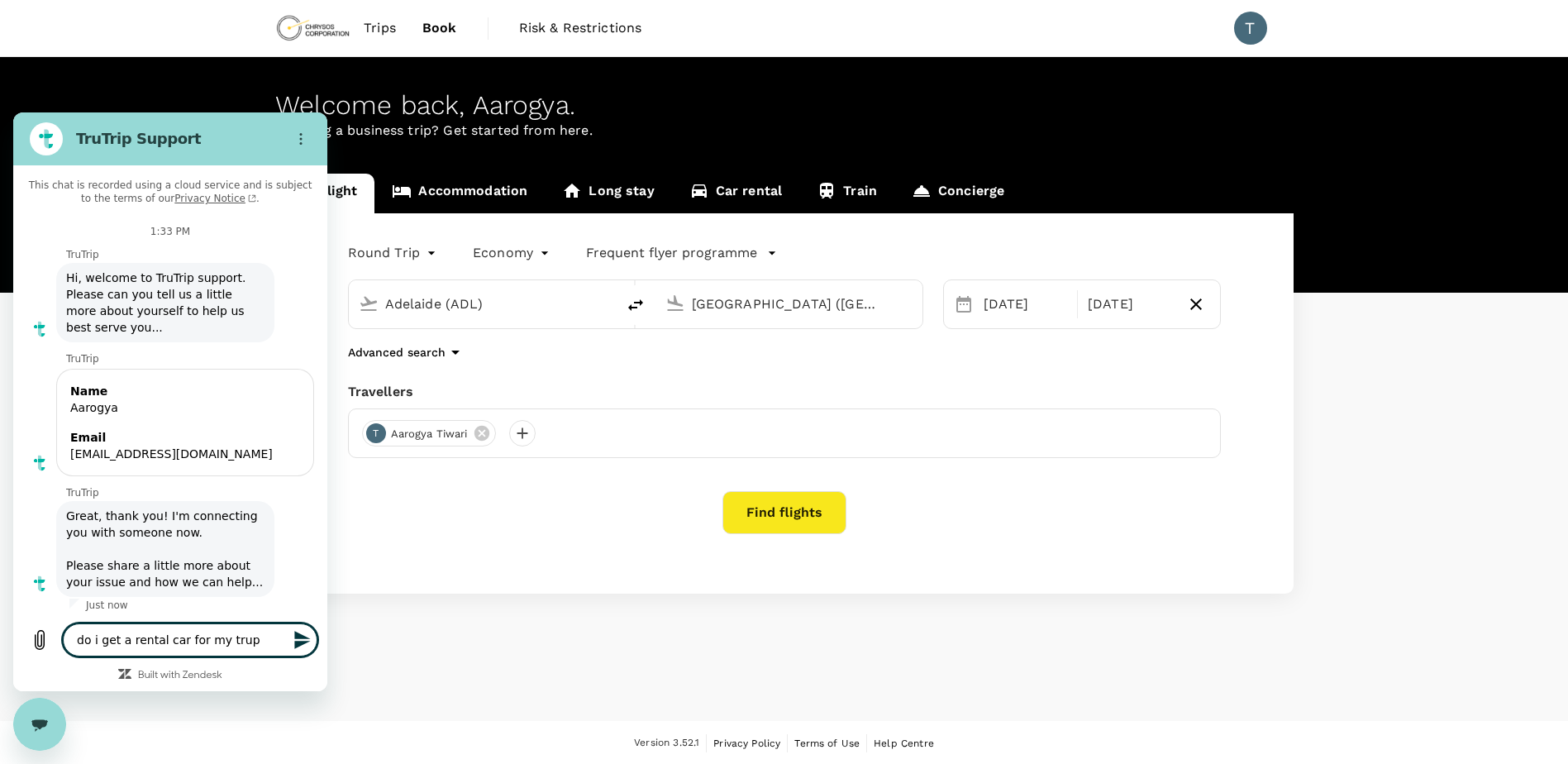
type textarea "do i get a rental car for my tru"
type textarea "x"
type textarea "do i get a rental car for my tr"
type textarea "x"
type textarea "do i get a rental car for my tri"
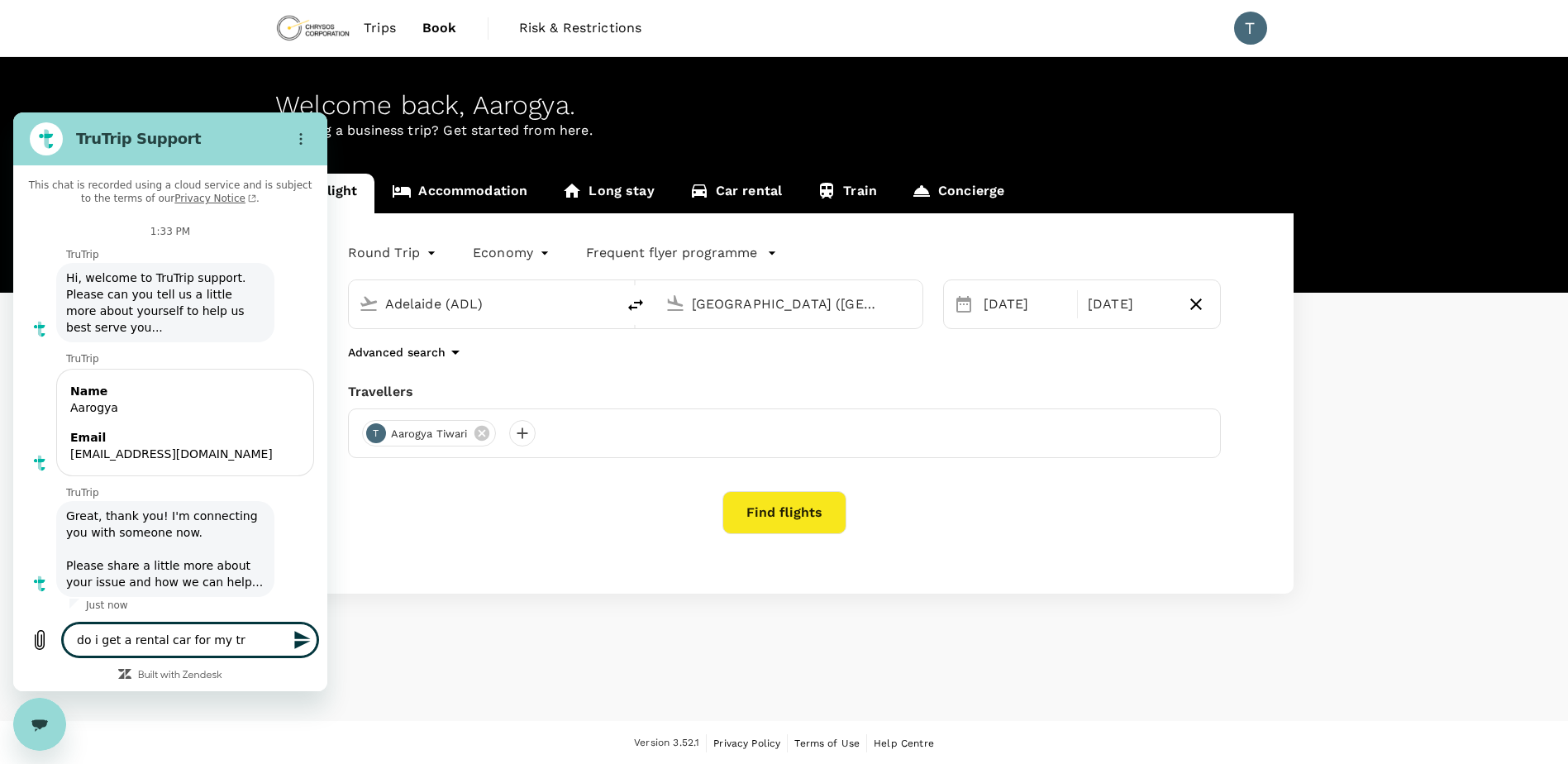
type textarea "x"
type textarea "do i get a rental car for my trip"
type textarea "x"
type textarea "do i get a rental car for my trip?"
type textarea "x"
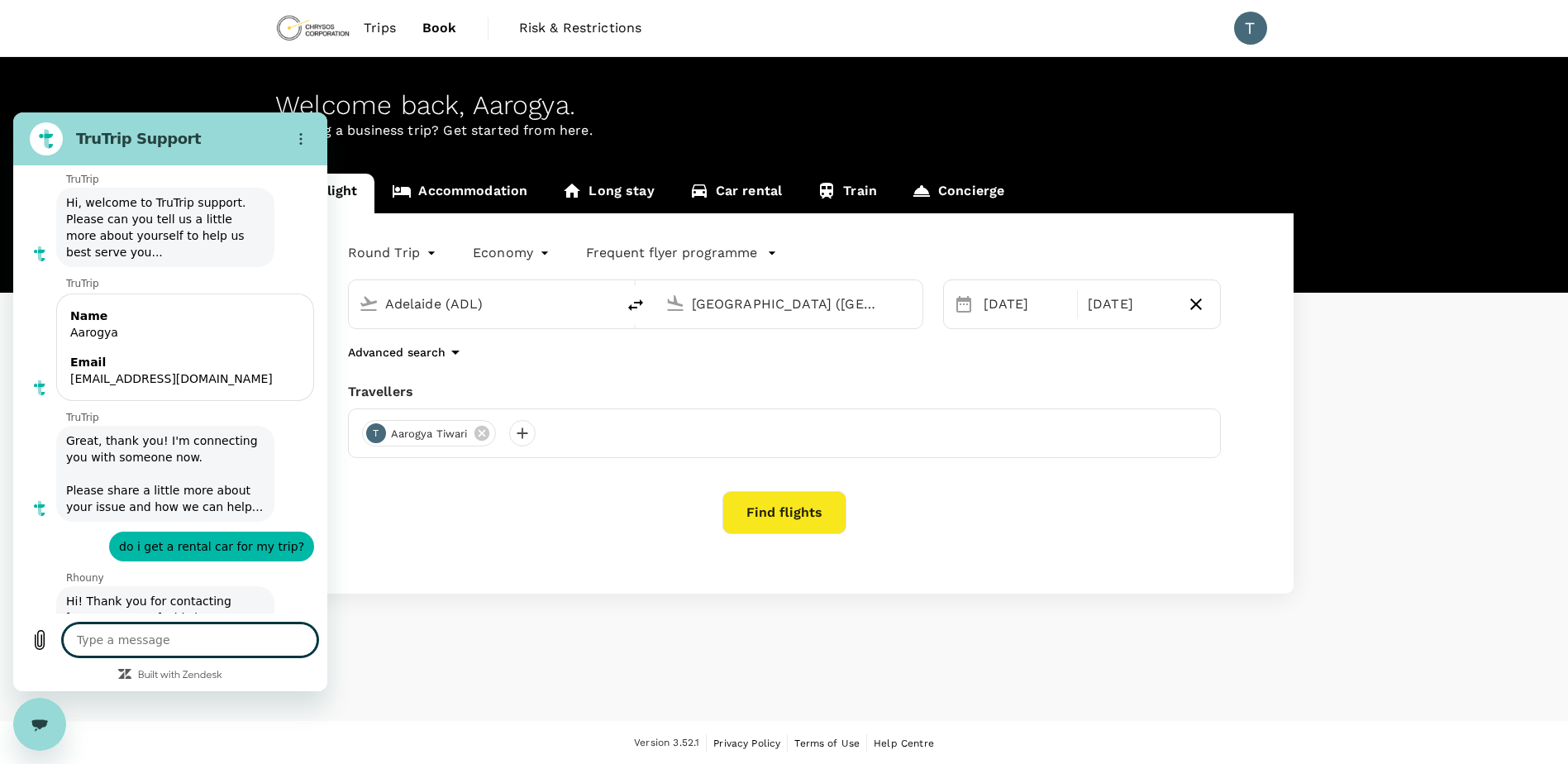
type textarea "x"
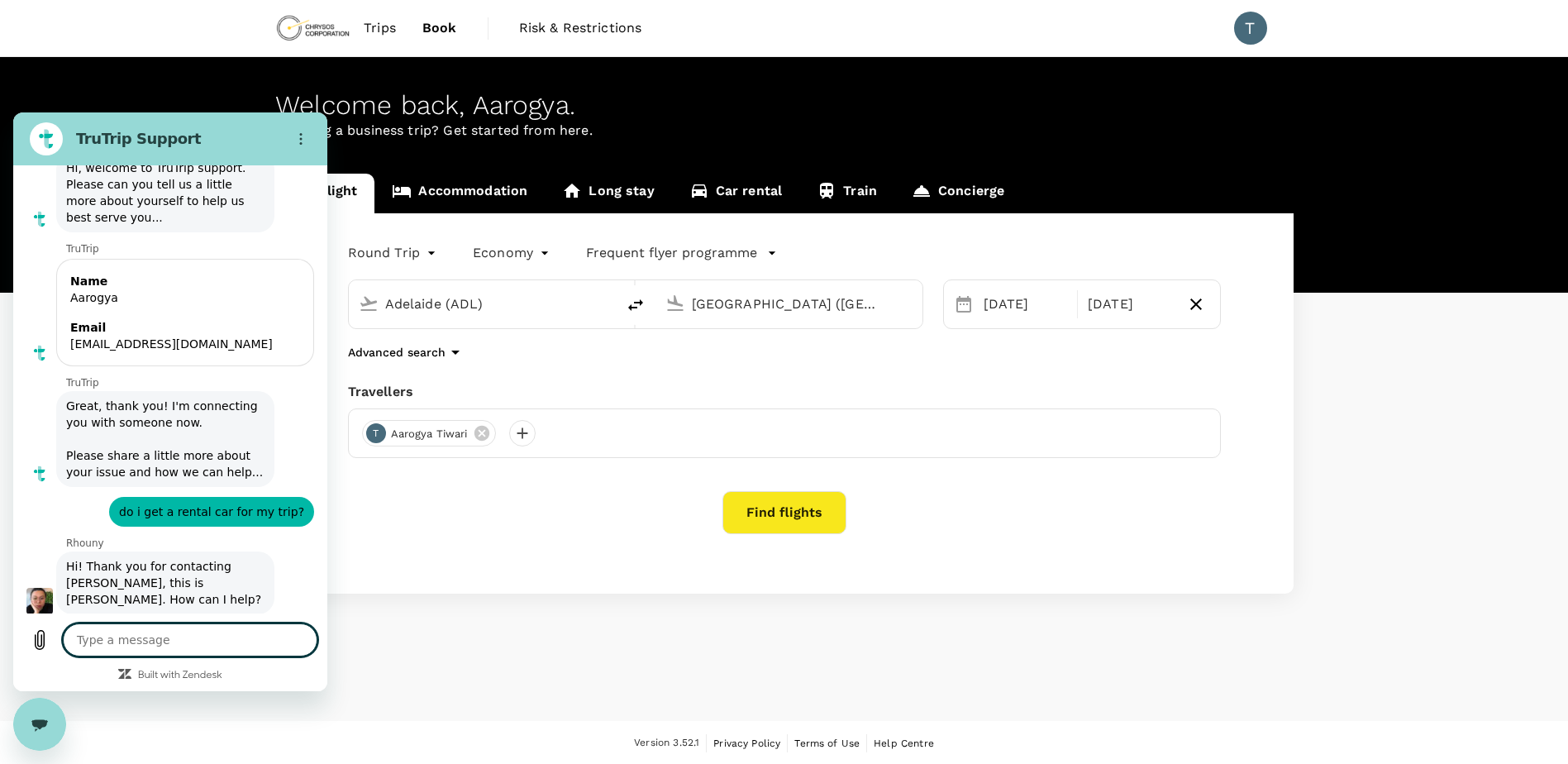
scroll to position [114, 0]
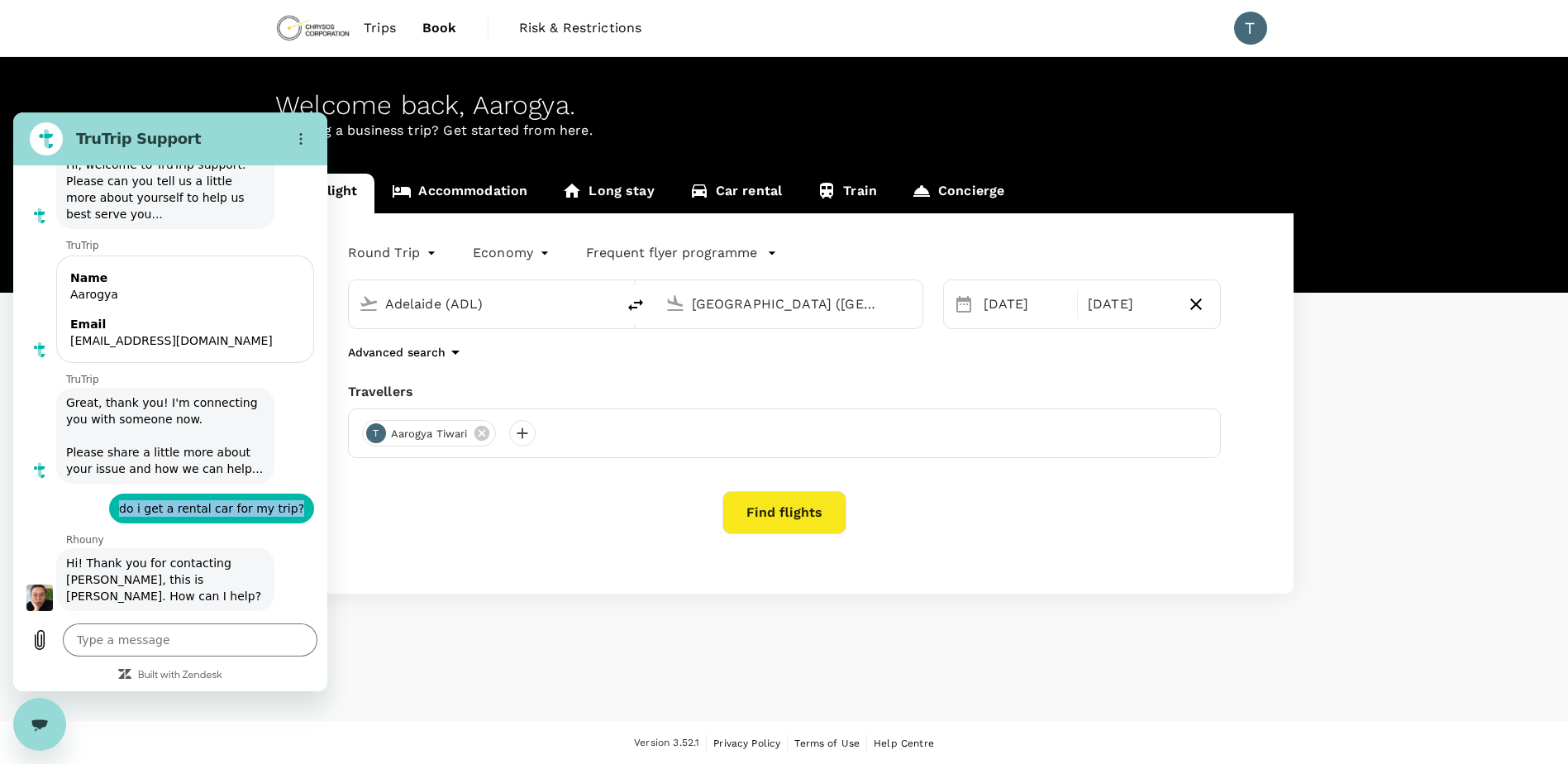
drag, startPoint x: 294, startPoint y: 506, endPoint x: 131, endPoint y: 513, distance: 163.2
click at [131, 513] on div "says: do i get a rental car for my trip?" at bounding box center [211, 508] width 205 height 30
copy span "do i get a rental car for my trip?"
click at [189, 632] on textarea at bounding box center [190, 640] width 255 height 33
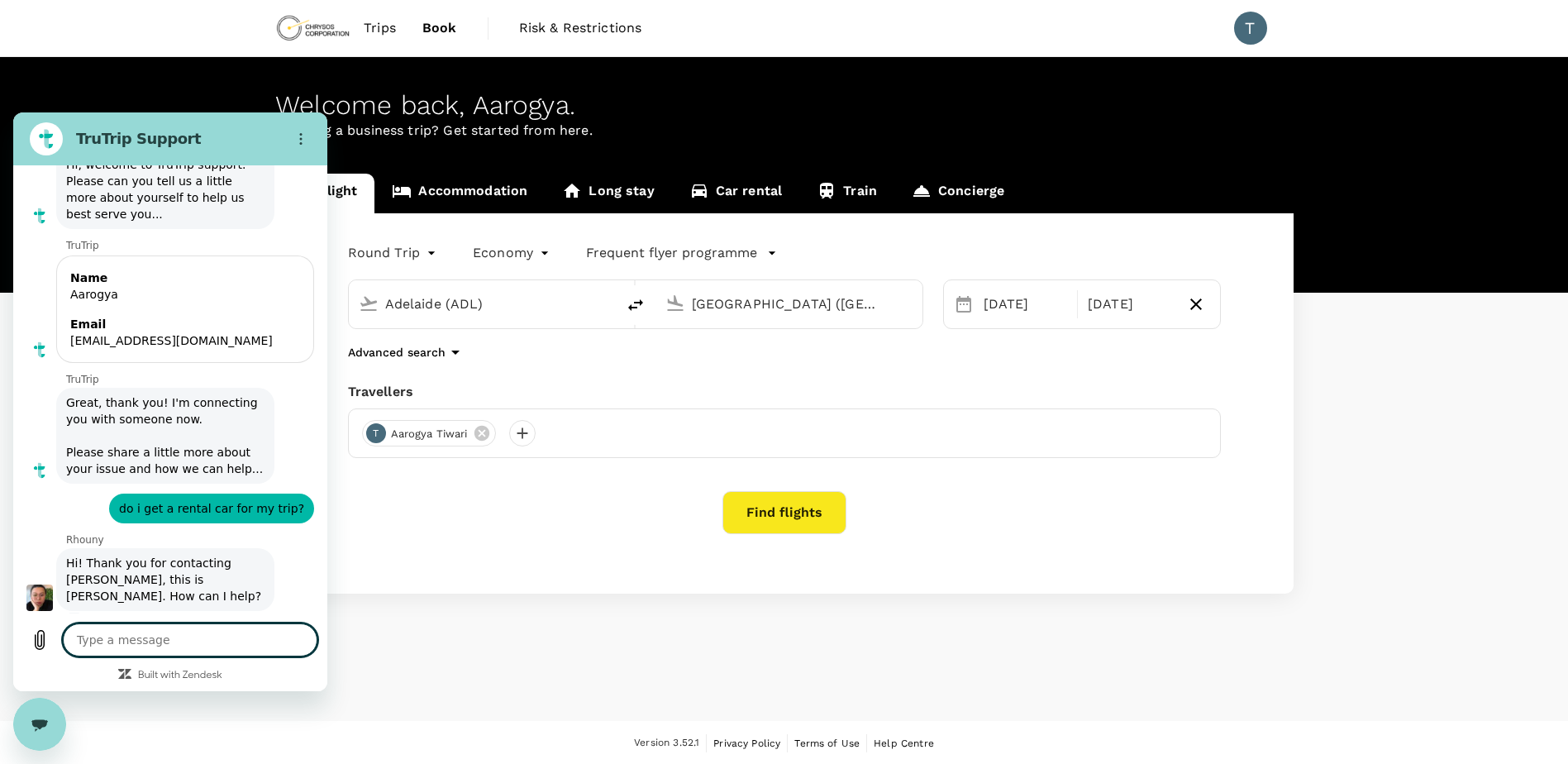
paste textarea "do i get a rental car for my trip?"
type textarea "do i get a rental car for my trip?"
click at [217, 640] on textarea "do i get a rental car for my trip?" at bounding box center [190, 640] width 255 height 33
type textarea "x"
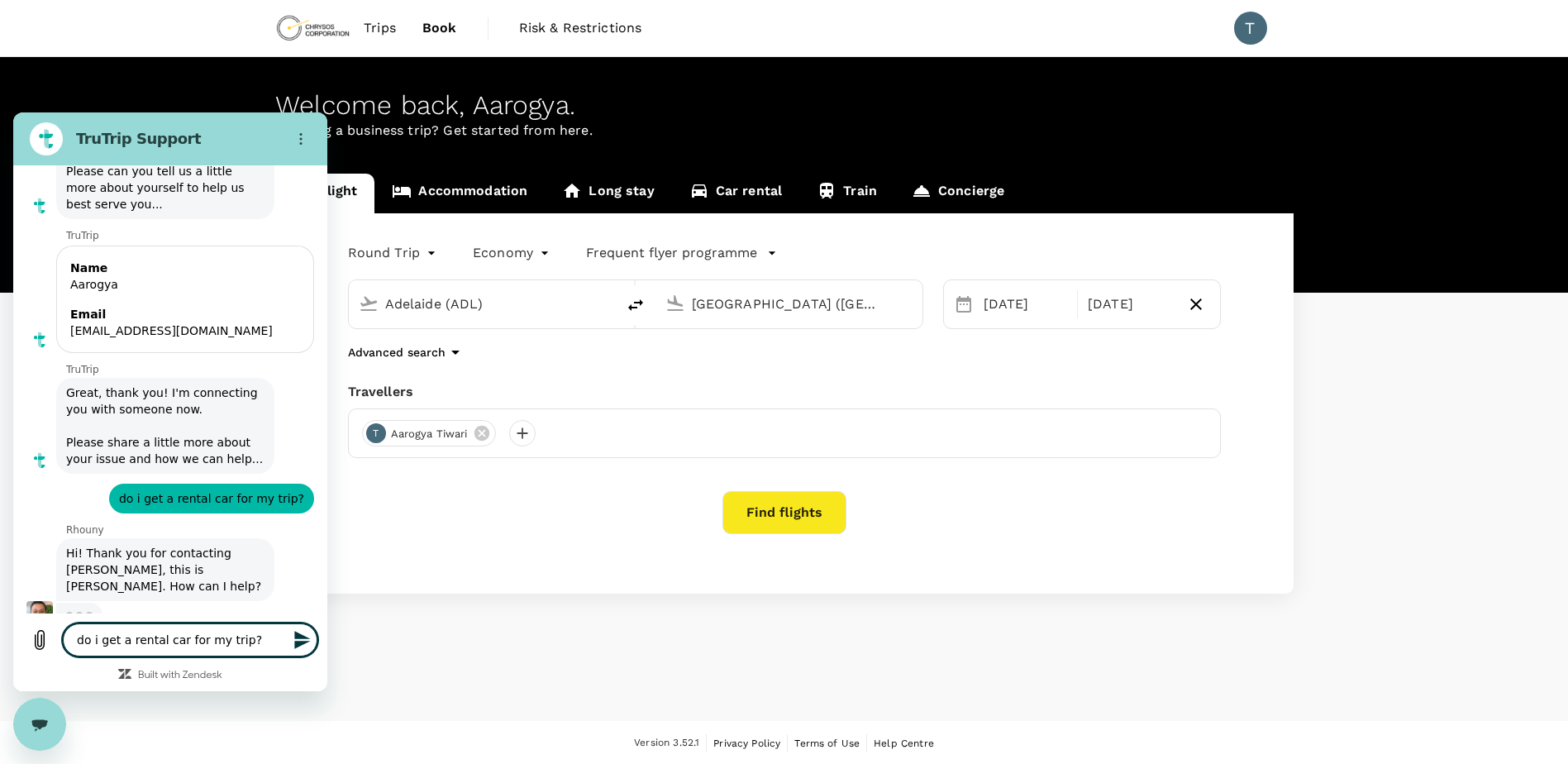
scroll to position [121, 0]
type textarea "do i get a rental car for my btrip?"
type textarea "x"
type textarea "do i get a rental car for my butrip?"
type textarea "x"
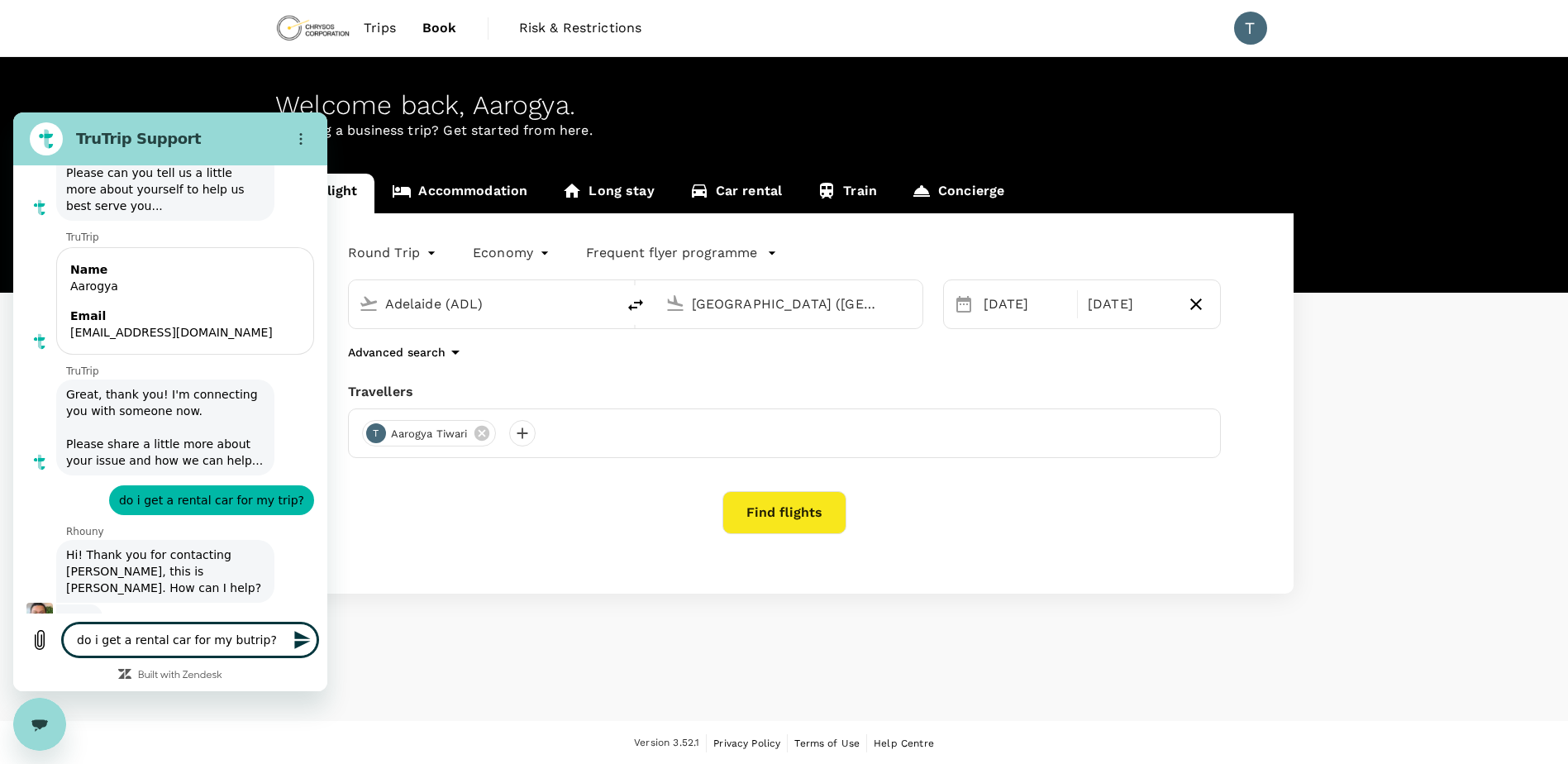
type textarea "do i get a rental car for my bustrip?"
type textarea "x"
type textarea "do i get a rental car for my busitrip?"
type textarea "x"
type textarea "do i get a rental car for my busintrip?"
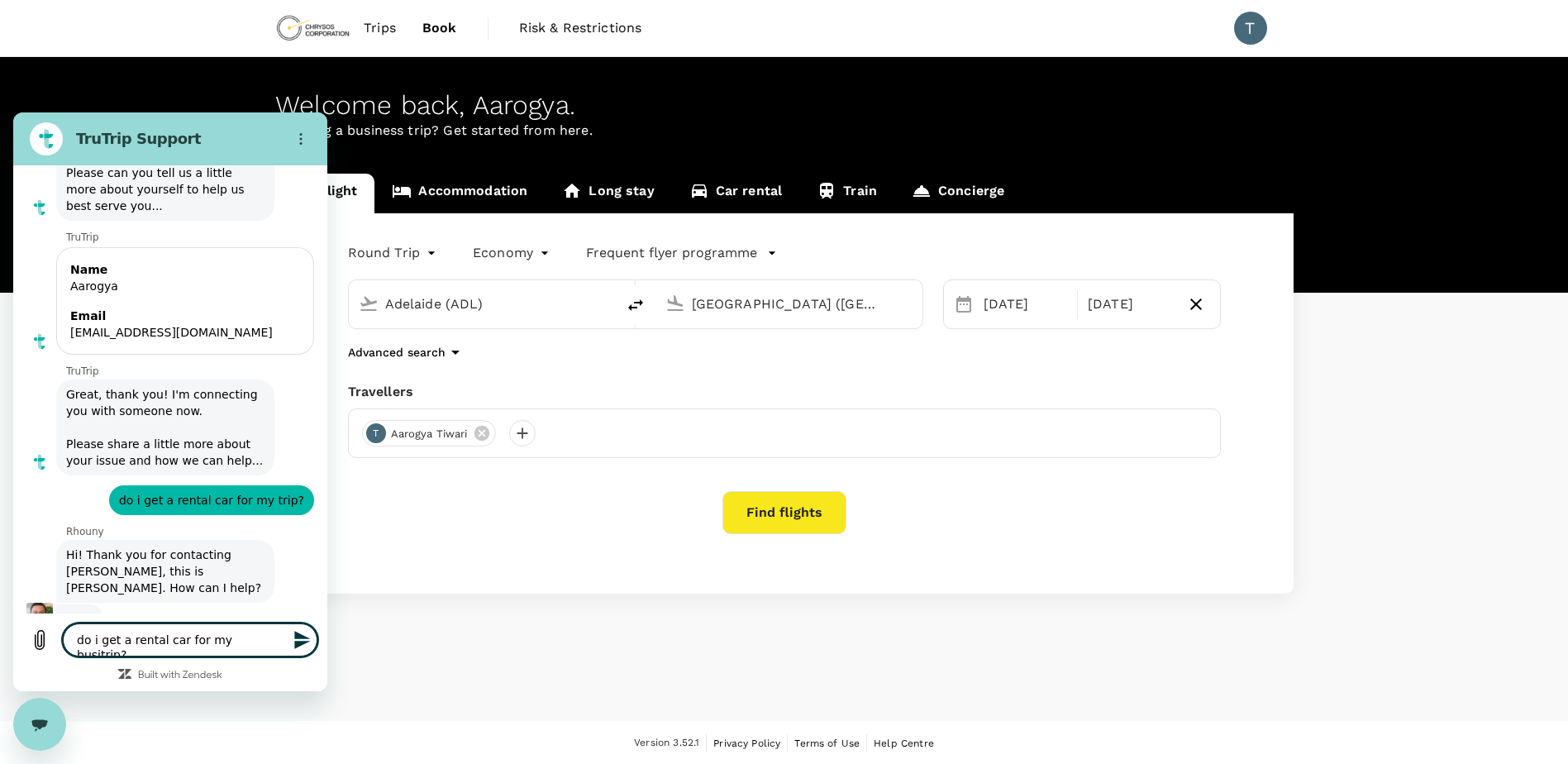
type textarea "x"
type textarea "do i get a rental car for my businetrip?"
type textarea "x"
type textarea "do i get a rental car for my businestrip?"
type textarea "x"
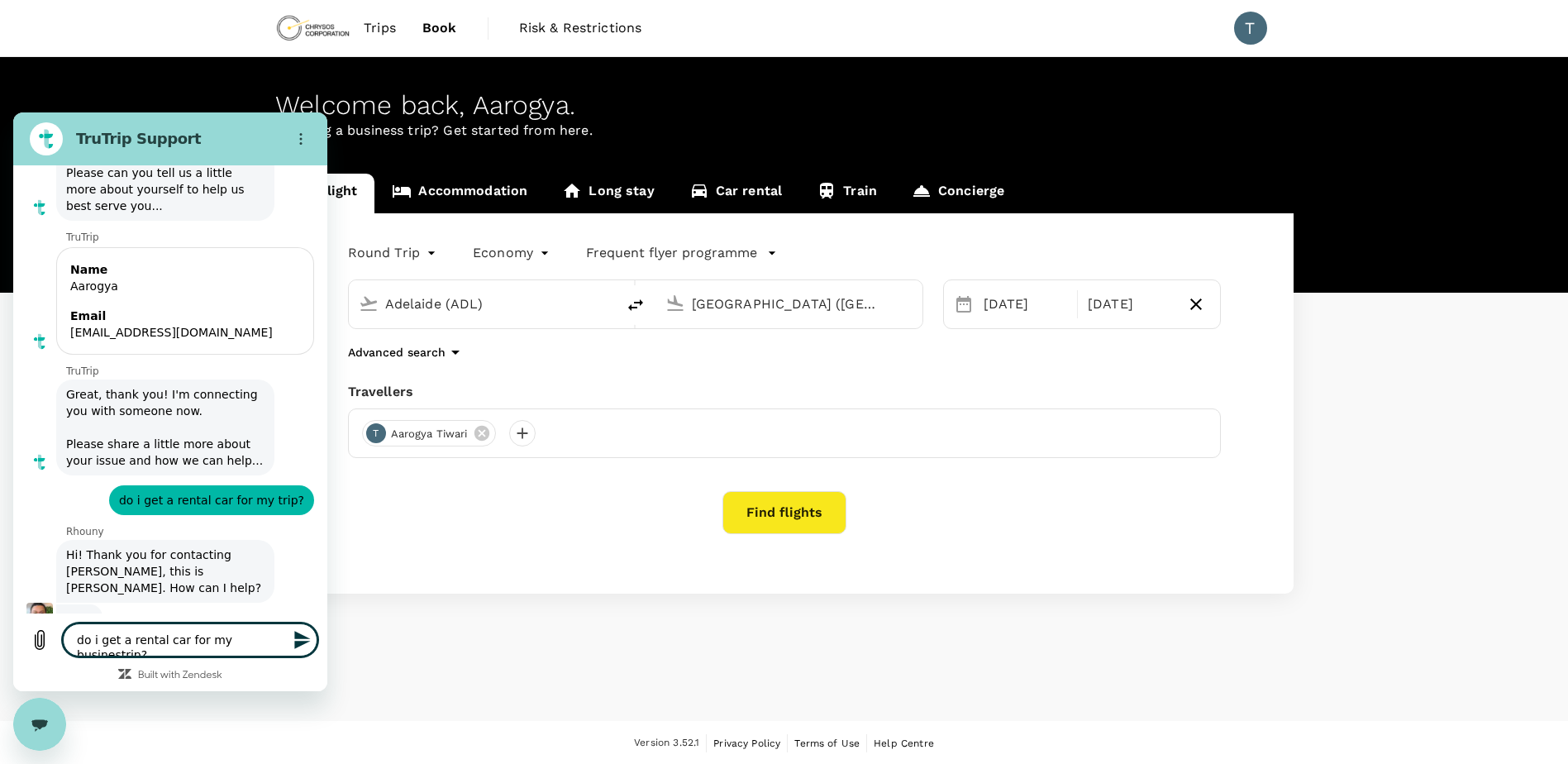
type textarea "do i get a rental car for my businesstrip?"
type textarea "x"
type textarea "do i get a rental car for my business trip?"
type textarea "x"
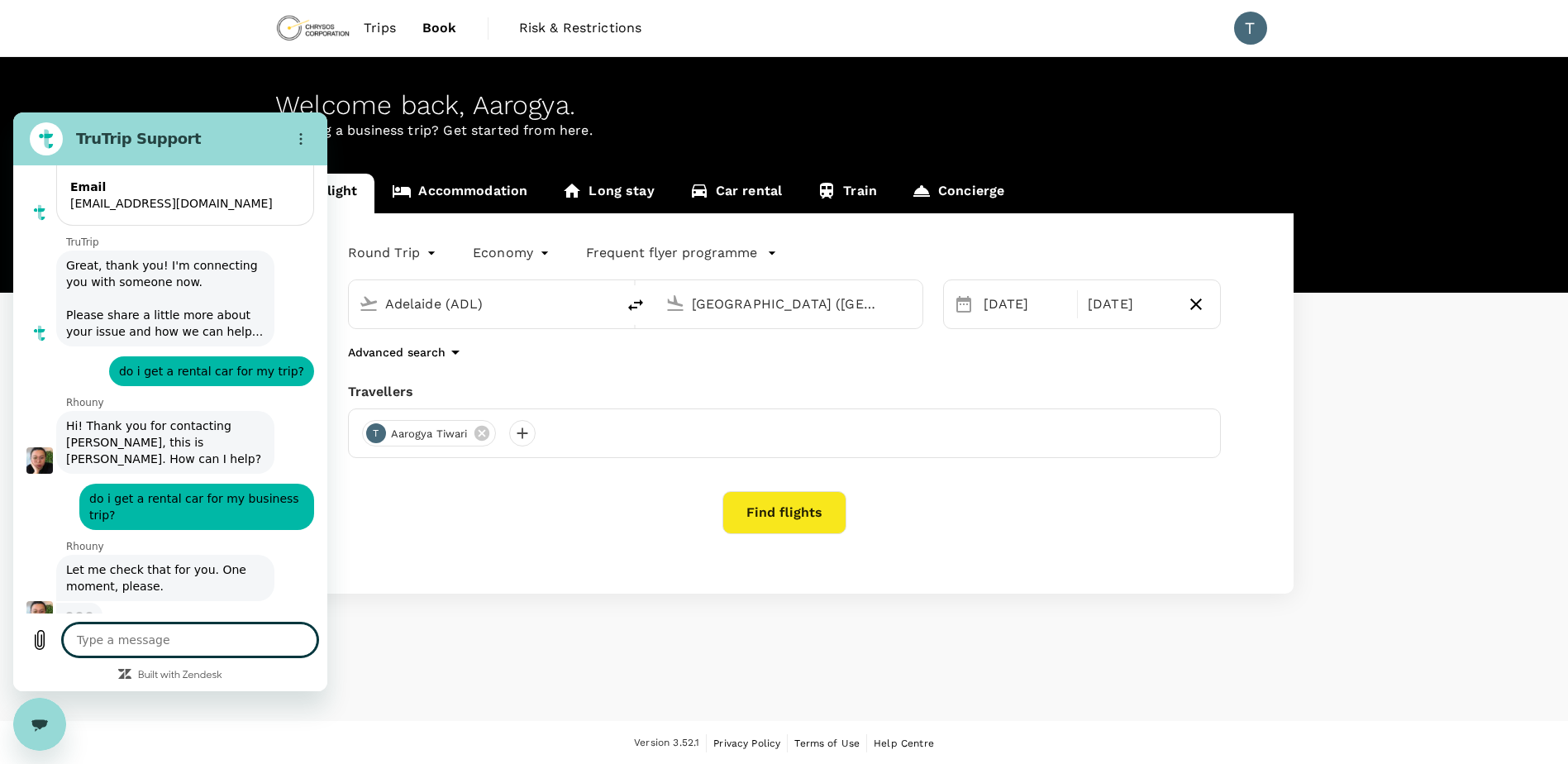
scroll to position [249, 0]
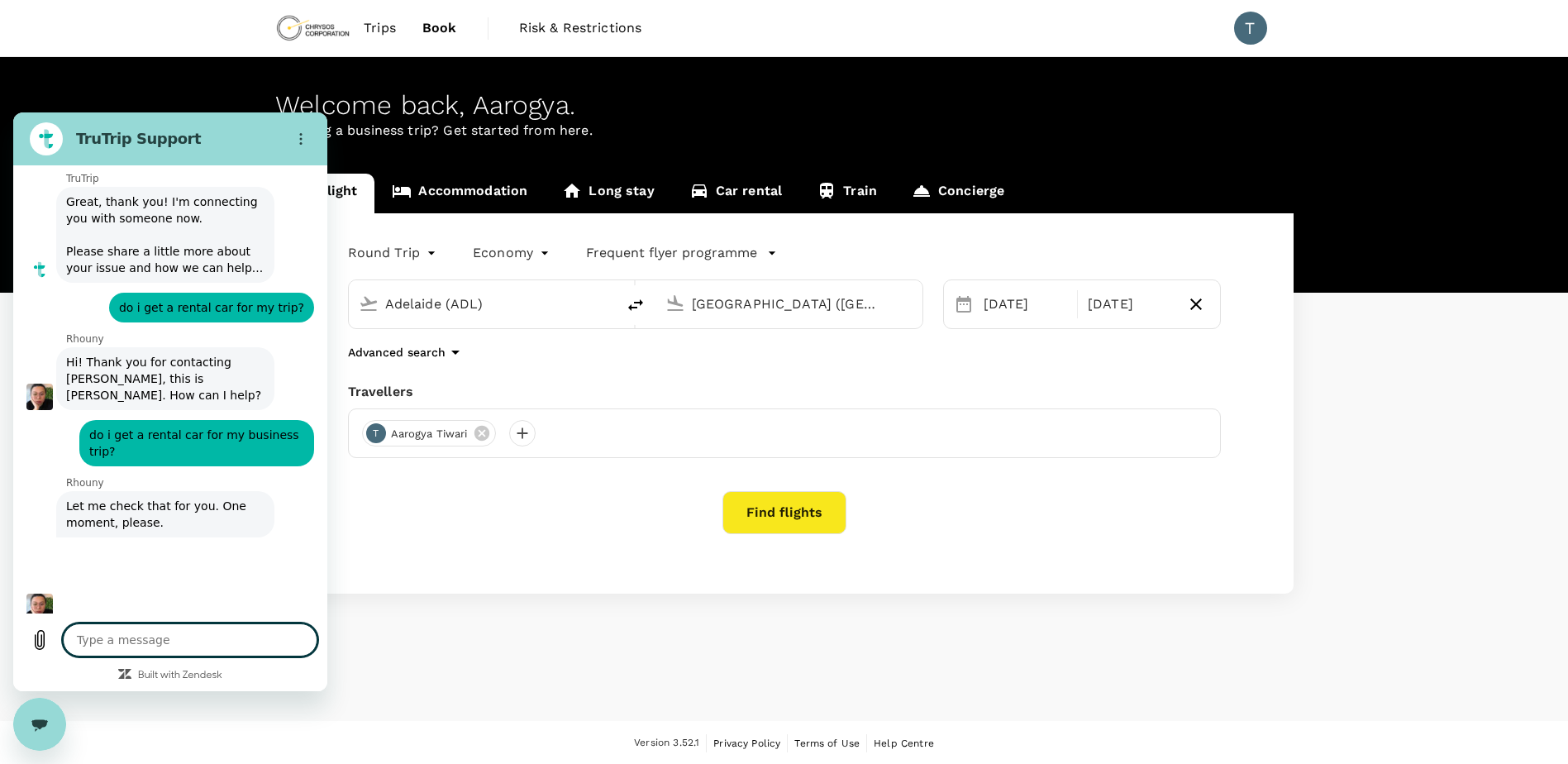
type textarea "x"
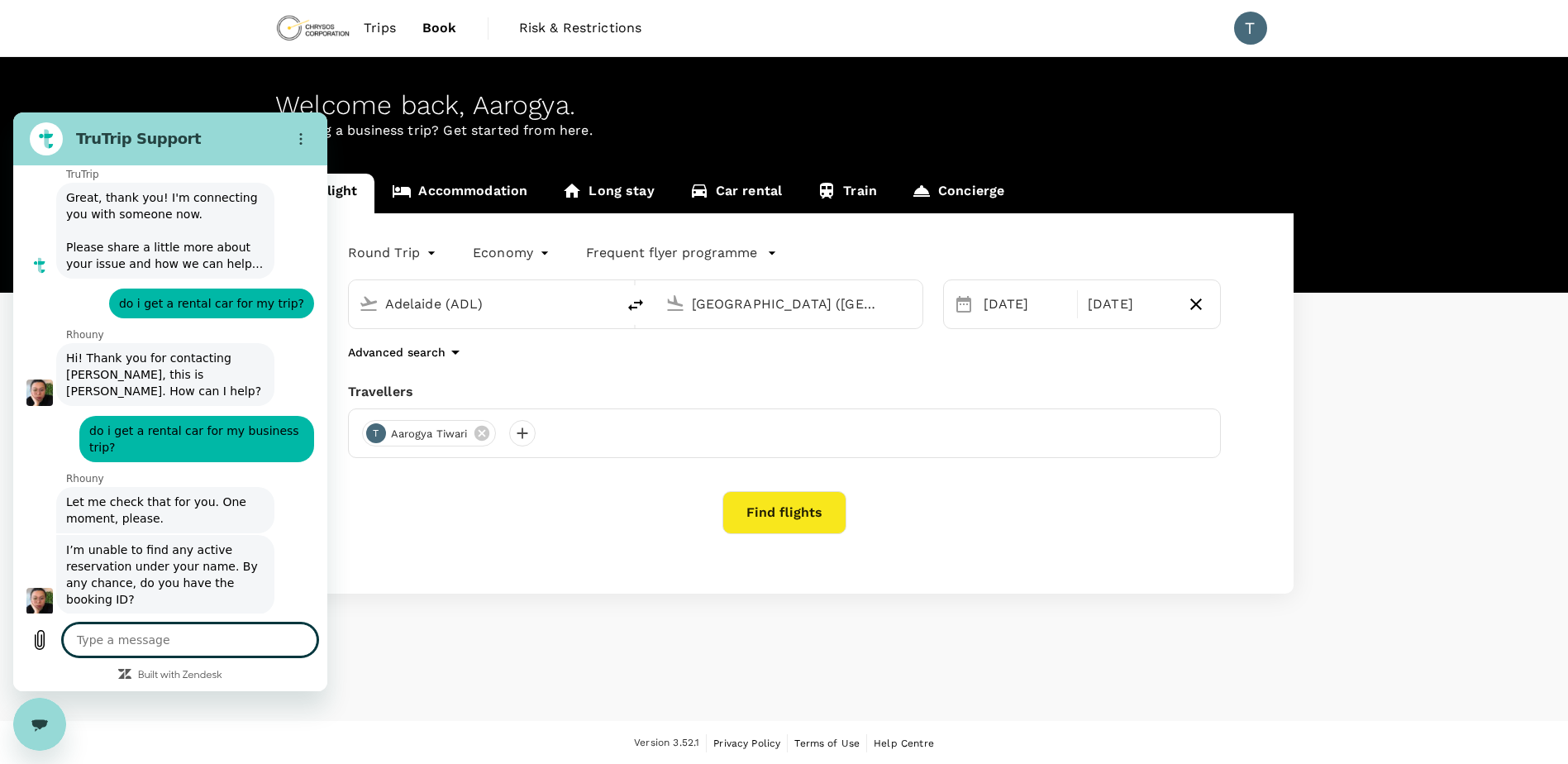
scroll to position [321, 0]
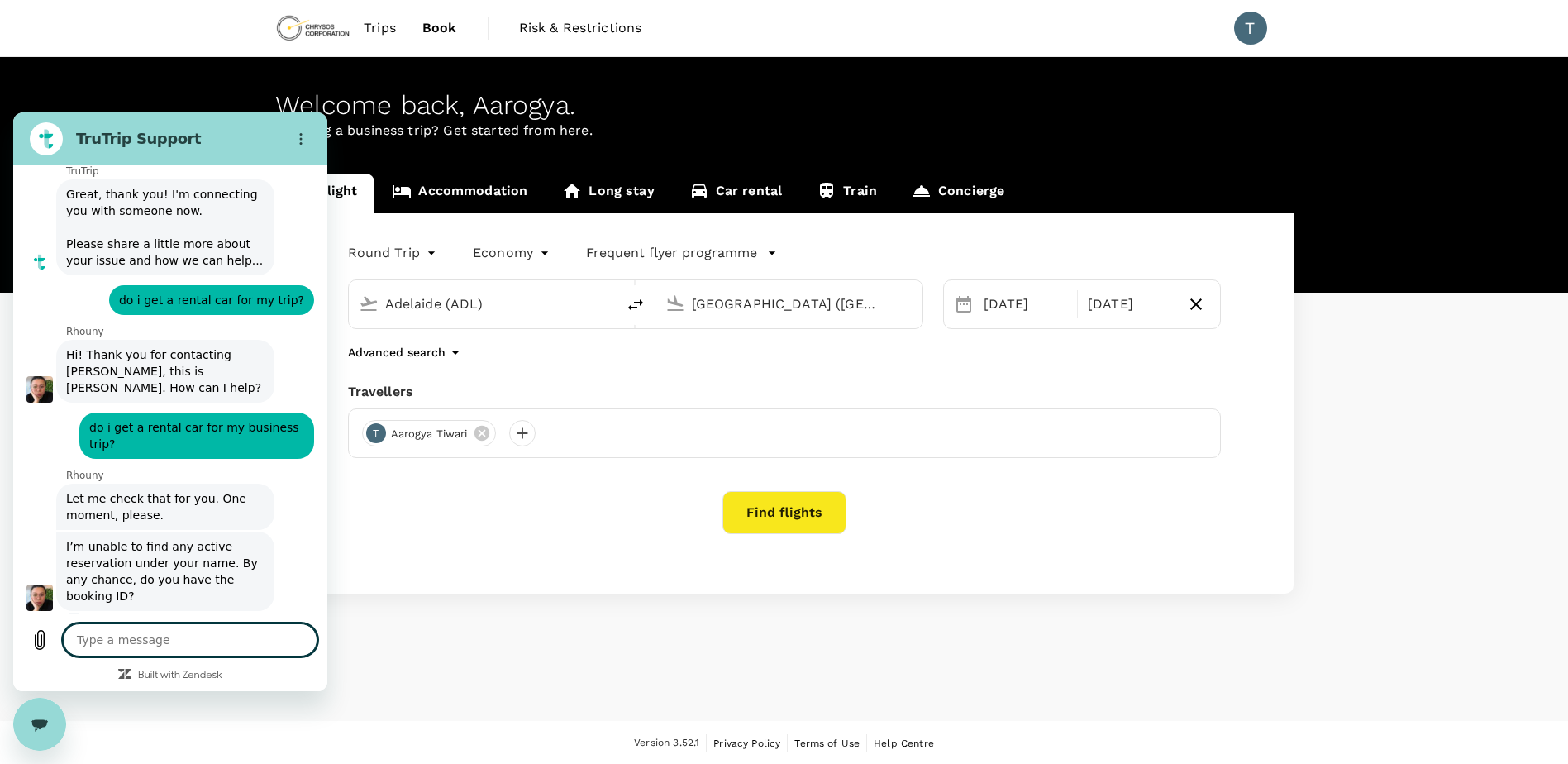
click at [202, 630] on textarea at bounding box center [190, 640] width 255 height 33
type textarea "N"
type textarea "x"
type textarea "No"
type textarea "x"
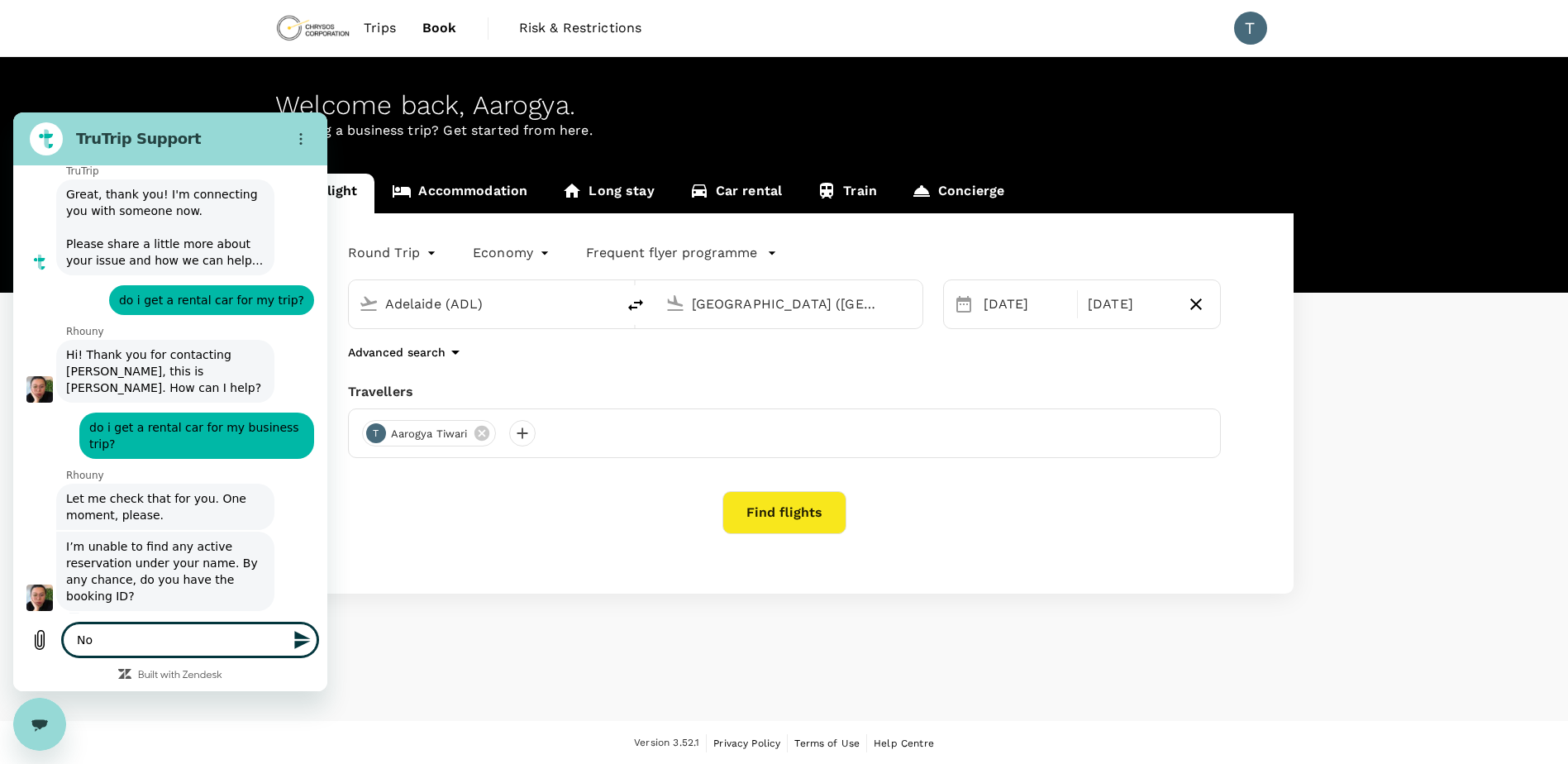
type textarea "No"
type textarea "x"
type textarea "No"
type textarea "x"
type textarea "No,"
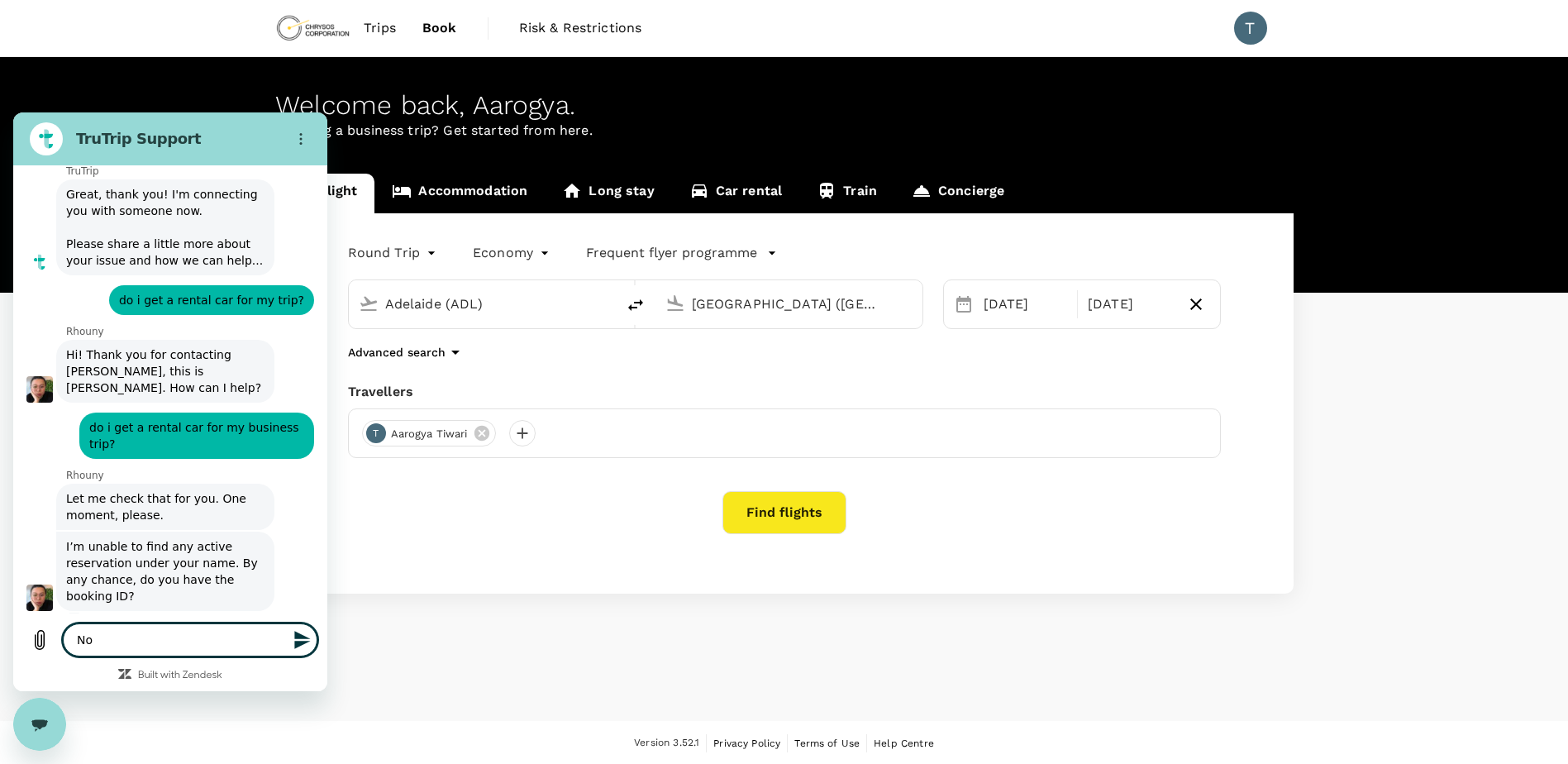
type textarea "x"
type textarea "No,"
type textarea "x"
type textarea "No, I"
type textarea "x"
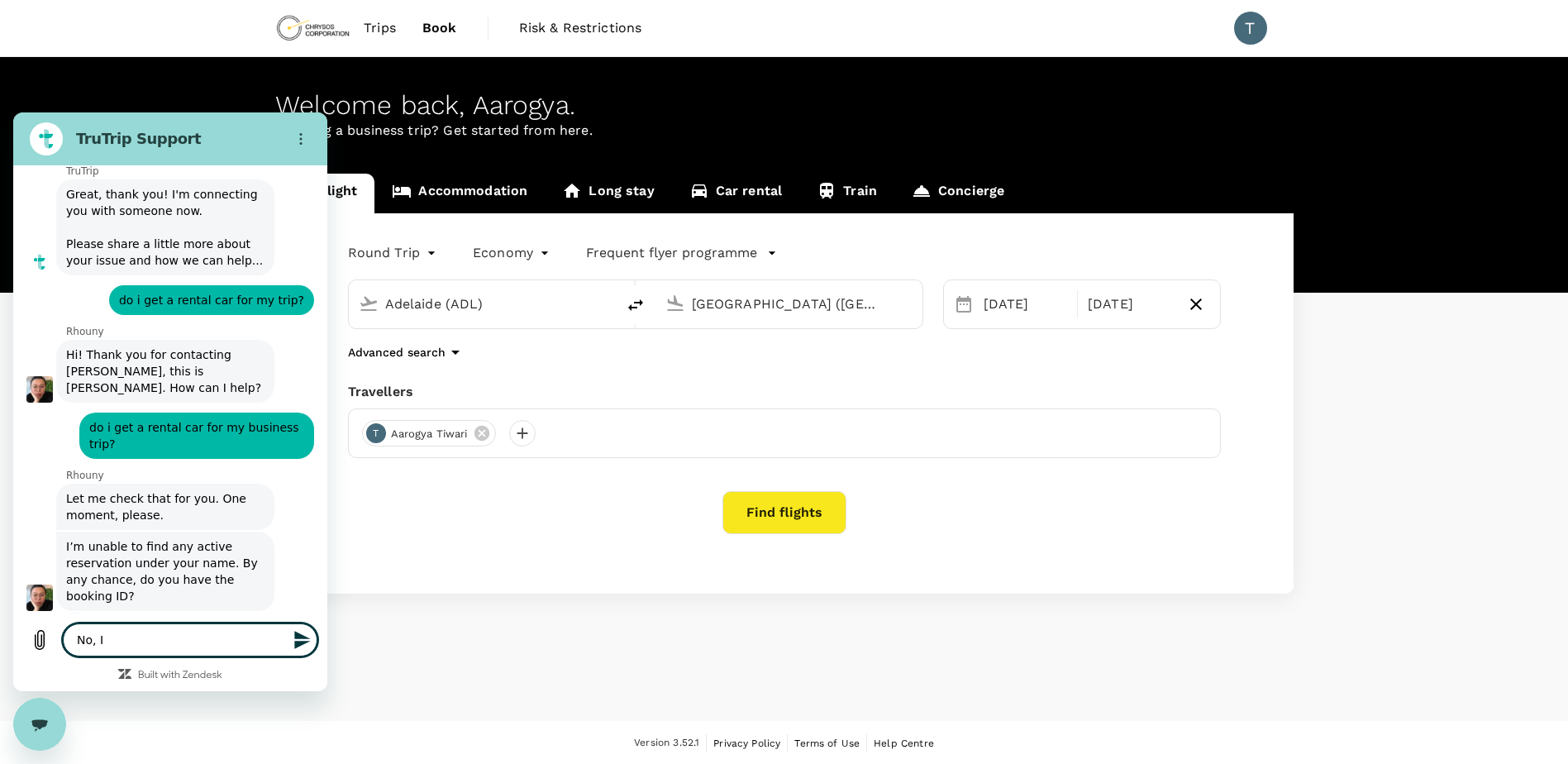
type textarea "No, I"
type textarea "x"
type textarea "No, I h"
type textarea "x"
type textarea "No, I ha"
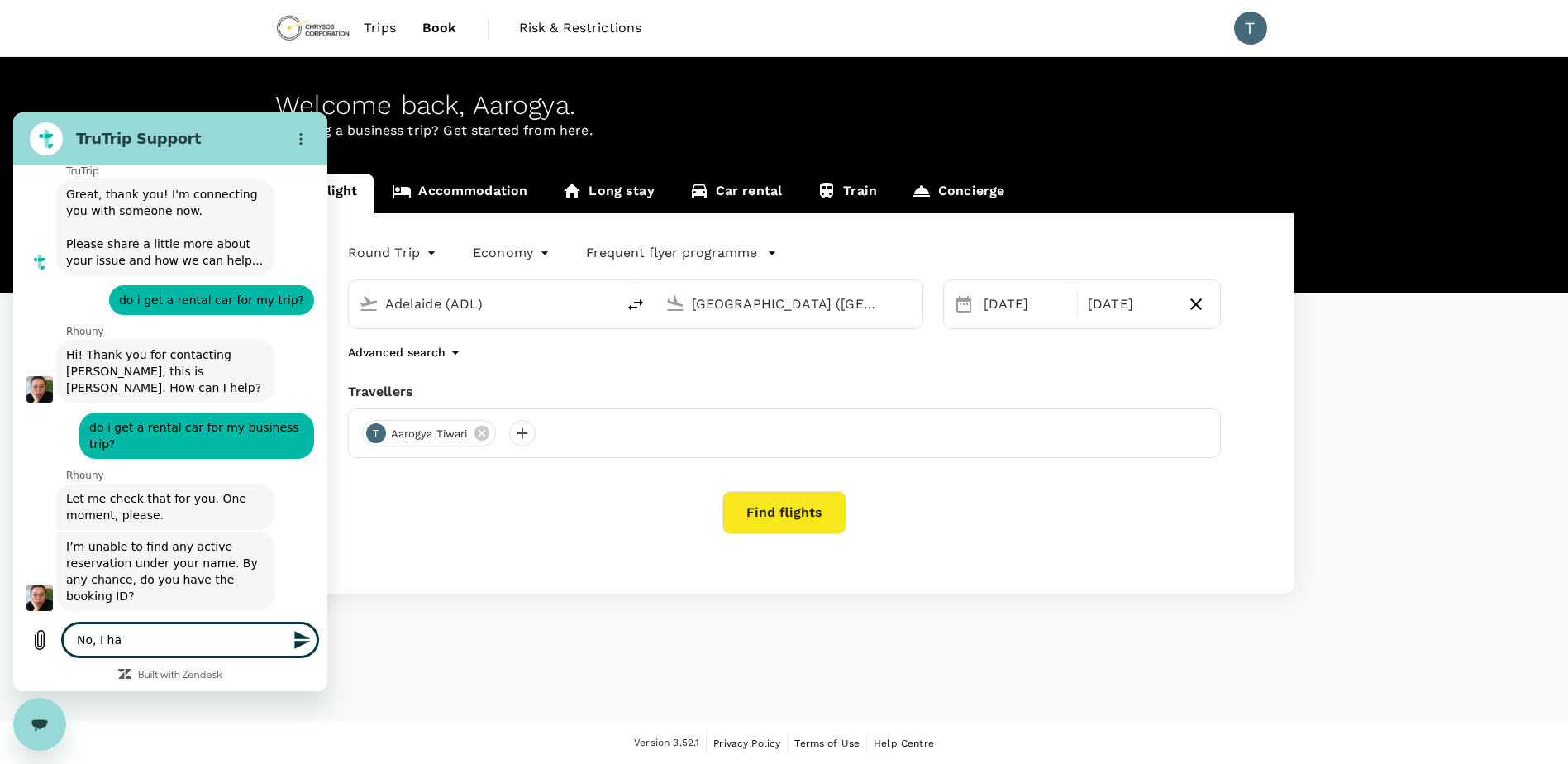
type textarea "x"
type textarea "No, I hav"
type textarea "x"
type textarea "No, I have"
type textarea "x"
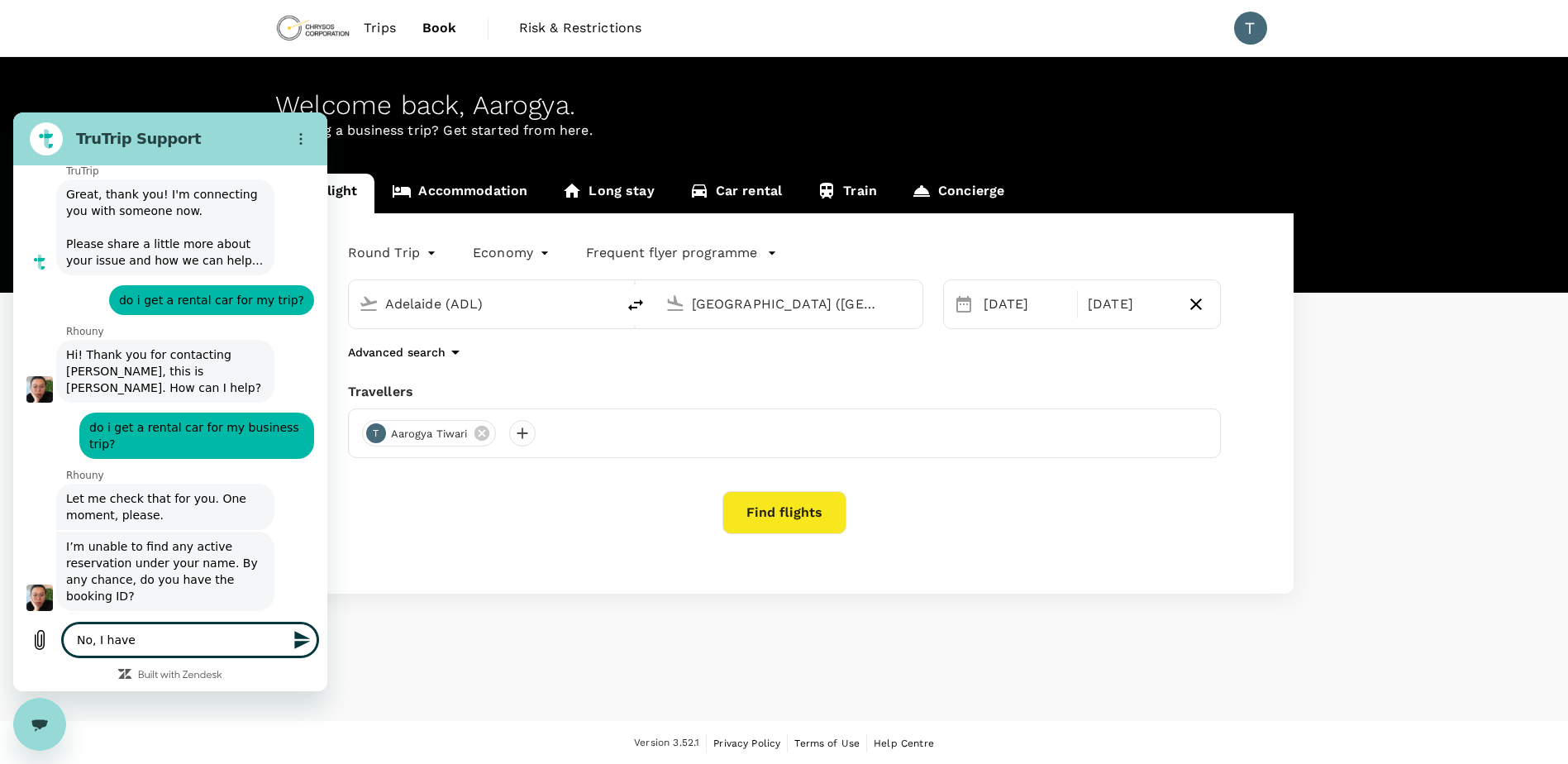
type textarea "No, I haven"
type textarea "x"
type textarea "No, I havent"
type textarea "x"
type textarea "No, I havent"
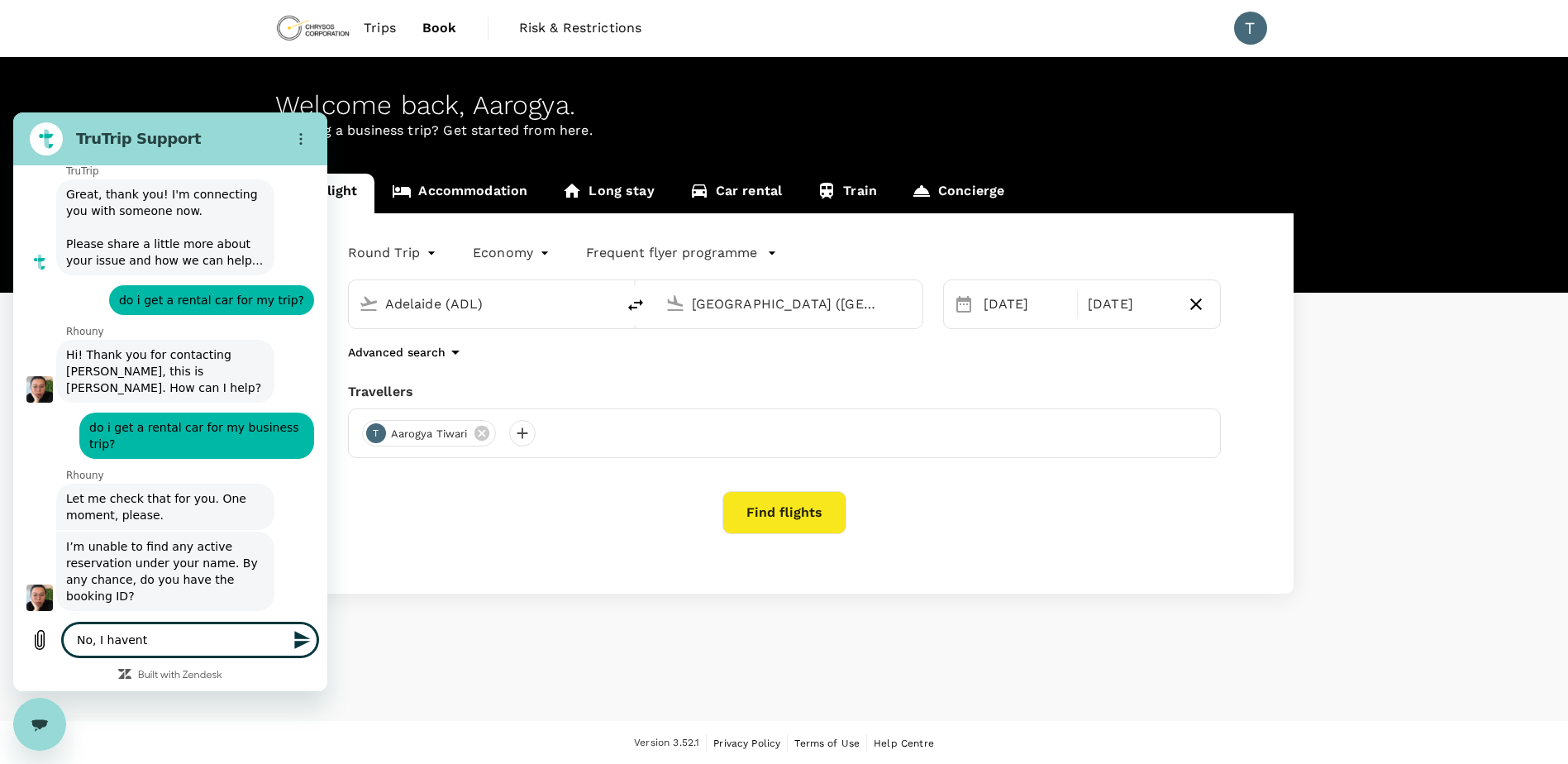
type textarea "x"
type textarea "No, I havent b"
type textarea "x"
type textarea "No, I havent bo"
type textarea "x"
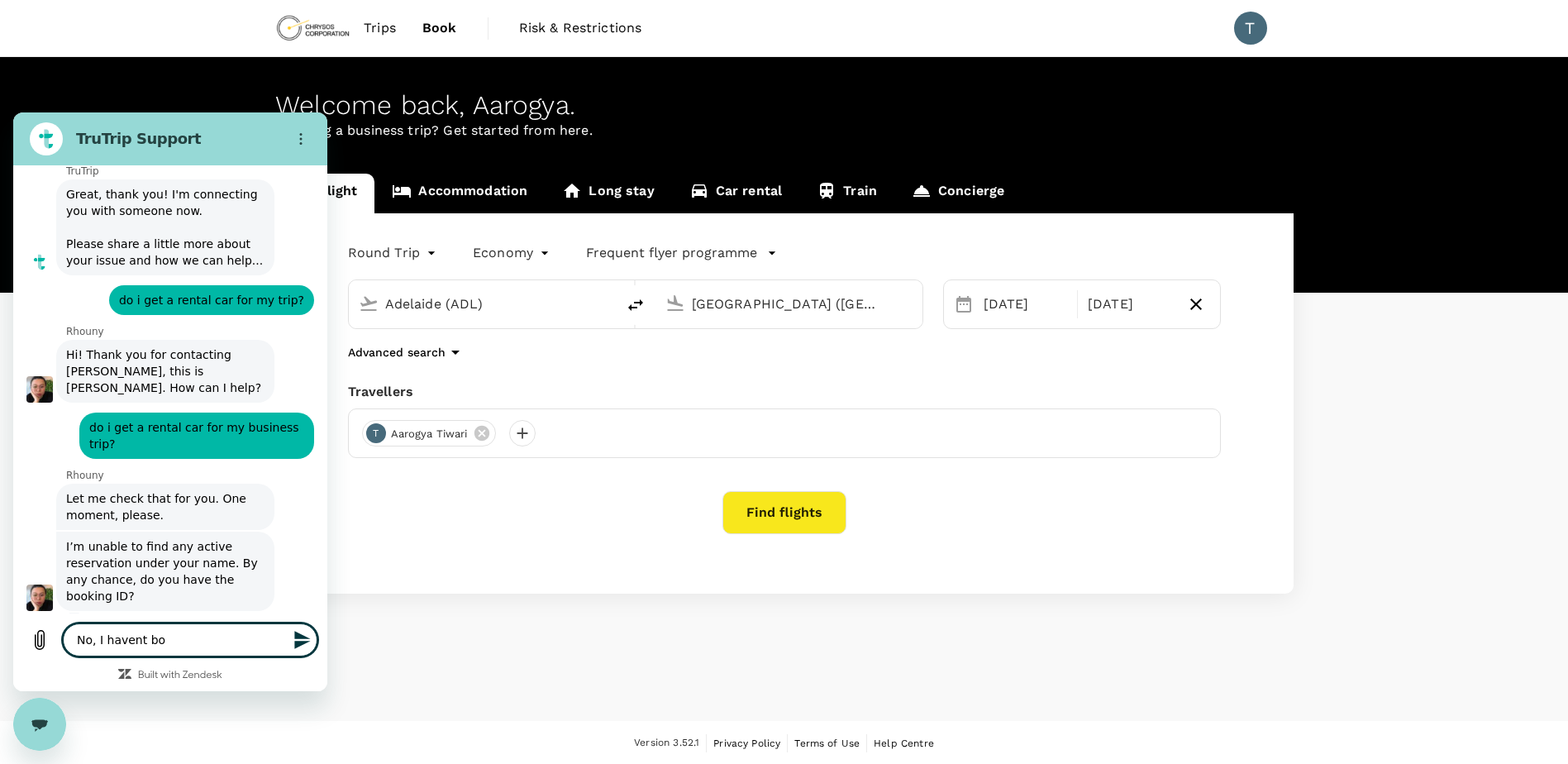
type textarea "No, I havent boo"
type textarea "x"
type textarea "No, I havent book"
type textarea "x"
type textarea "No, I havent booke"
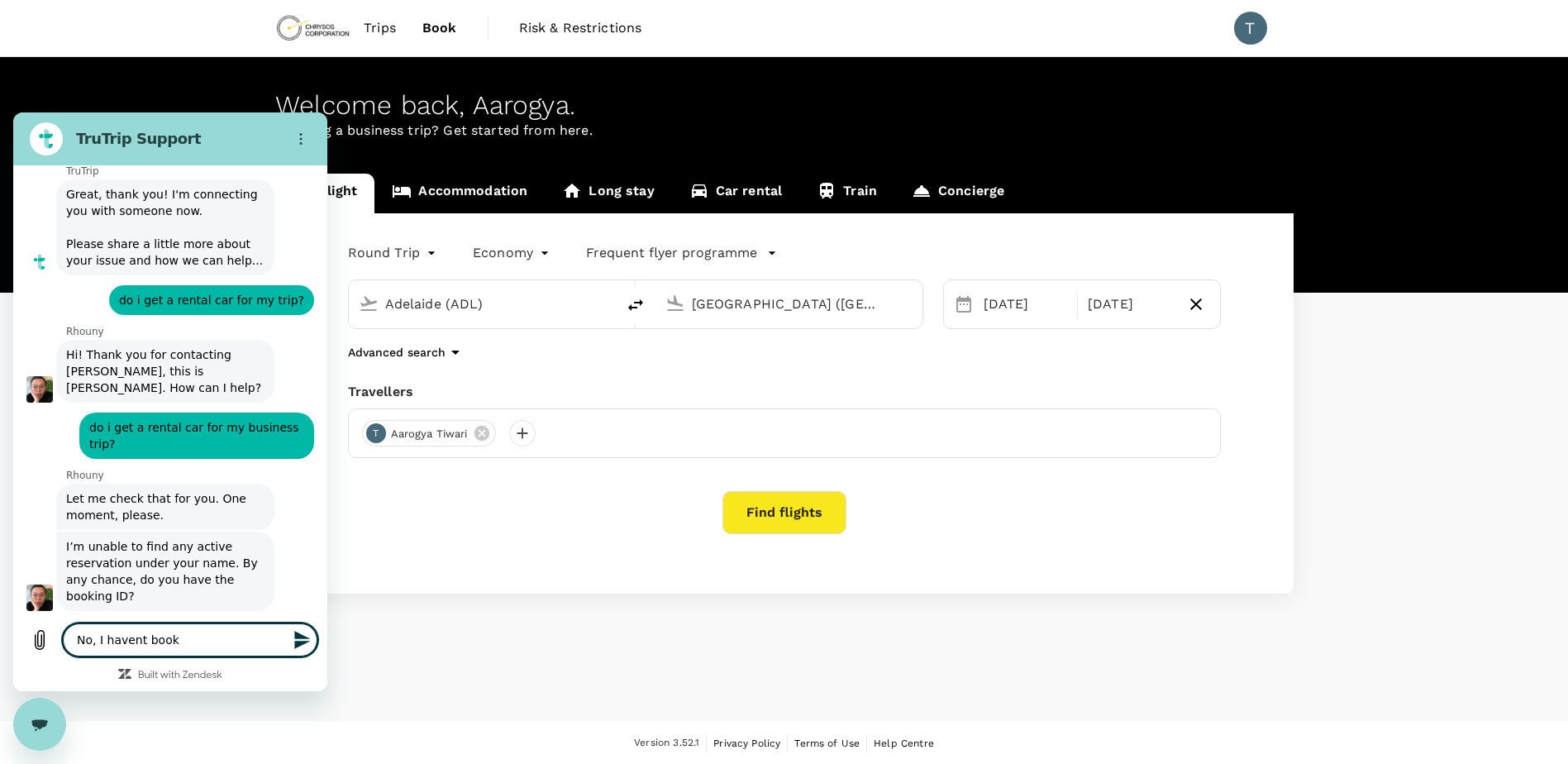
type textarea "x"
type textarea "No, I havent booked"
type textarea "x"
type textarea "No, I havent booked"
type textarea "x"
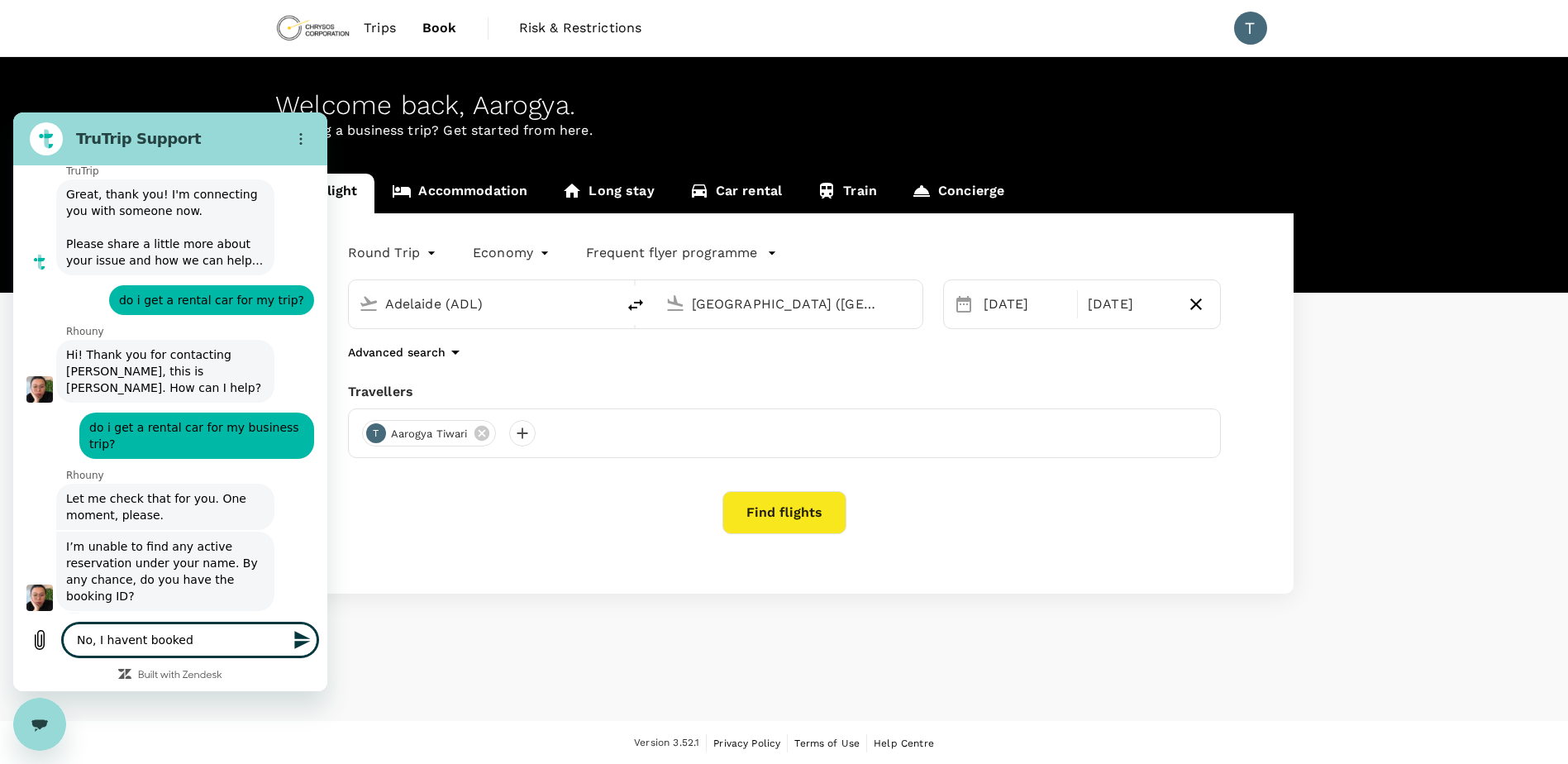
type textarea "No, I havent booked y"
type textarea "x"
type textarea "No, I havent booked ye"
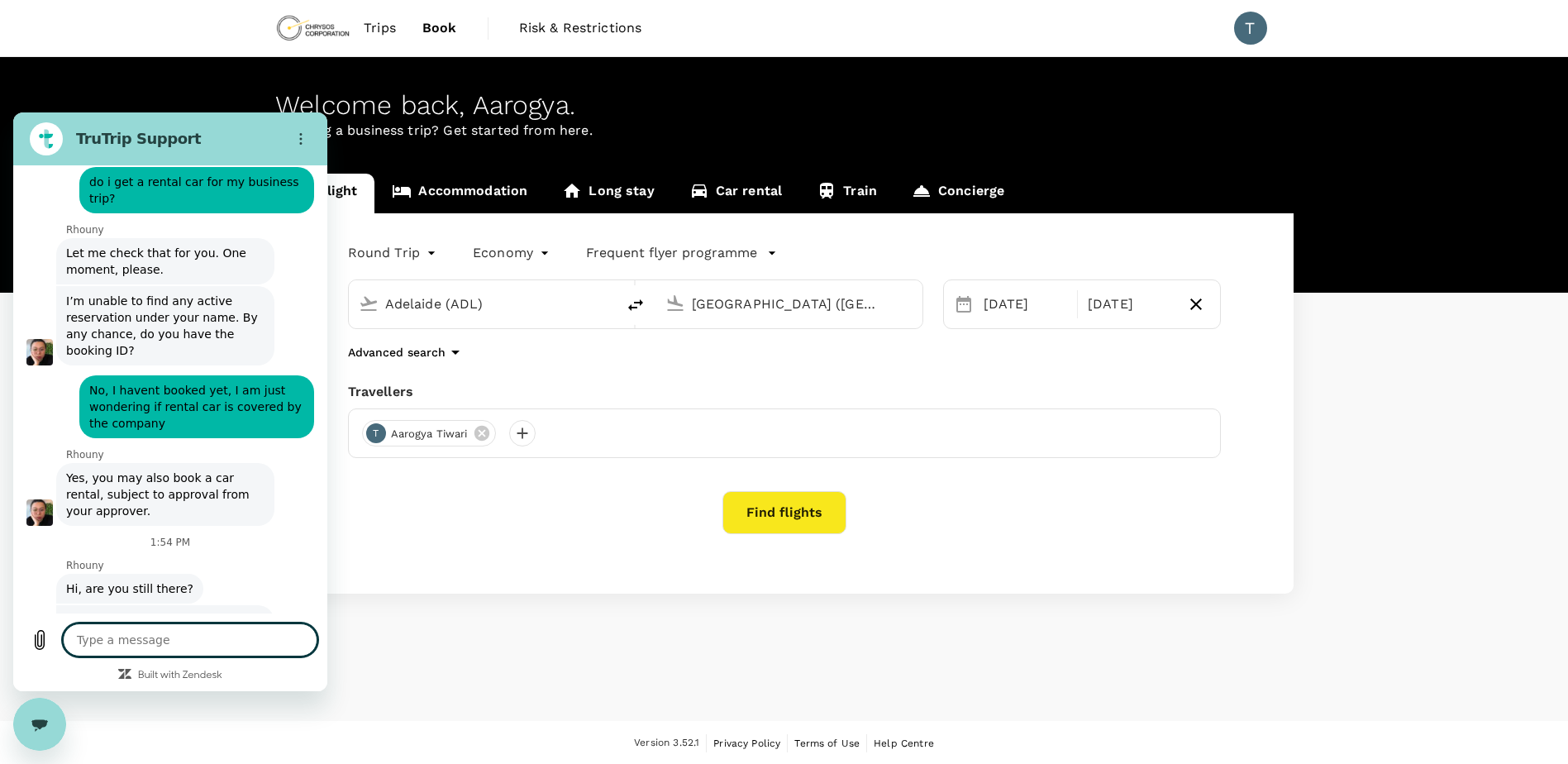
scroll to position [674, 0]
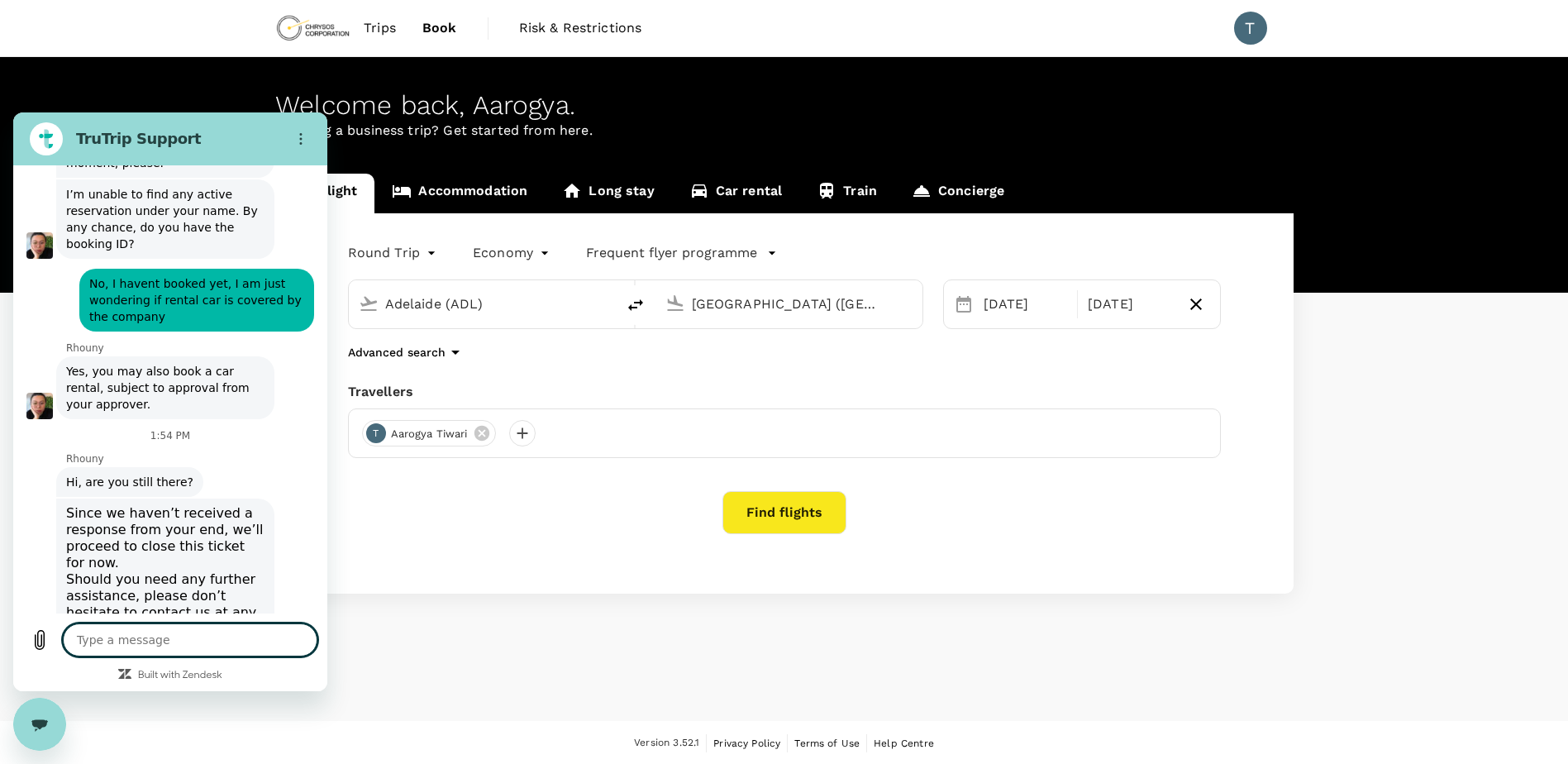
click at [151, 637] on textarea at bounding box center [190, 640] width 255 height 33
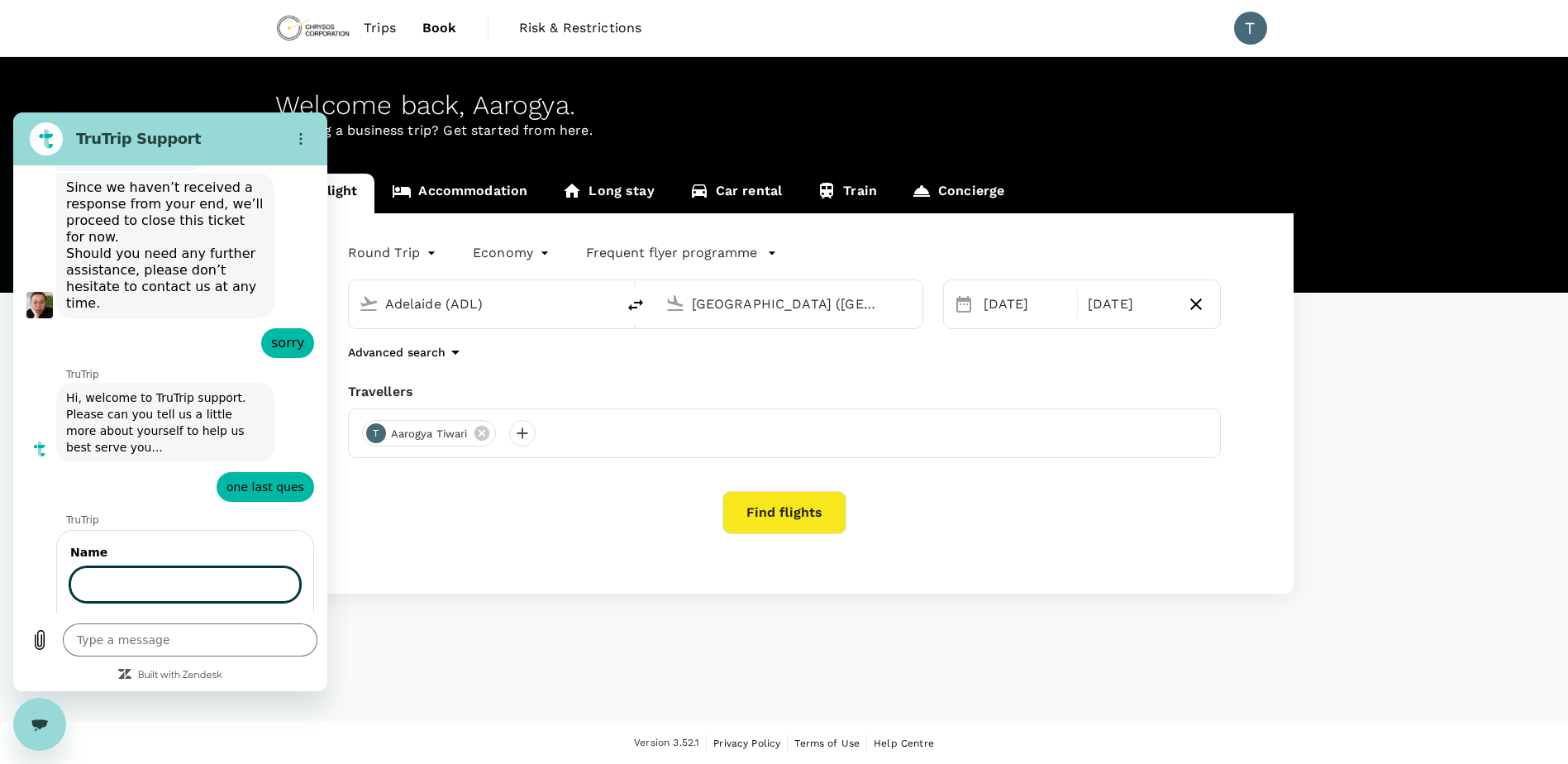
scroll to position [998, 0]
click at [244, 615] on button "Next" at bounding box center [272, 631] width 55 height 33
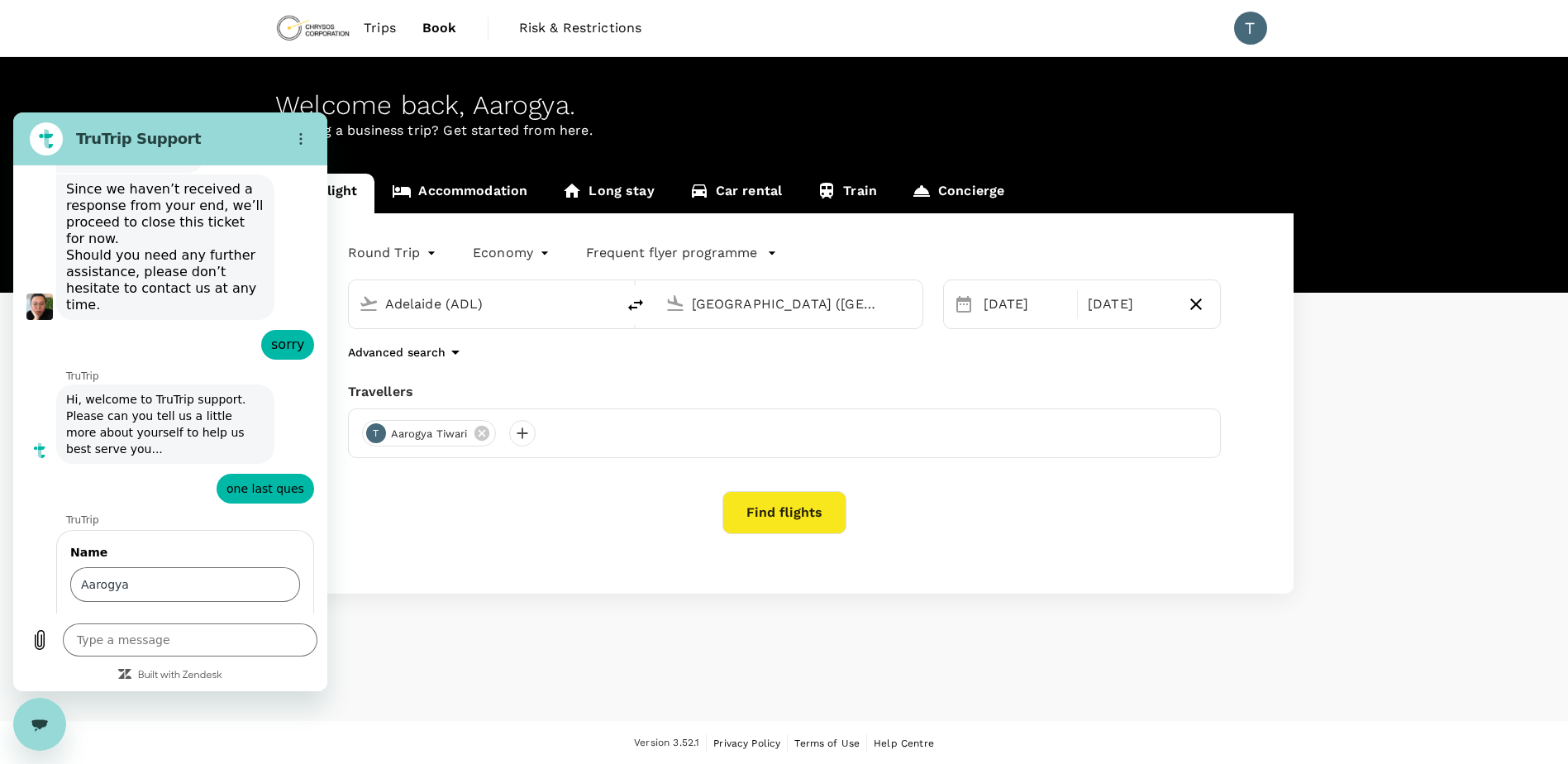
scroll to position [1069, 0]
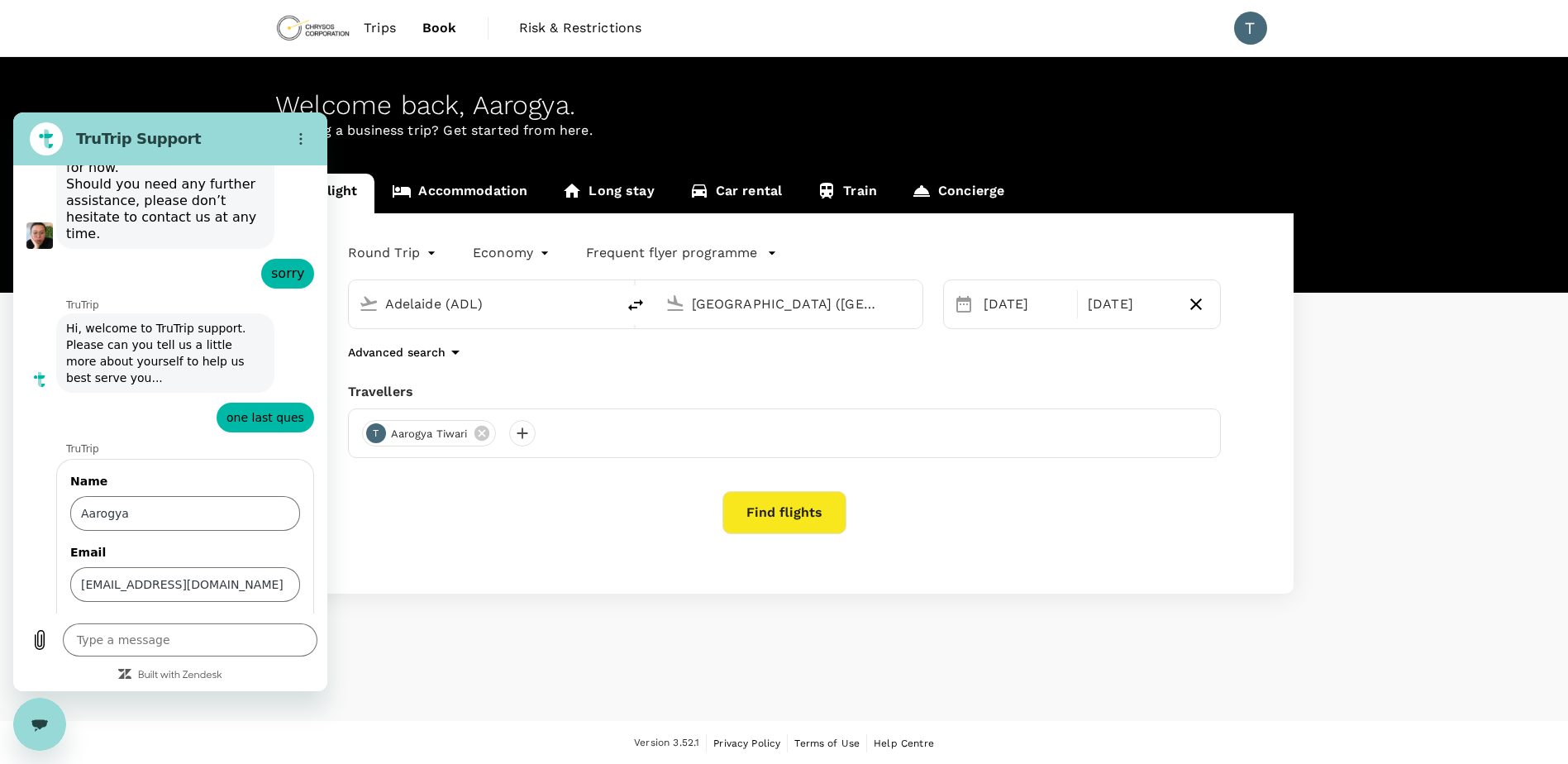
click at [281, 615] on button "Send" at bounding box center [271, 631] width 57 height 33
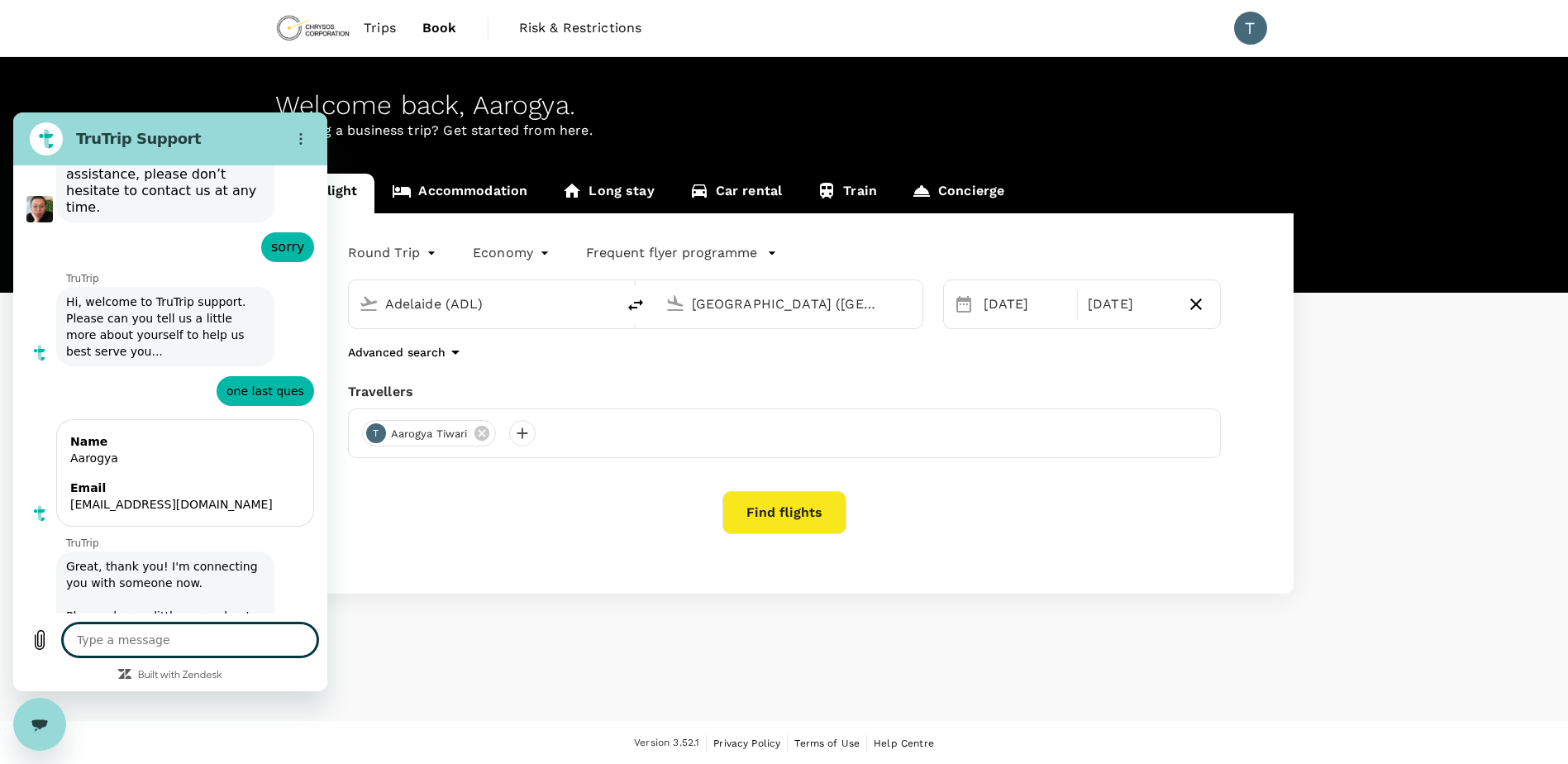
scroll to position [1098, 0]
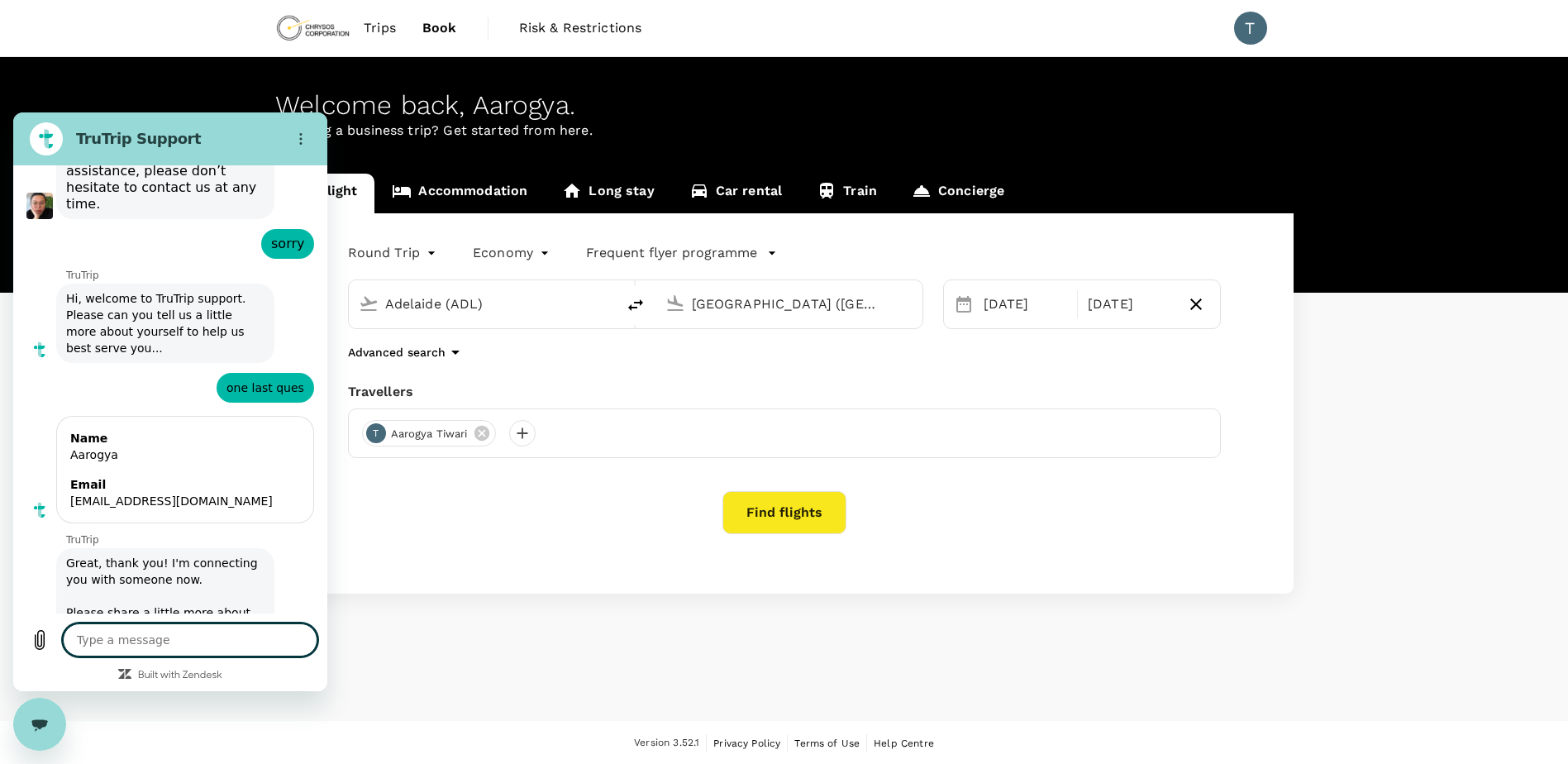
click at [121, 631] on textarea at bounding box center [190, 640] width 255 height 33
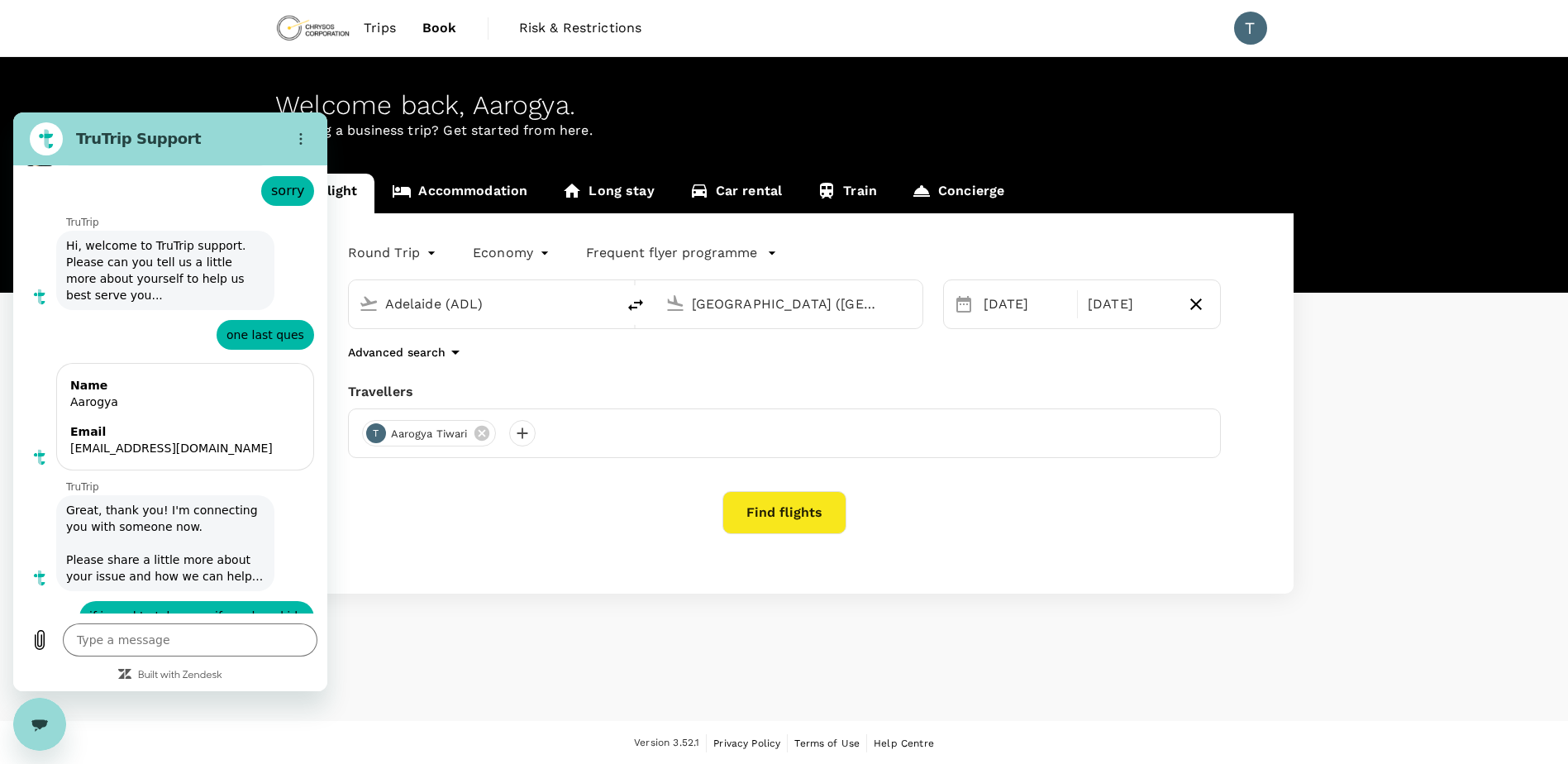
scroll to position [1155, 0]
click at [606, 536] on div "Round Trip roundtrip Economy economy Frequent flyer programme [GEOGRAPHIC_DATA]…" at bounding box center [784, 403] width 1018 height 381
click at [31, 740] on div "Close messaging window" at bounding box center [39, 724] width 50 height 50
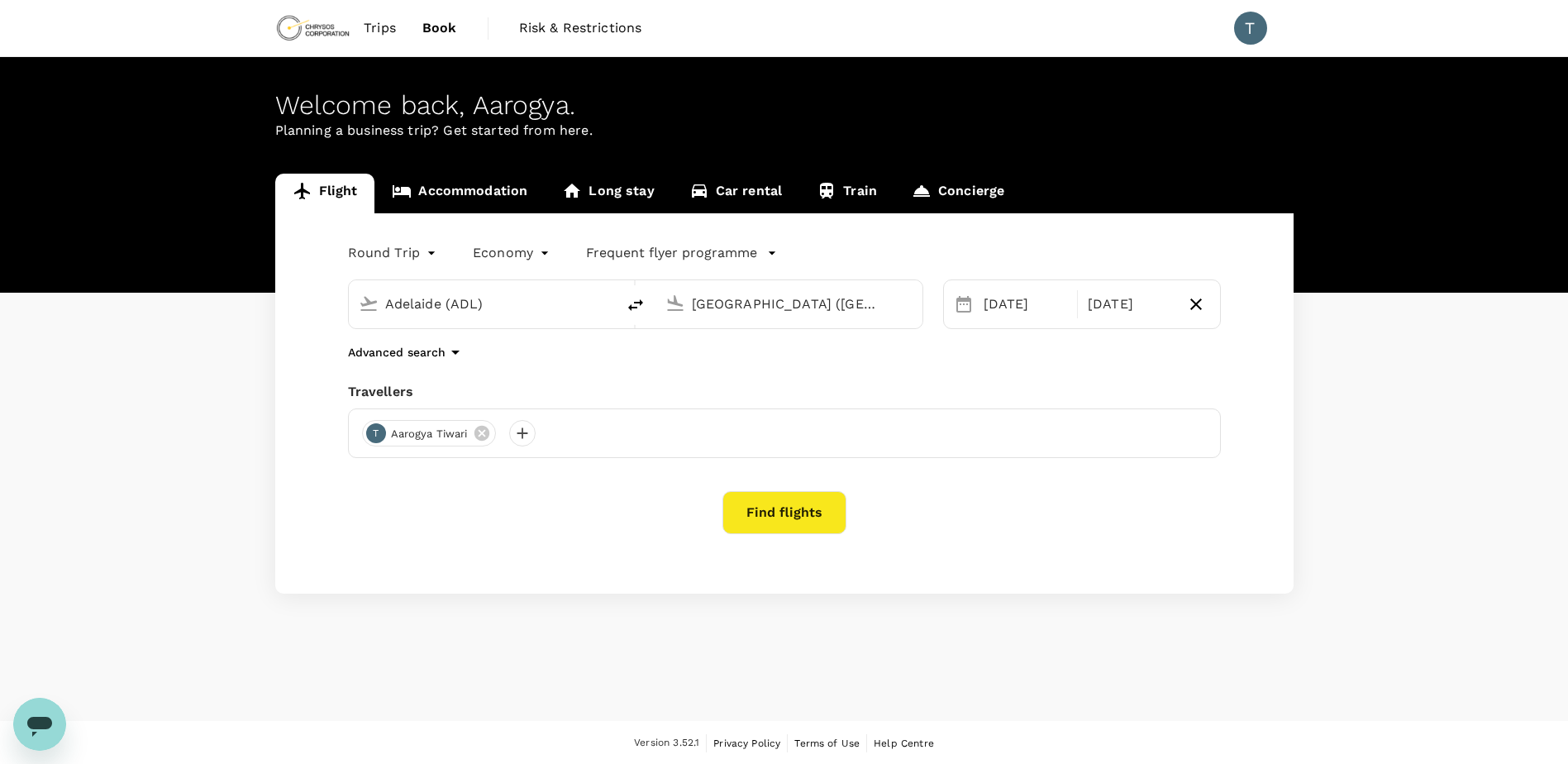
scroll to position [1187, 0]
click at [1029, 312] on div "[DATE]" at bounding box center [1026, 304] width 98 height 33
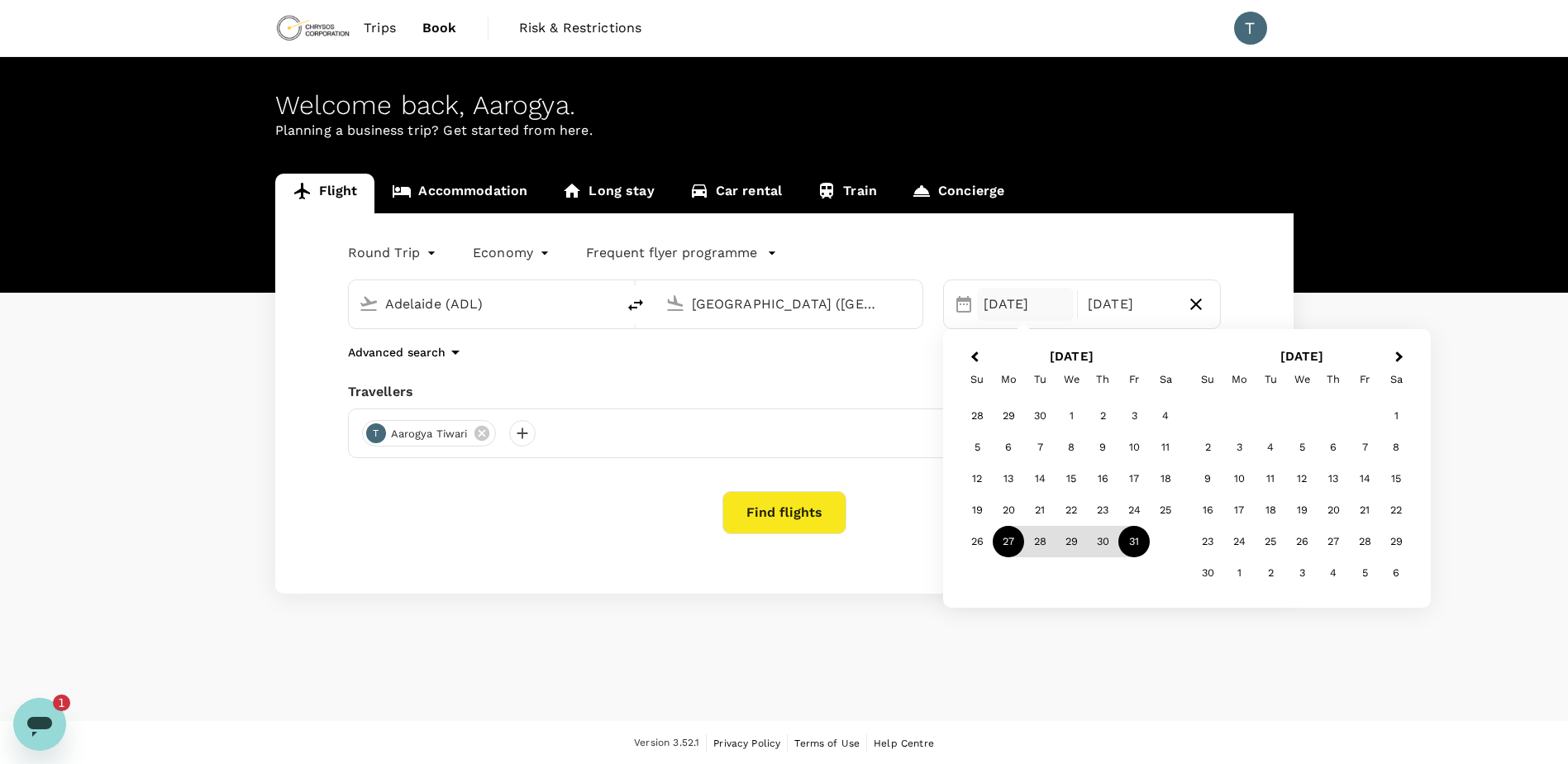
scroll to position [0, 0]
click at [979, 542] on div "26" at bounding box center [977, 541] width 31 height 31
click at [26, 726] on icon "Open messaging window, 4 unread messages" at bounding box center [39, 724] width 30 height 30
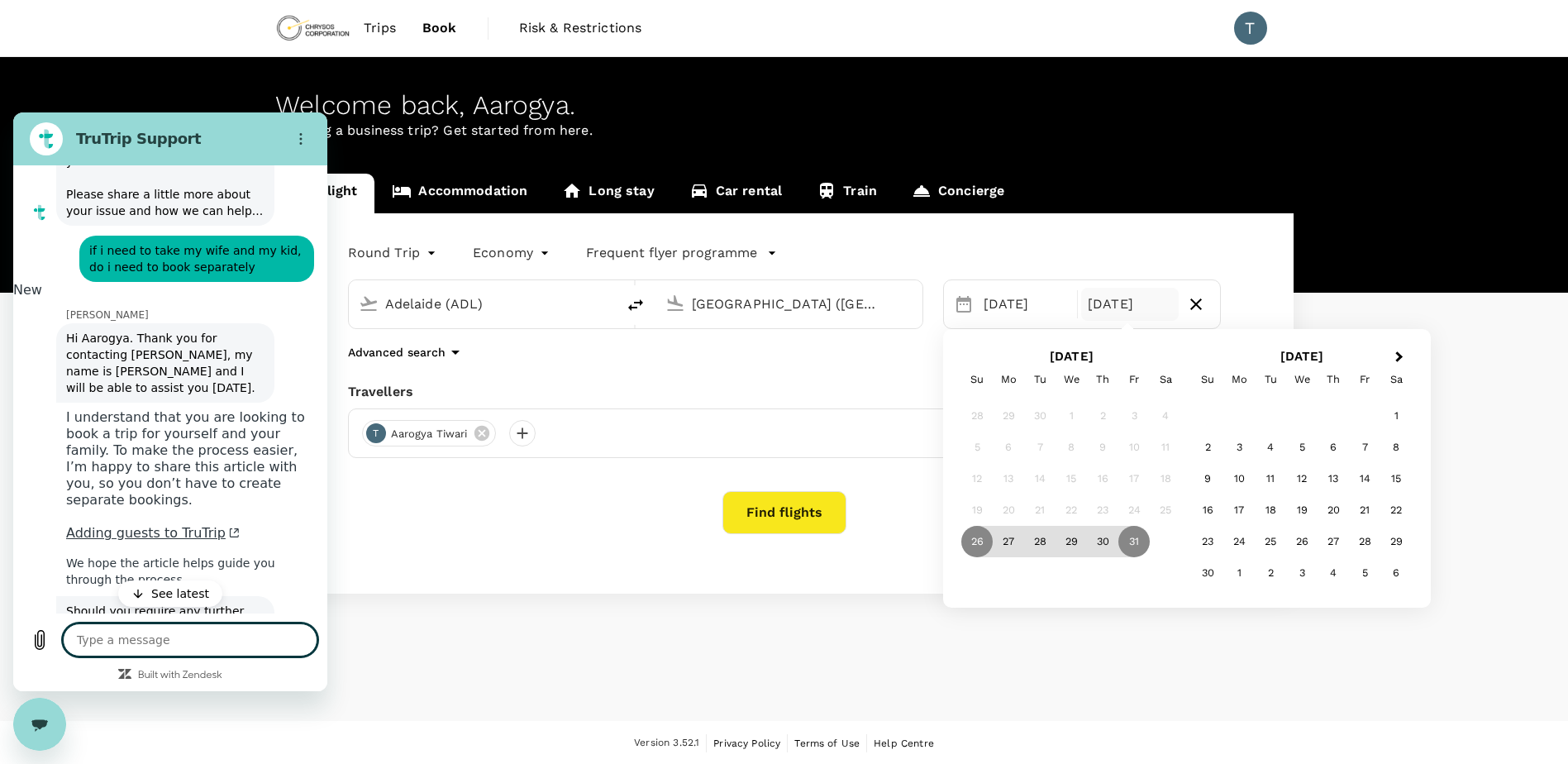
scroll to position [1562, 0]
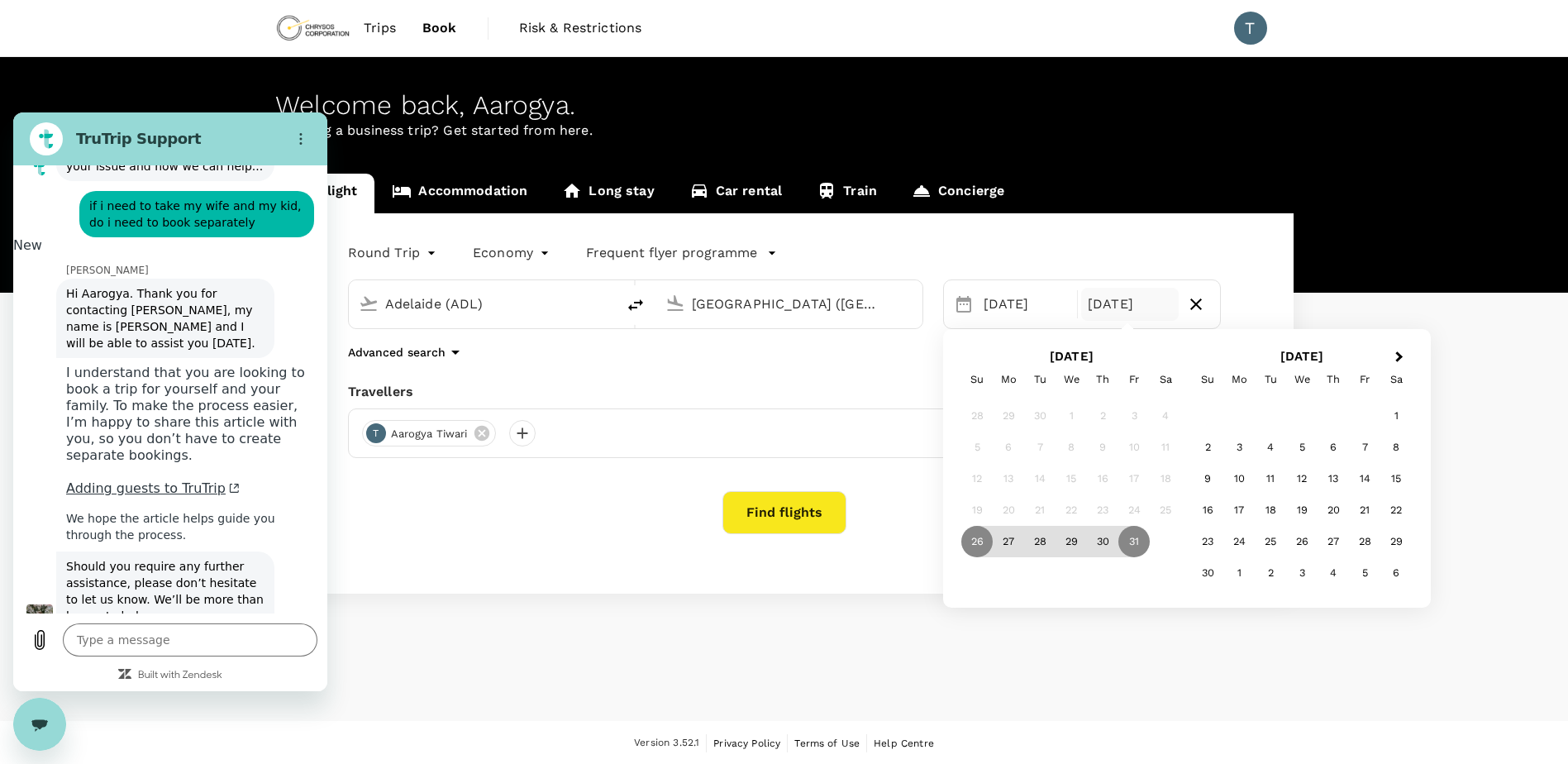
click at [118, 480] on link "Adding guests to TruTrip" at bounding box center [153, 488] width 174 height 16
click at [425, 603] on div "Welcome back , [GEOGRAPHIC_DATA] . Planning a business trip? Get started from h…" at bounding box center [784, 389] width 1568 height 664
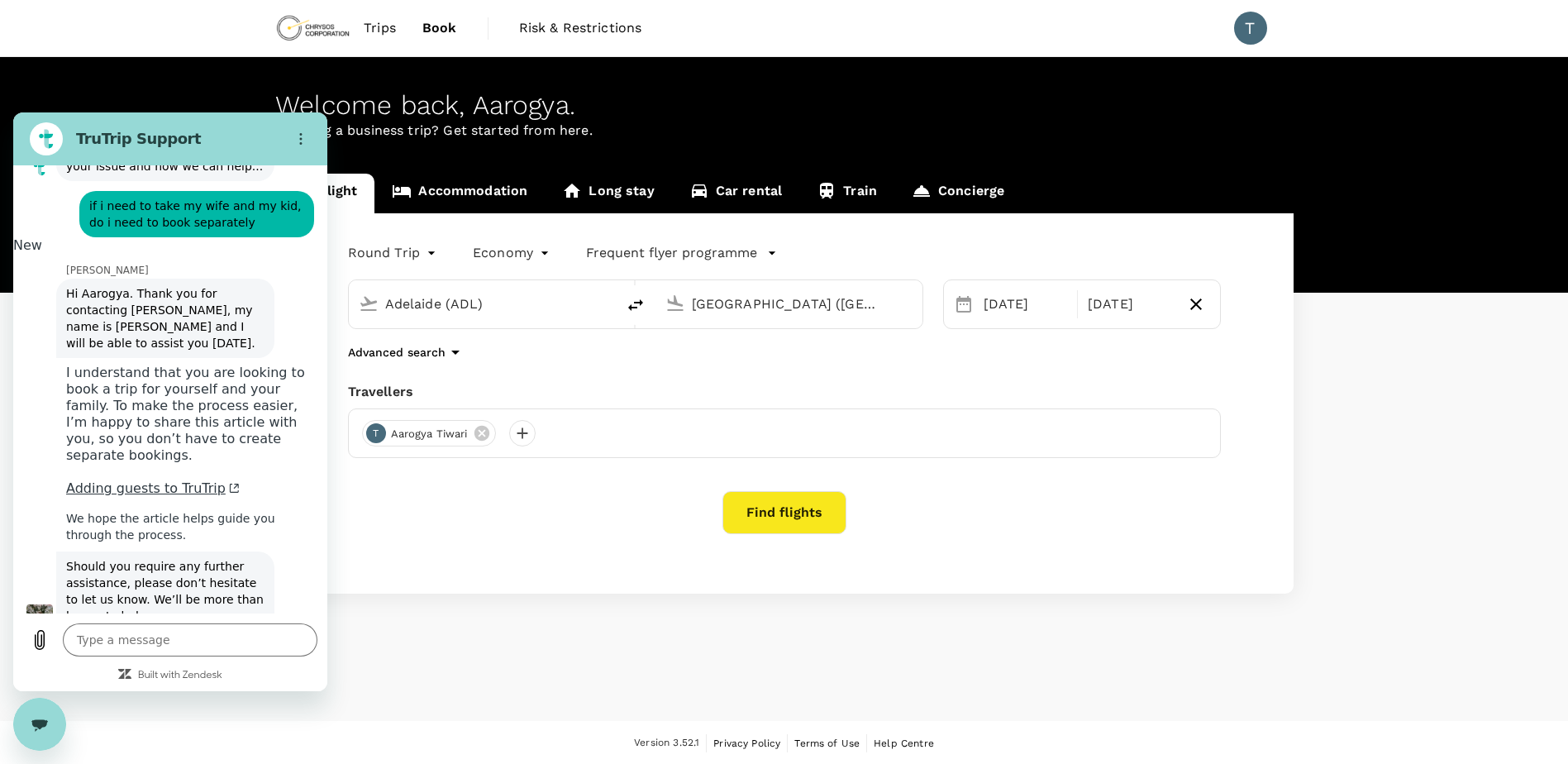
drag, startPoint x: 389, startPoint y: 676, endPoint x: 349, endPoint y: 676, distance: 40.0
click at [385, 678] on div "Welcome back , [GEOGRAPHIC_DATA] . Planning a business trip? Get started from h…" at bounding box center [784, 389] width 1568 height 664
click at [52, 727] on div "Close messaging window" at bounding box center [39, 724] width 50 height 50
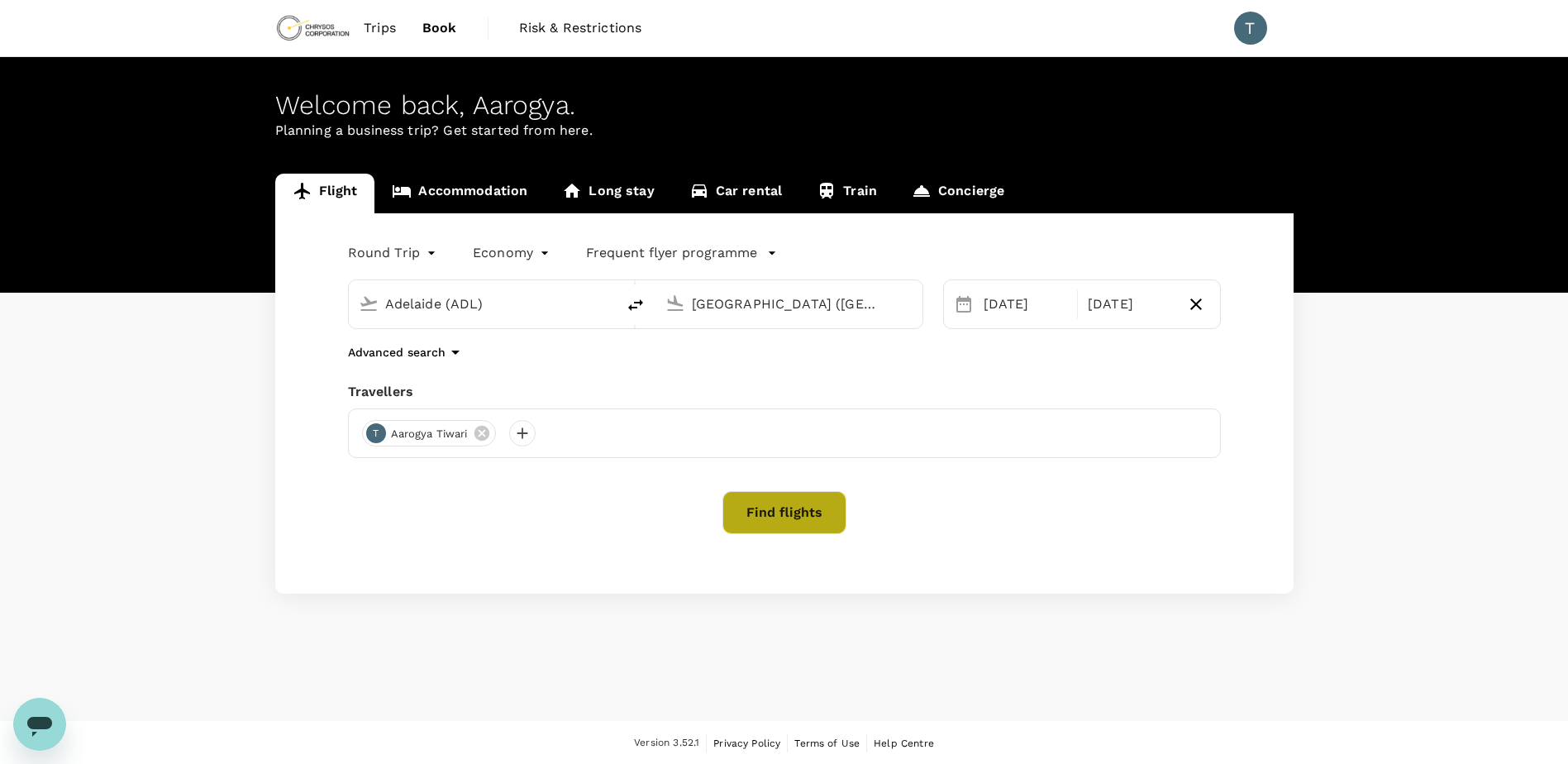
click at [802, 513] on button "Find flights" at bounding box center [785, 512] width 124 height 43
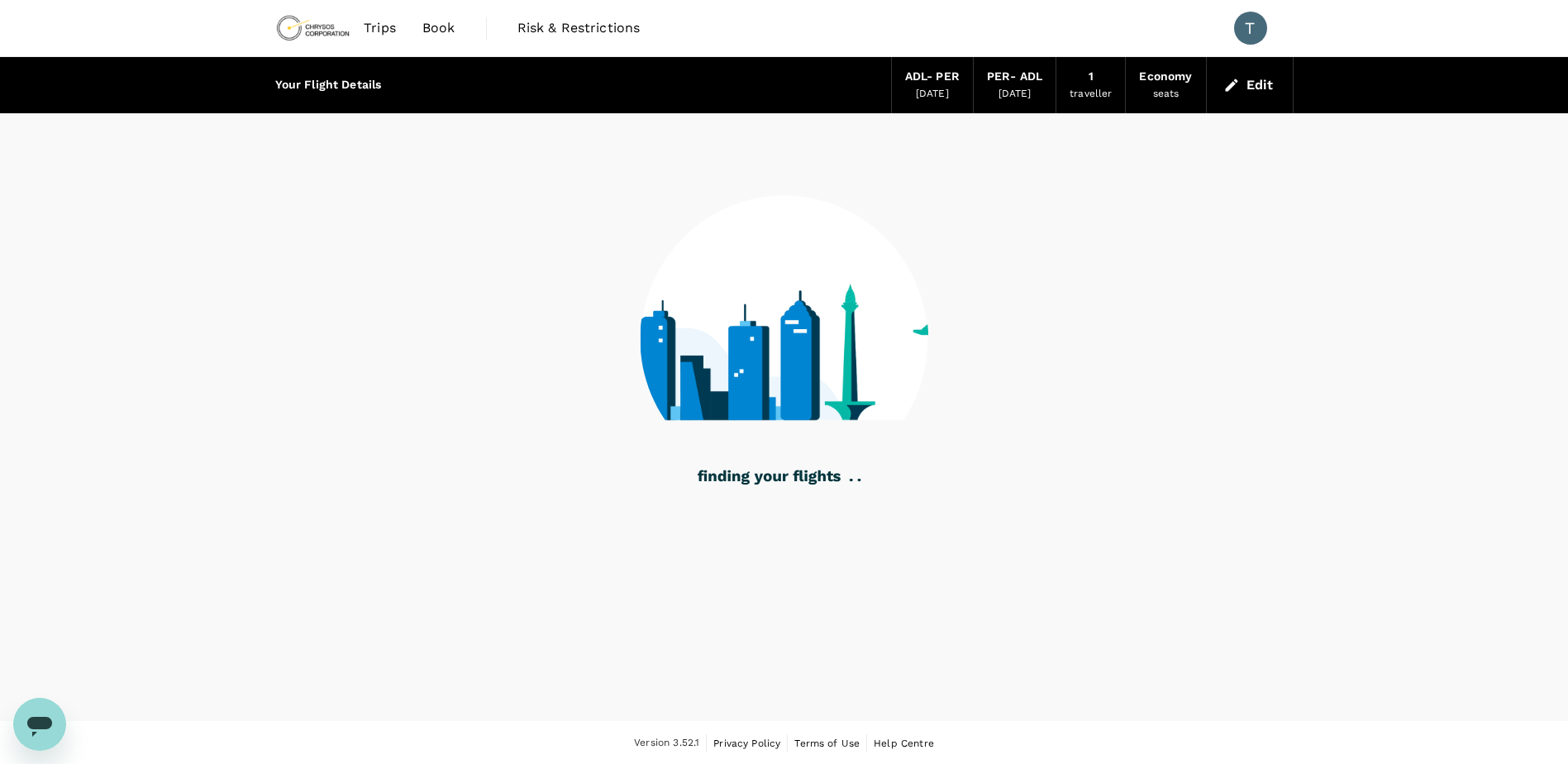
click at [1251, 91] on button "Edit" at bounding box center [1250, 85] width 59 height 26
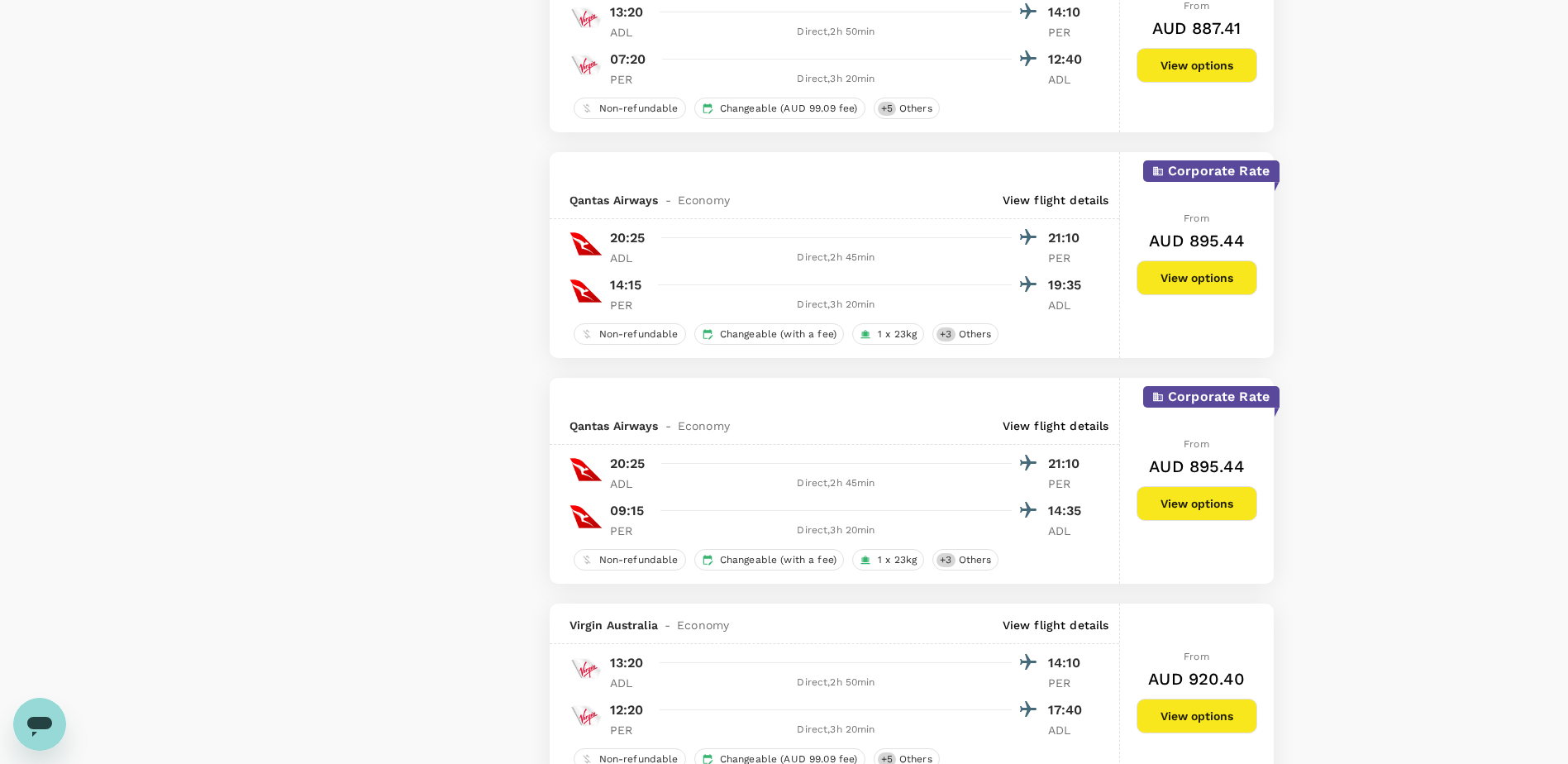
scroll to position [2894, 0]
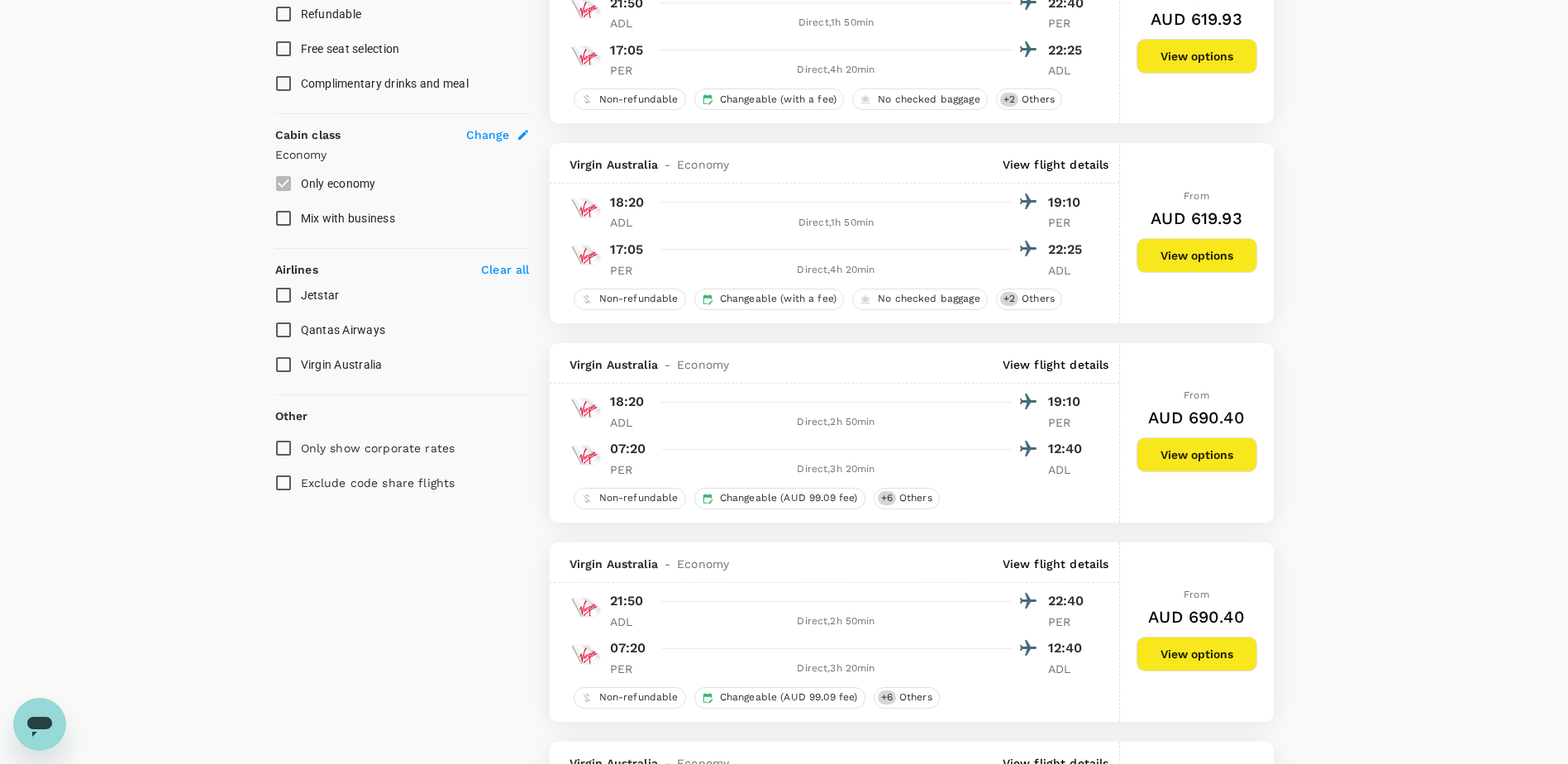
scroll to position [827, 0]
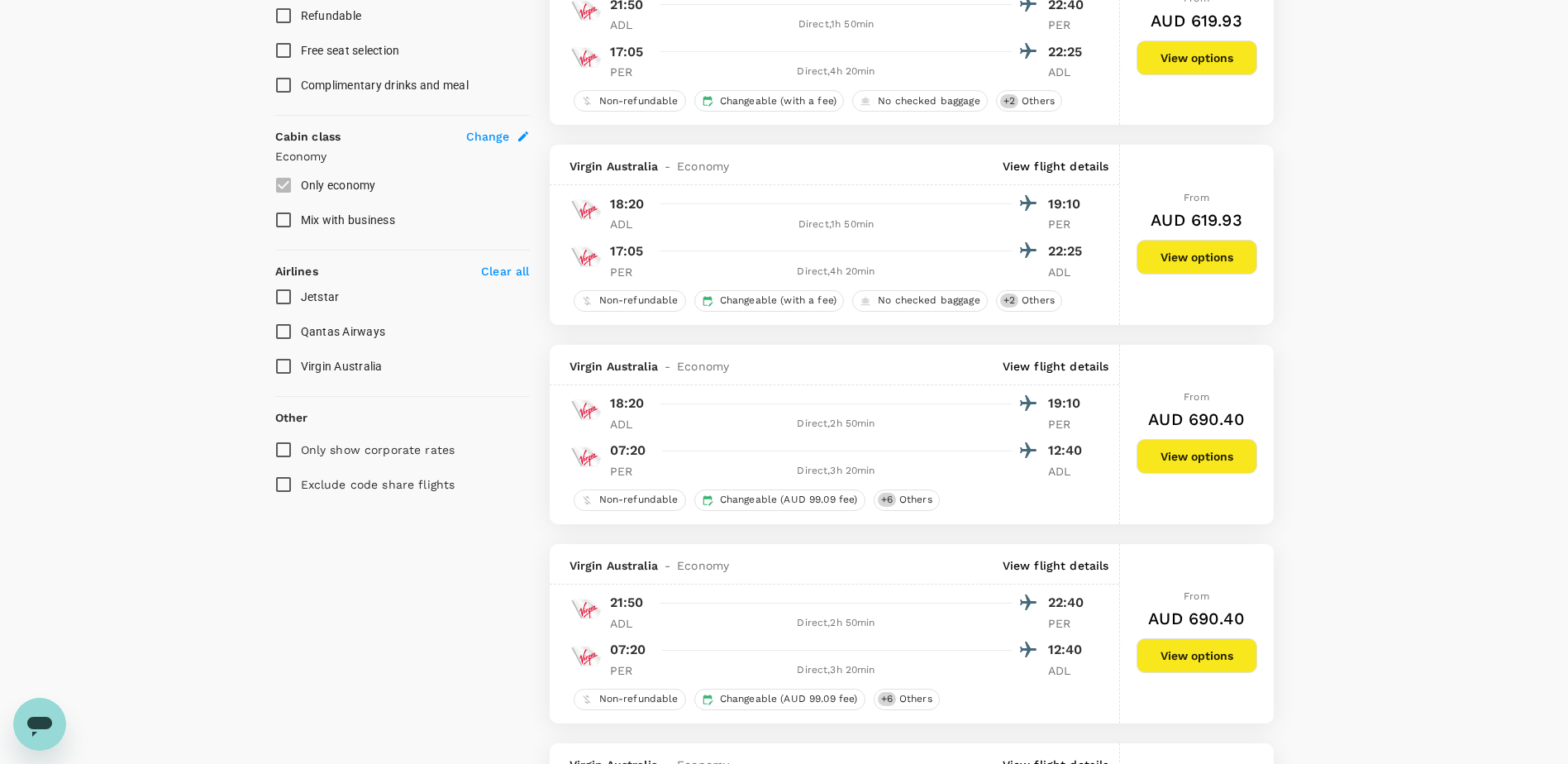
click at [287, 303] on input "Jetstar" at bounding box center [284, 297] width 35 height 35
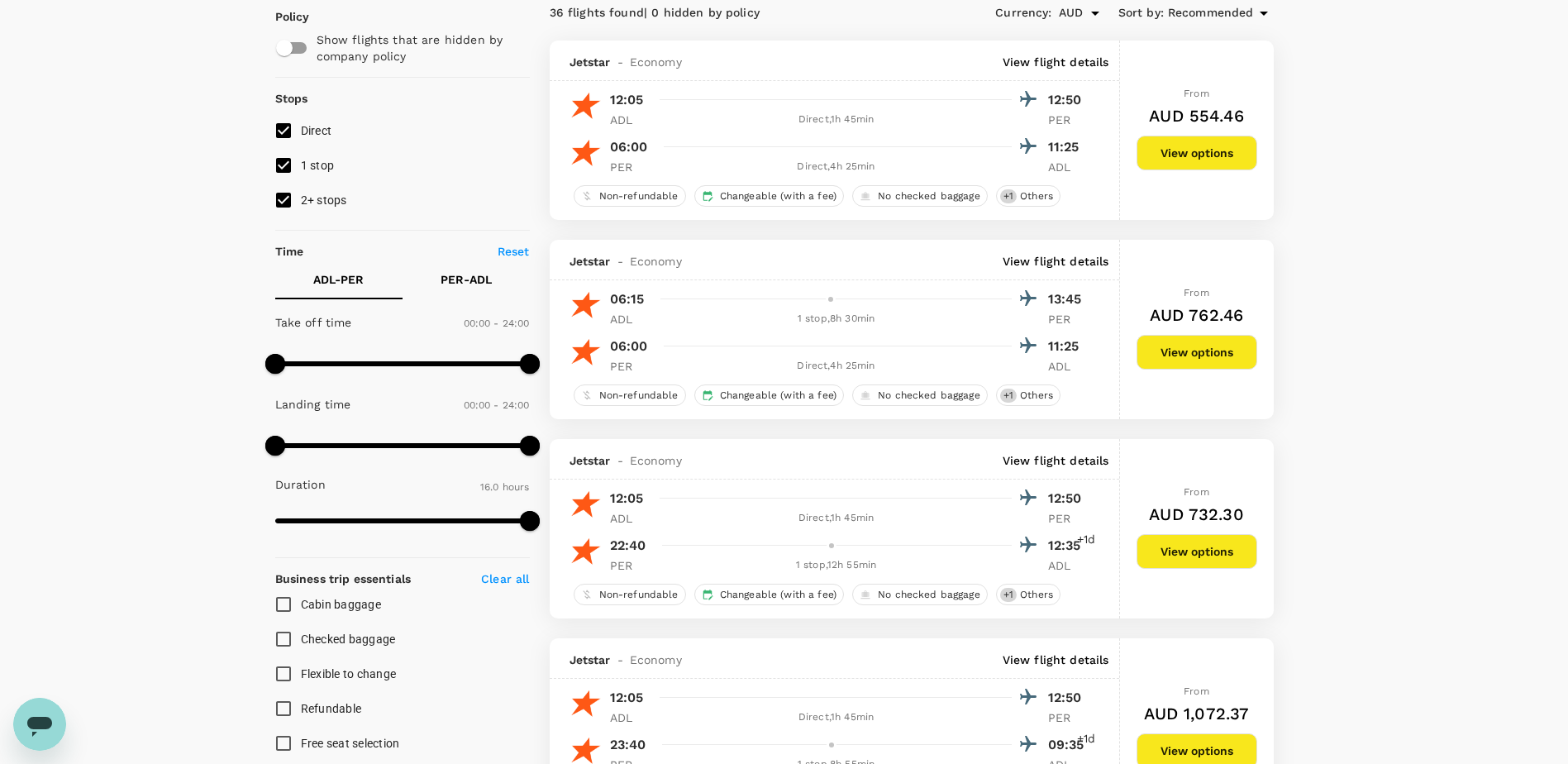
scroll to position [0, 0]
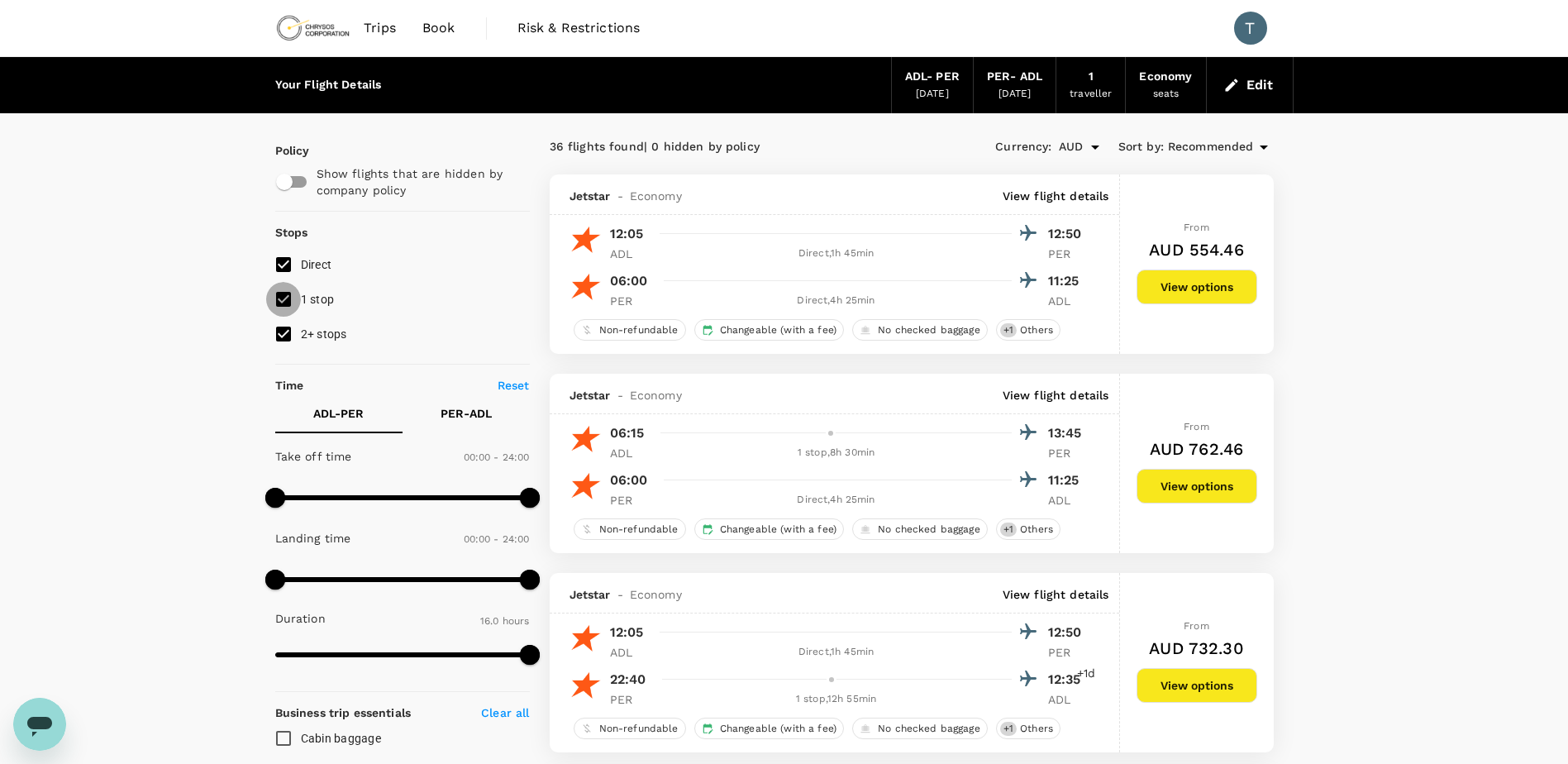
click at [285, 298] on input "1 stop" at bounding box center [284, 299] width 35 height 35
click at [281, 333] on input "2+ stops" at bounding box center [284, 334] width 35 height 35
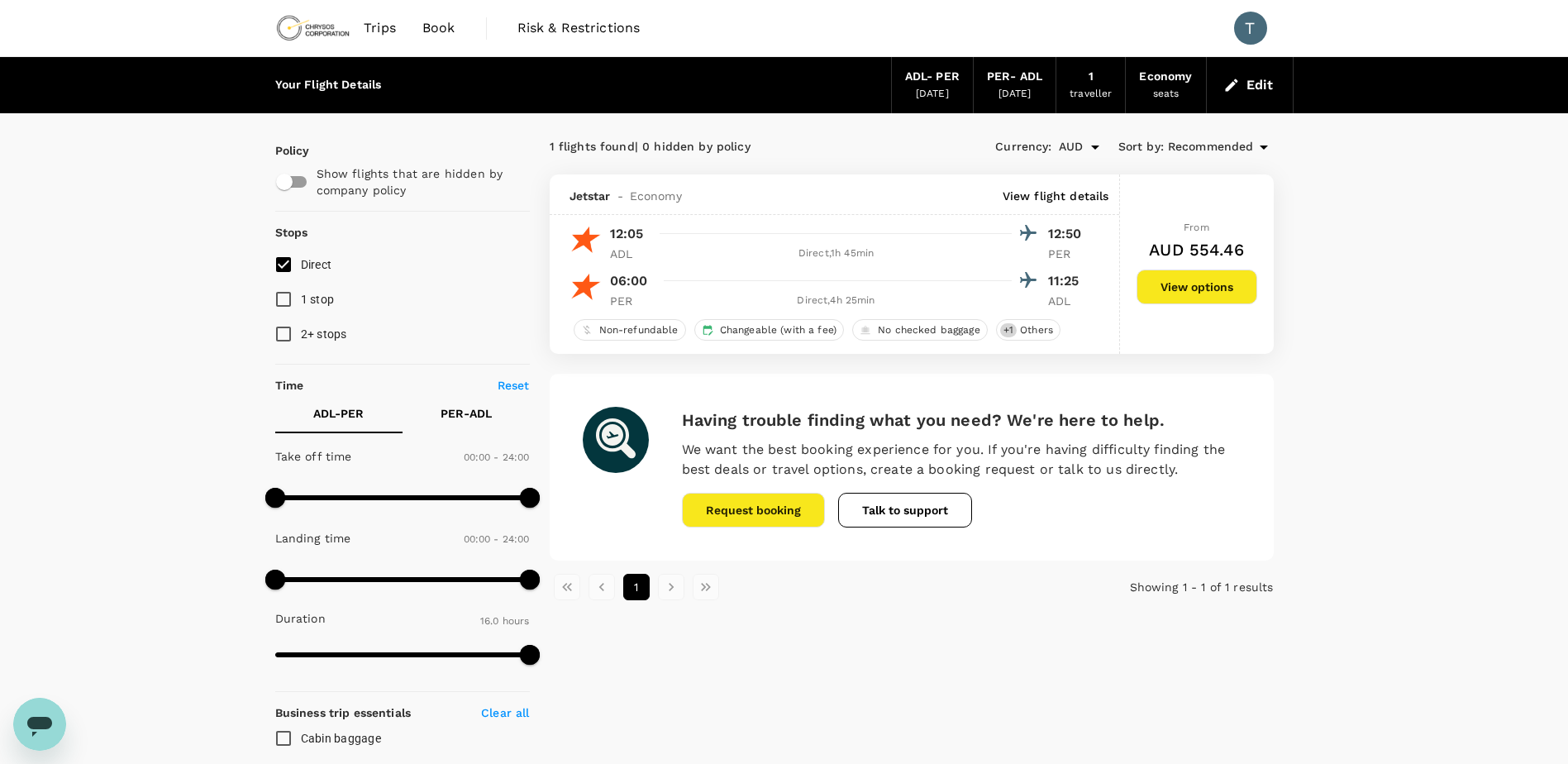
click at [196, 288] on div "Your Flight Details ADL - PER [DATE] PER - ADL [DATE] 1 traveller Economy seats…" at bounding box center [784, 705] width 1568 height 1298
click at [285, 263] on input "Direct" at bounding box center [284, 265] width 35 height 35
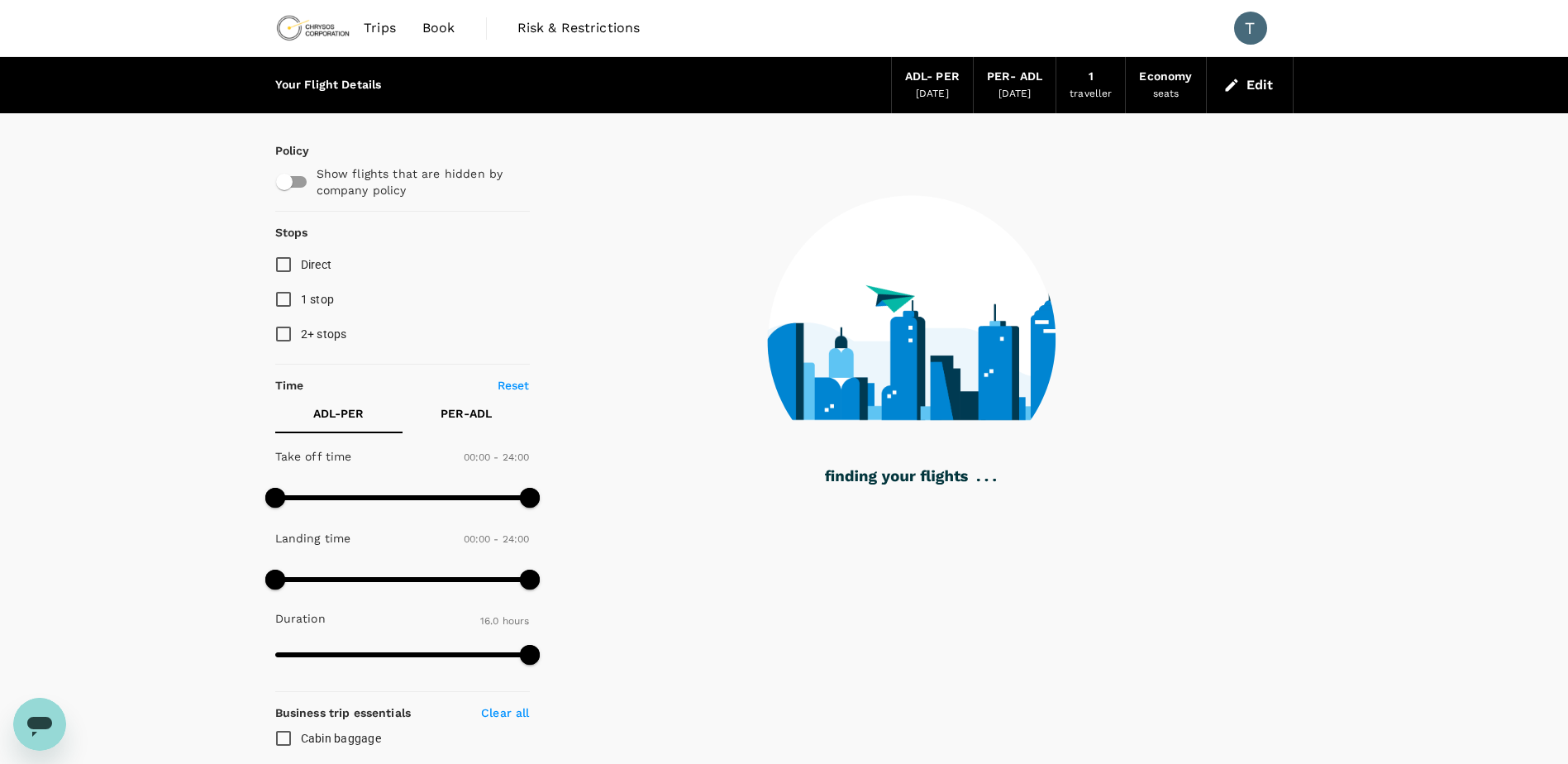
click at [285, 263] on input "Direct" at bounding box center [284, 265] width 35 height 35
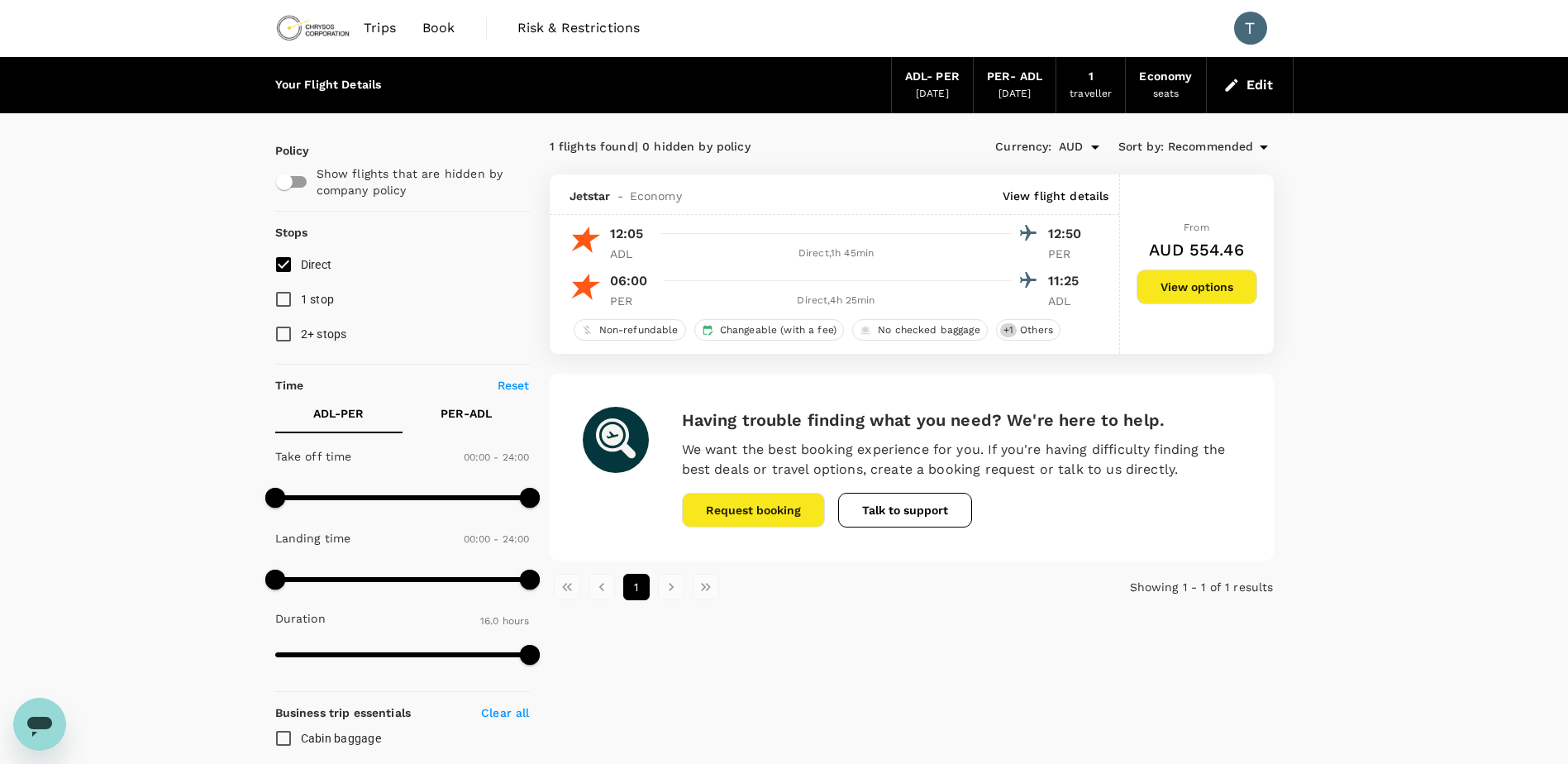
click at [299, 186] on input "checkbox" at bounding box center [285, 182] width 94 height 31
click at [1268, 146] on icon at bounding box center [1263, 147] width 20 height 20
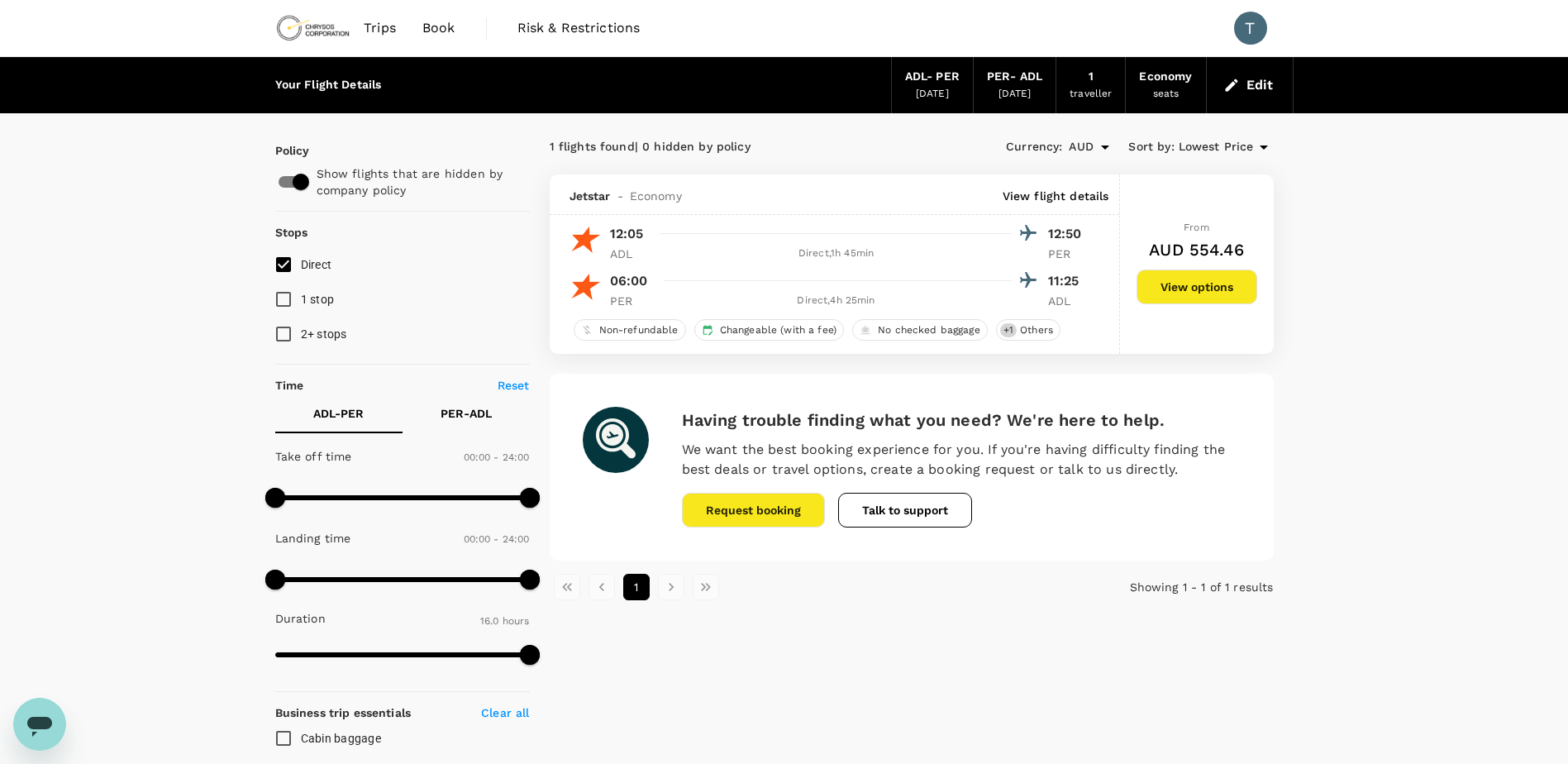
click at [79, 417] on div "Your Flight Details ADL - PER [DATE] PER - ADL [DATE] 1 traveller Economy seats…" at bounding box center [784, 705] width 1568 height 1298
